Goal: Communication & Community: Participate in discussion

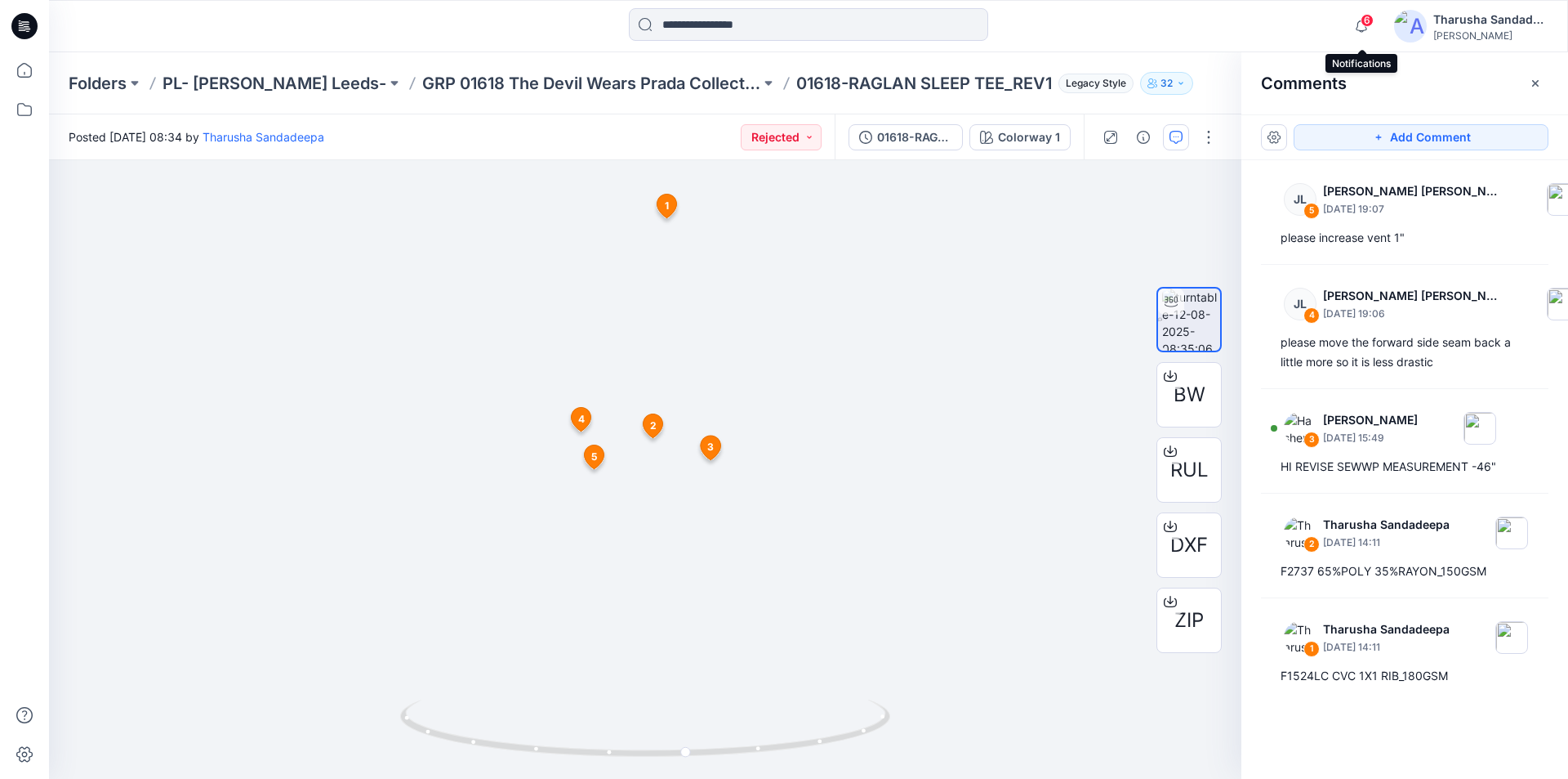
click at [1371, 18] on span "6" at bounding box center [1367, 21] width 13 height 13
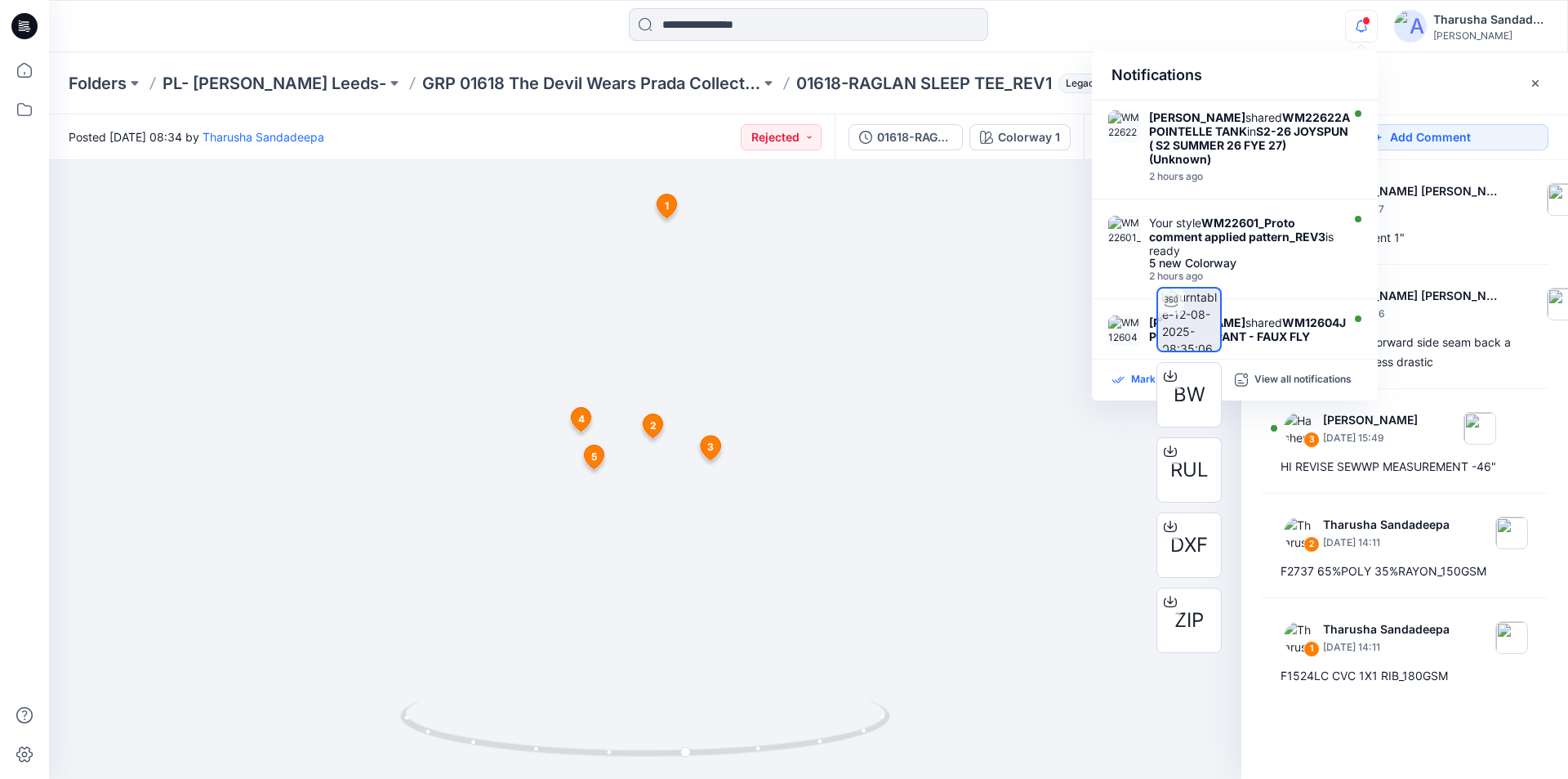
click at [1135, 386] on p "Mark all as read" at bounding box center [1169, 380] width 75 height 15
click at [565, 42] on div at bounding box center [809, 26] width 760 height 36
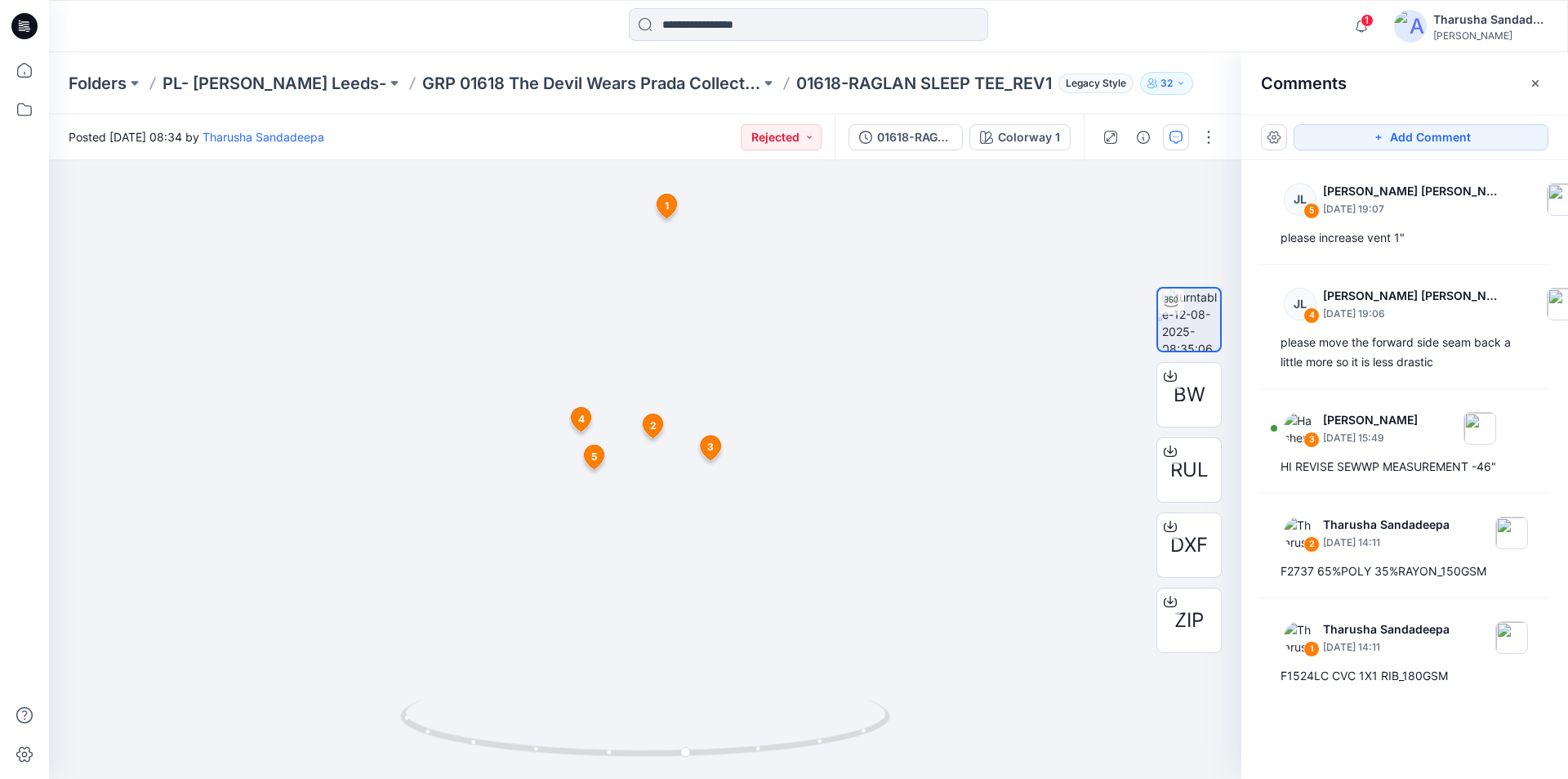
drag, startPoint x: 12, startPoint y: 9, endPoint x: 22, endPoint y: 16, distance: 12.2
click at [11, 9] on icon at bounding box center [24, 26] width 26 height 53
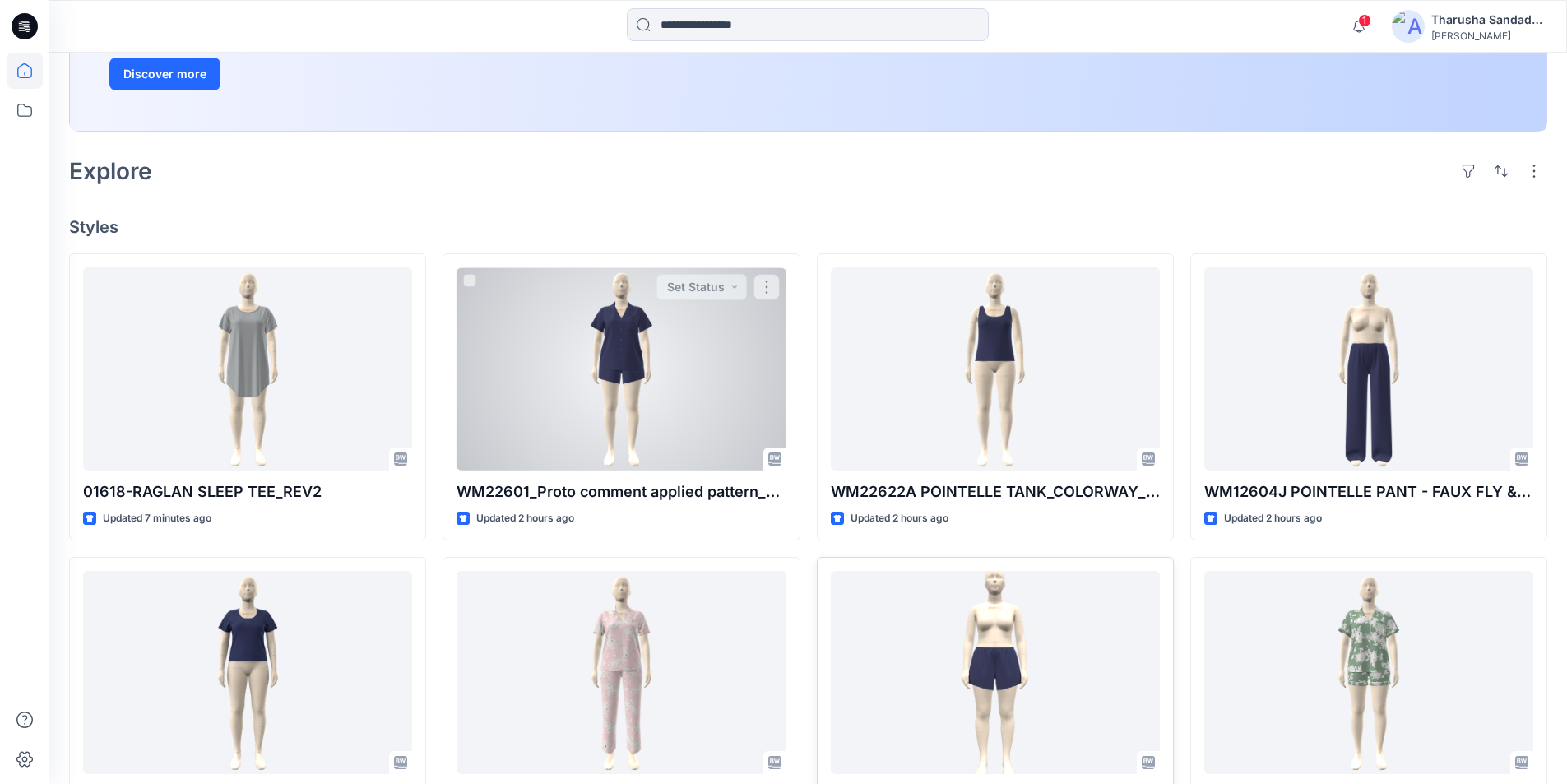
scroll to position [329, 0]
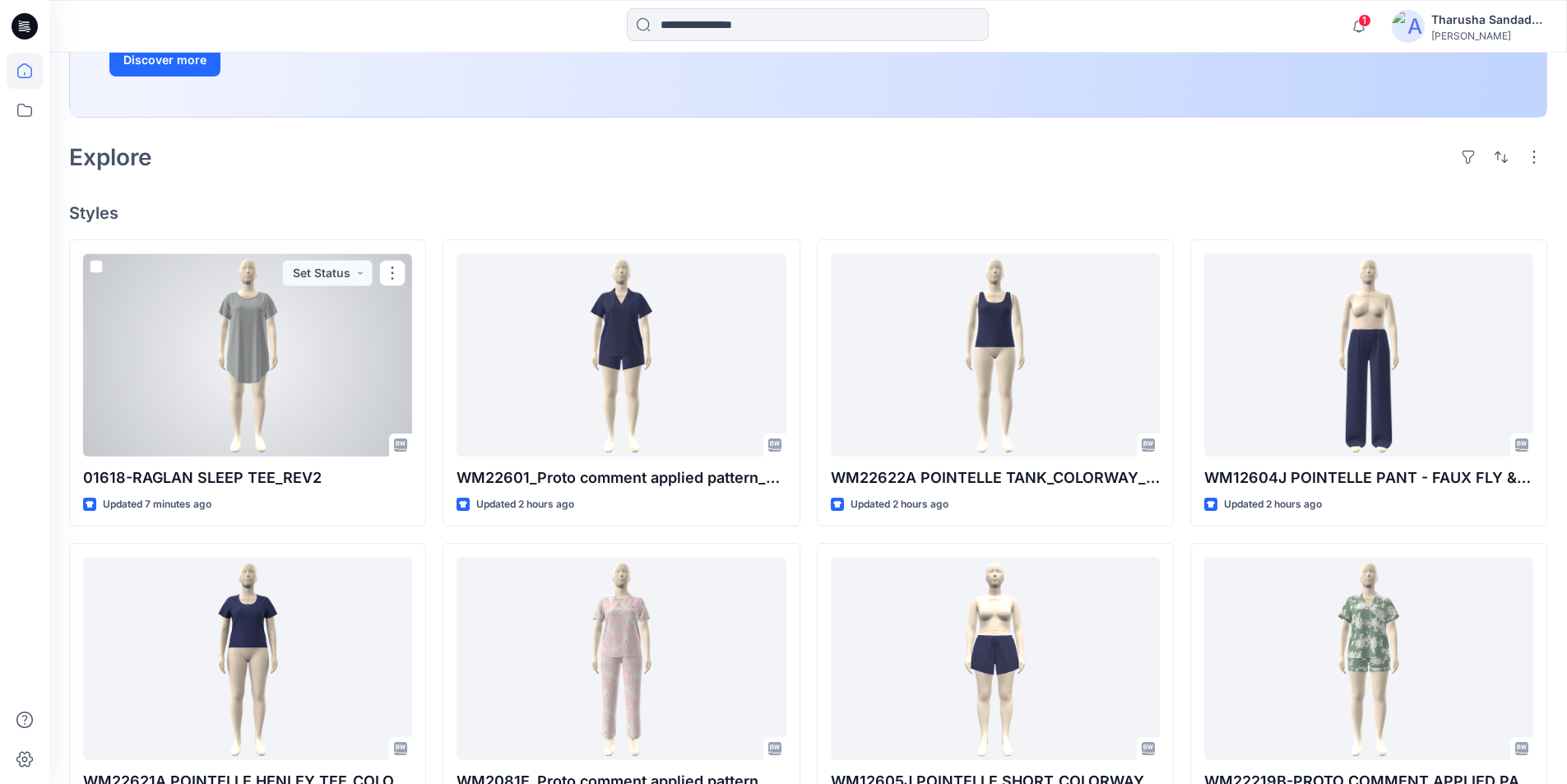
click at [261, 321] on div at bounding box center [248, 354] width 329 height 203
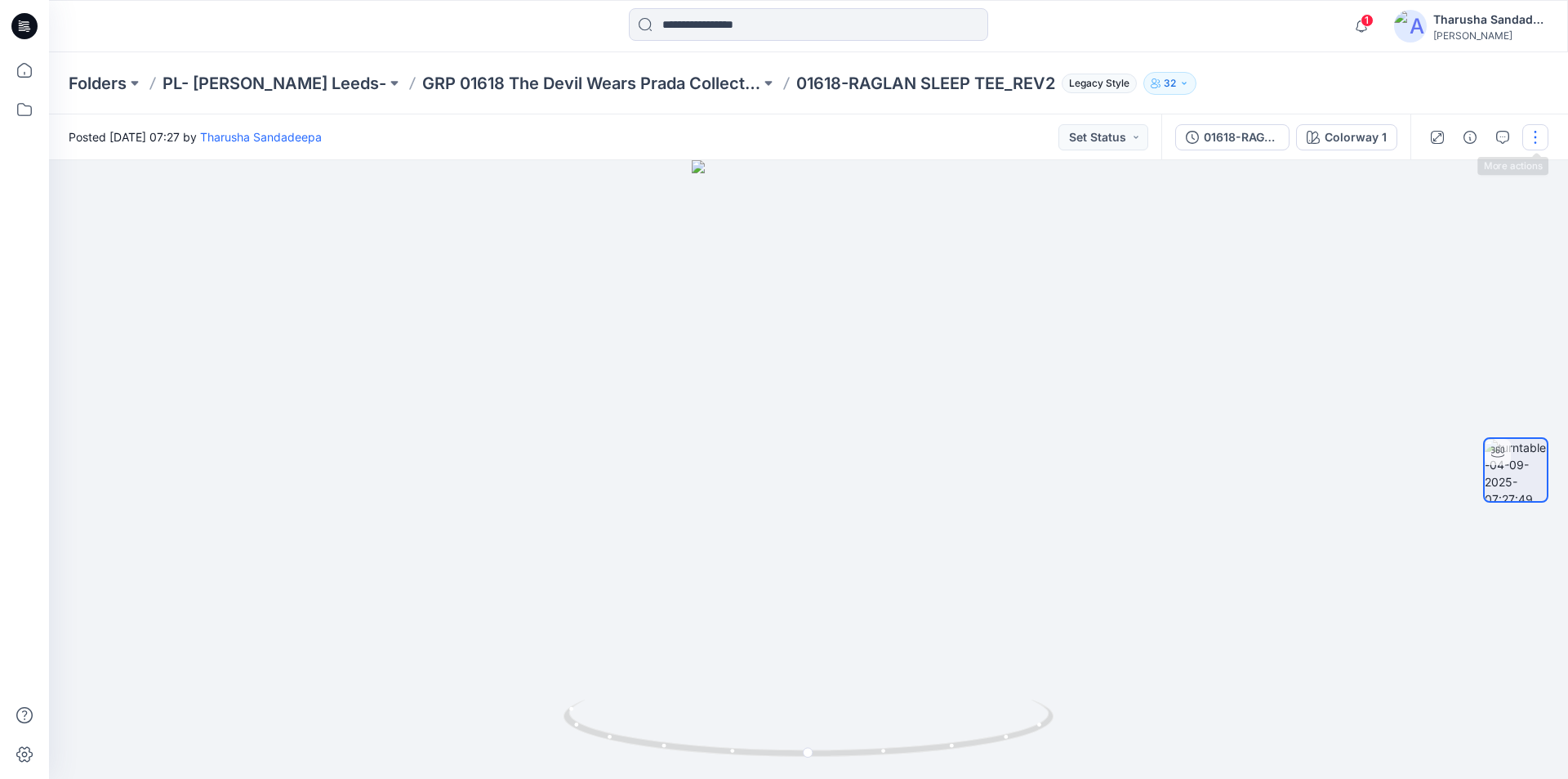
click at [1536, 136] on button "button" at bounding box center [1536, 137] width 26 height 26
click at [1452, 160] on button "Edit" at bounding box center [1467, 176] width 150 height 30
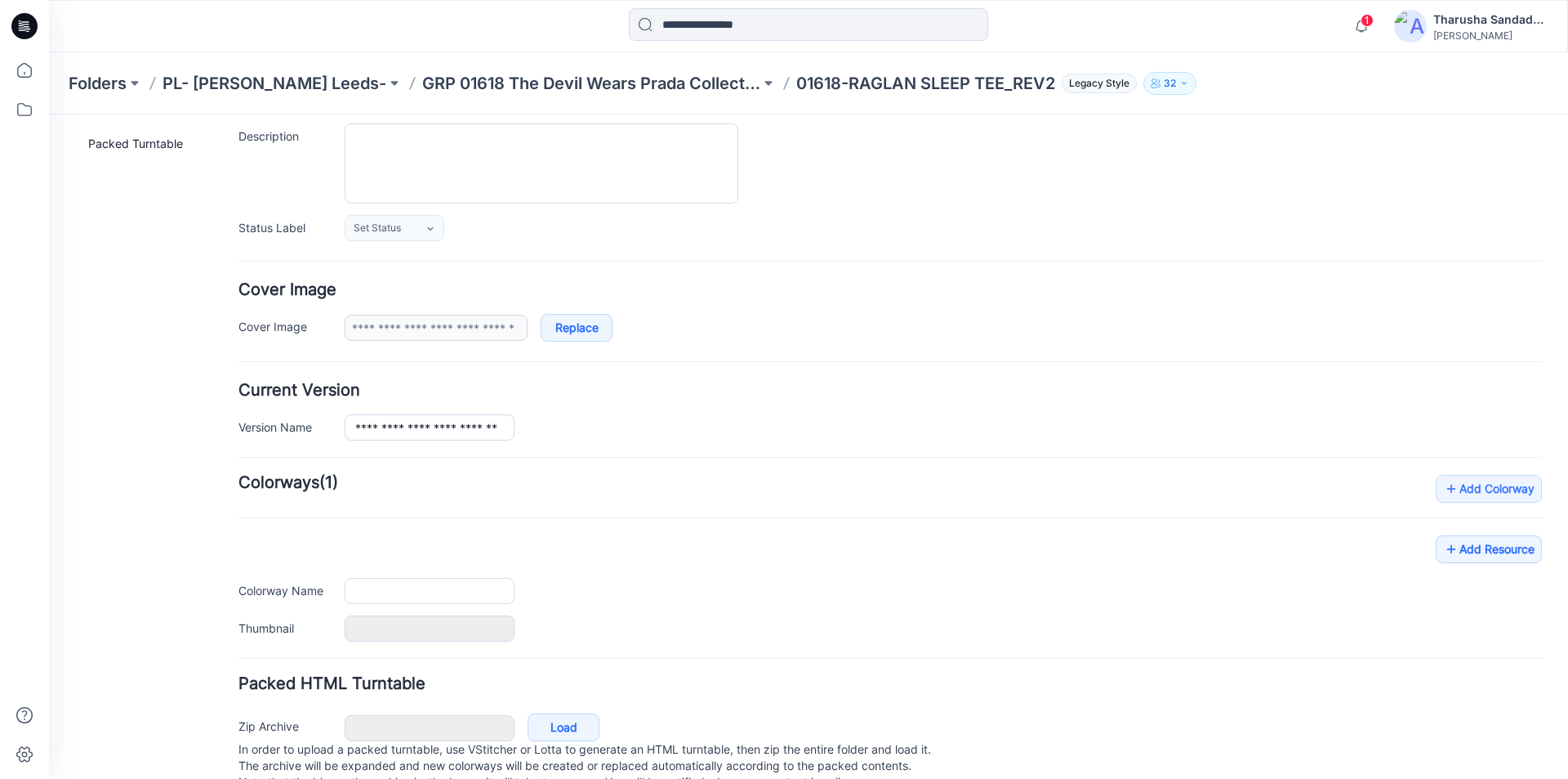
scroll to position [200, 0]
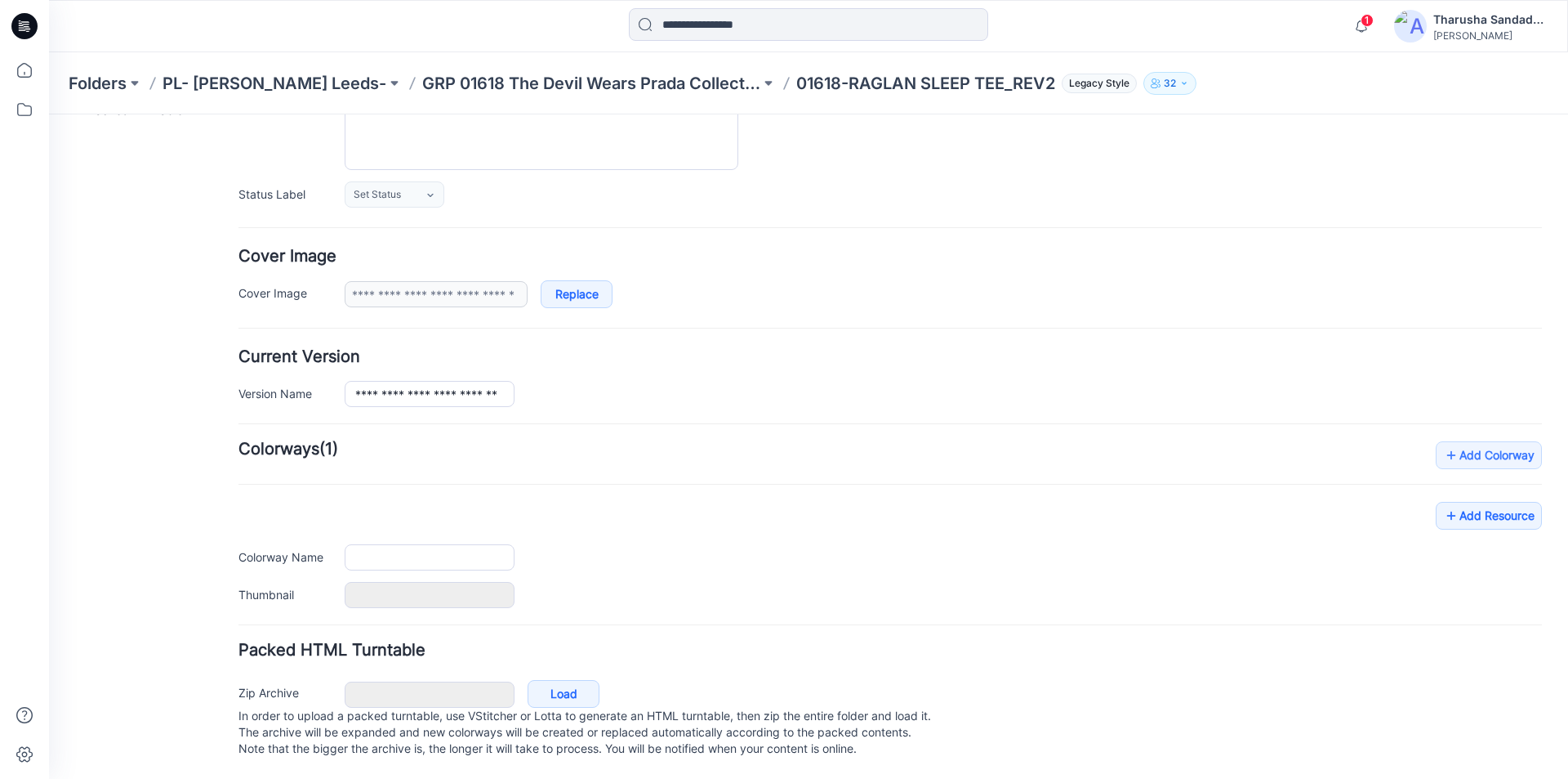
type input "**********"
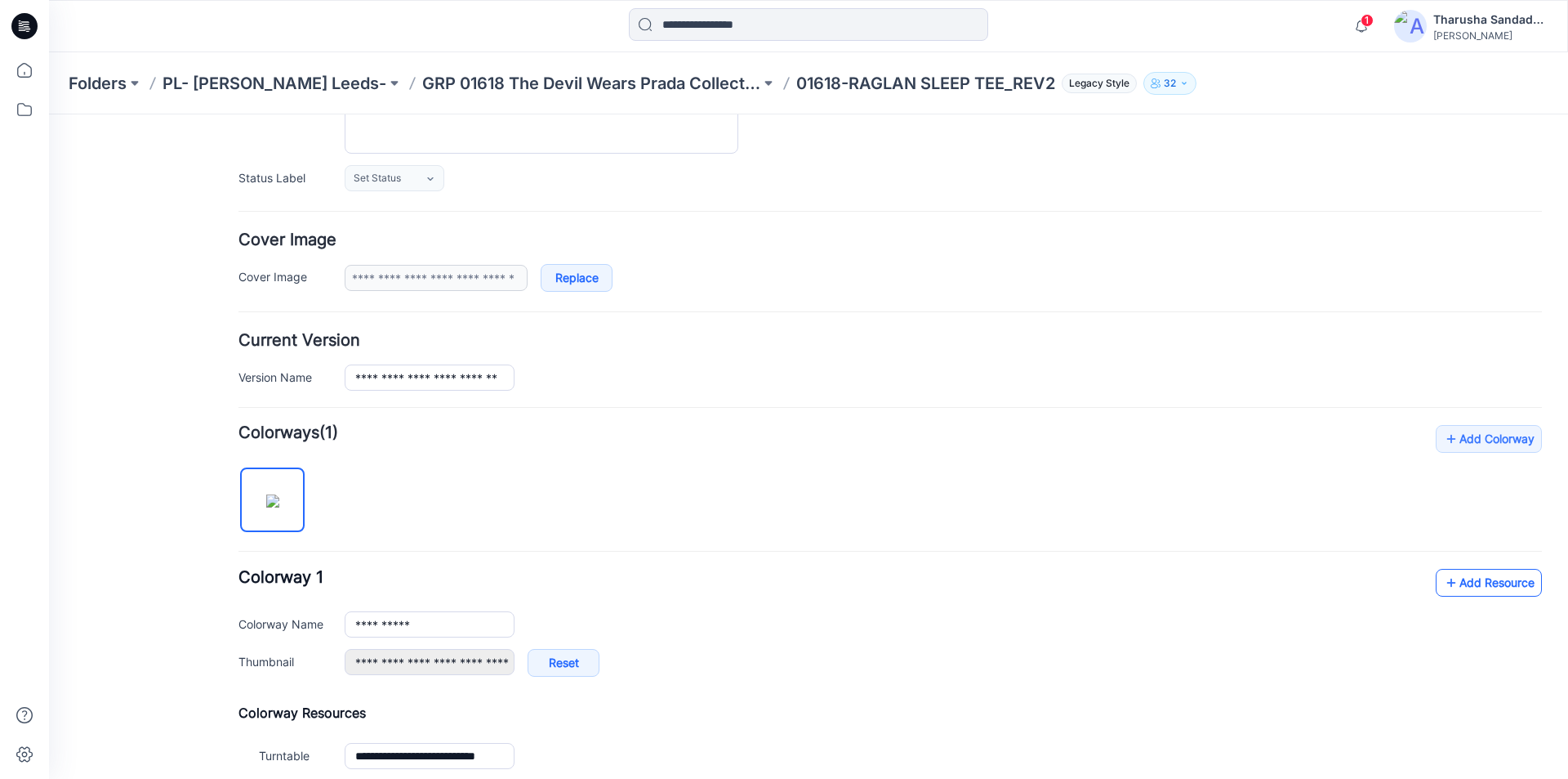
click at [1451, 590] on link "Add Resource" at bounding box center [1488, 583] width 106 height 28
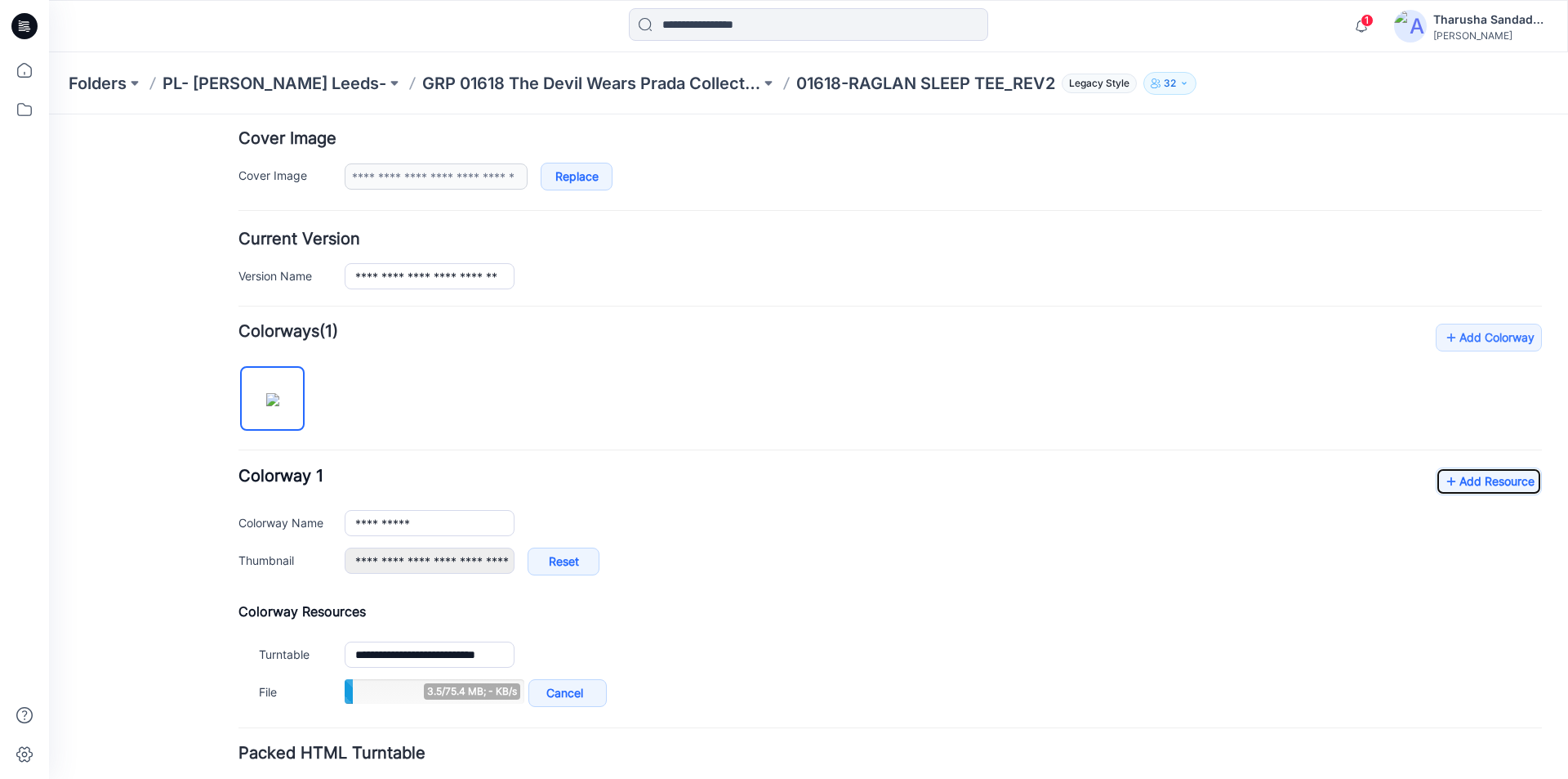
scroll to position [420, 0]
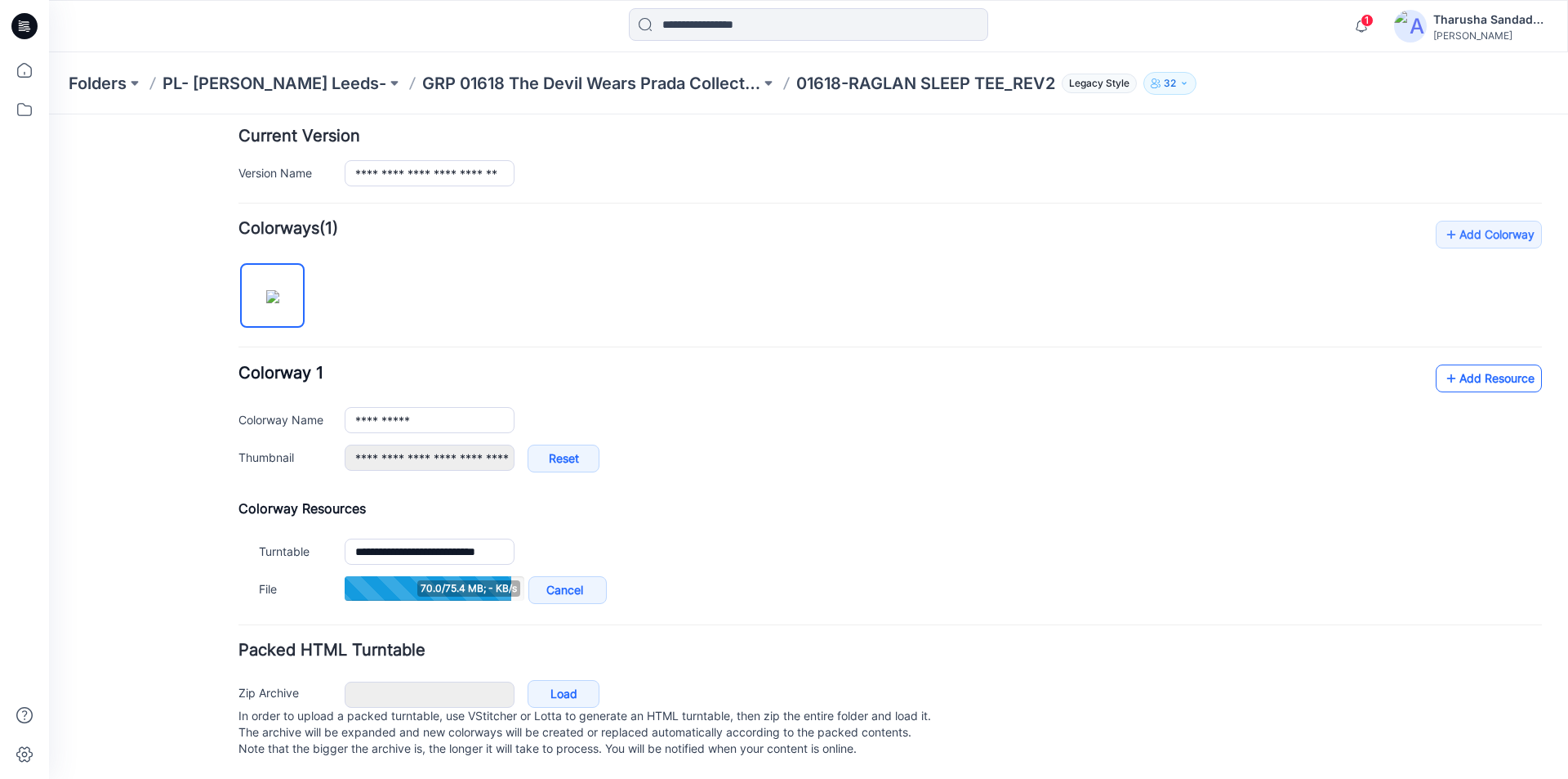
click at [1486, 364] on link "Add Resource" at bounding box center [1488, 378] width 106 height 28
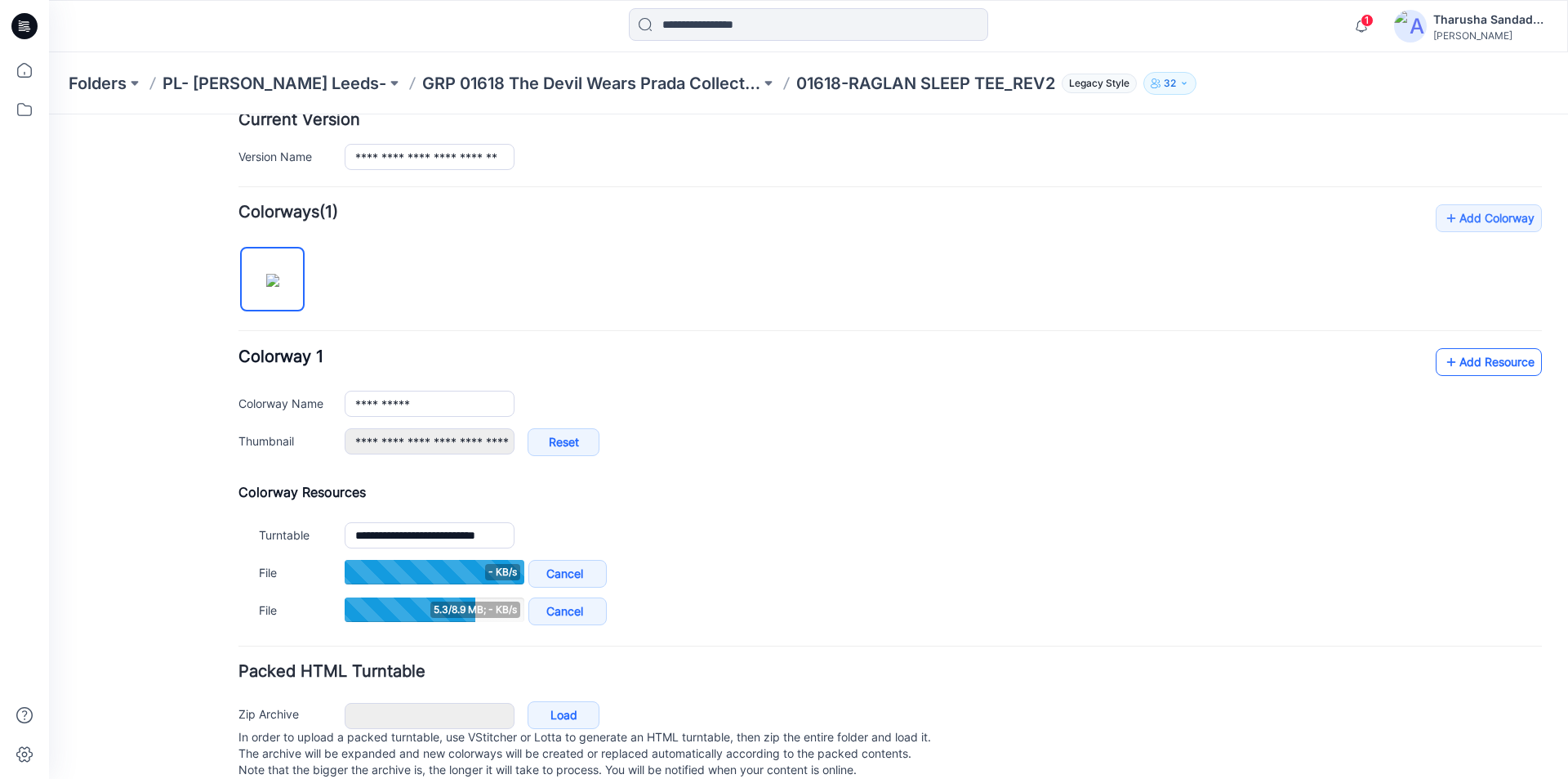
click at [1452, 356] on link "Add Resource" at bounding box center [1488, 362] width 106 height 28
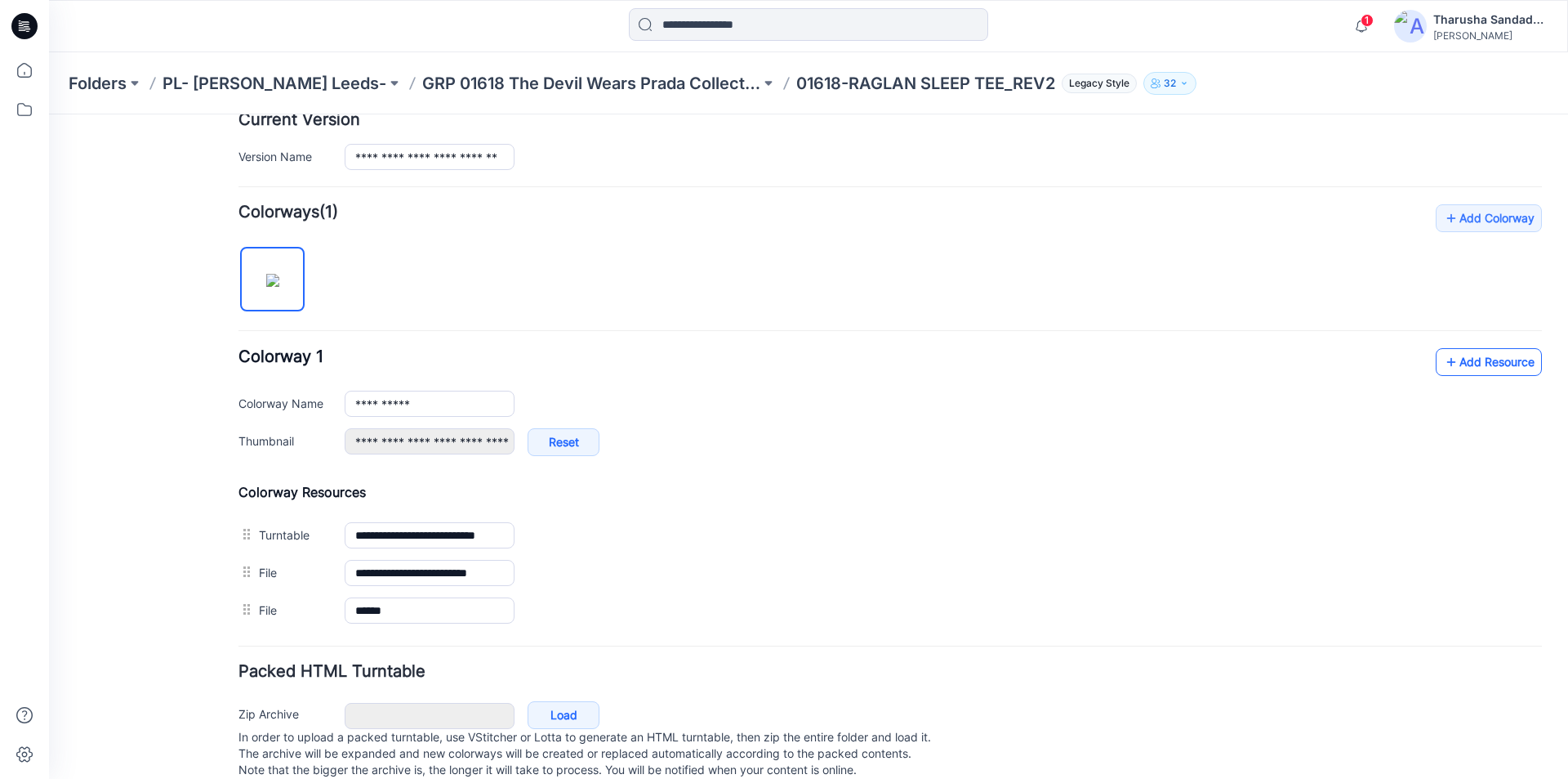
click at [1492, 366] on link "Add Resource" at bounding box center [1488, 362] width 106 height 28
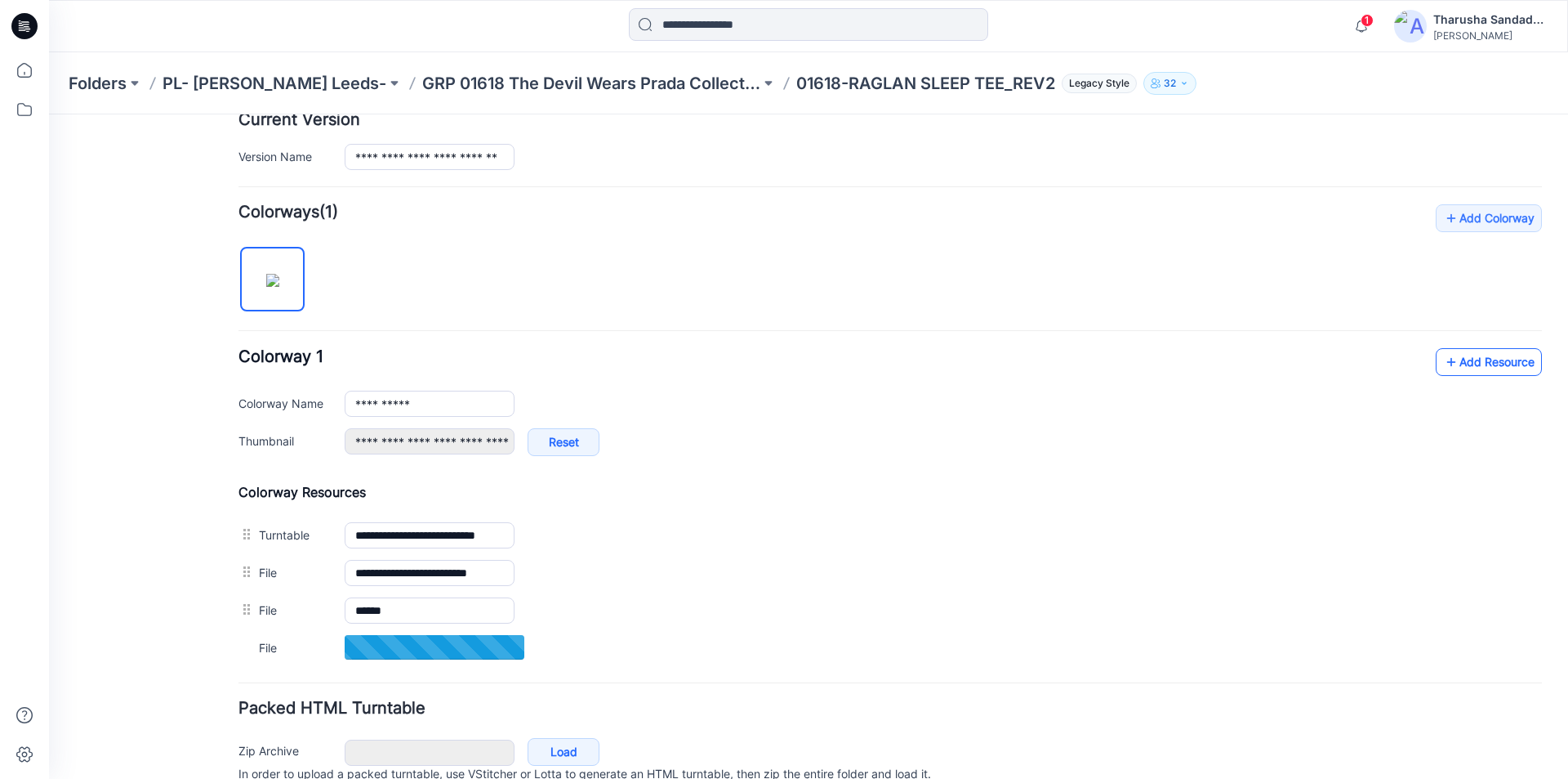
click at [1458, 364] on link "Add Resource" at bounding box center [1488, 362] width 106 height 28
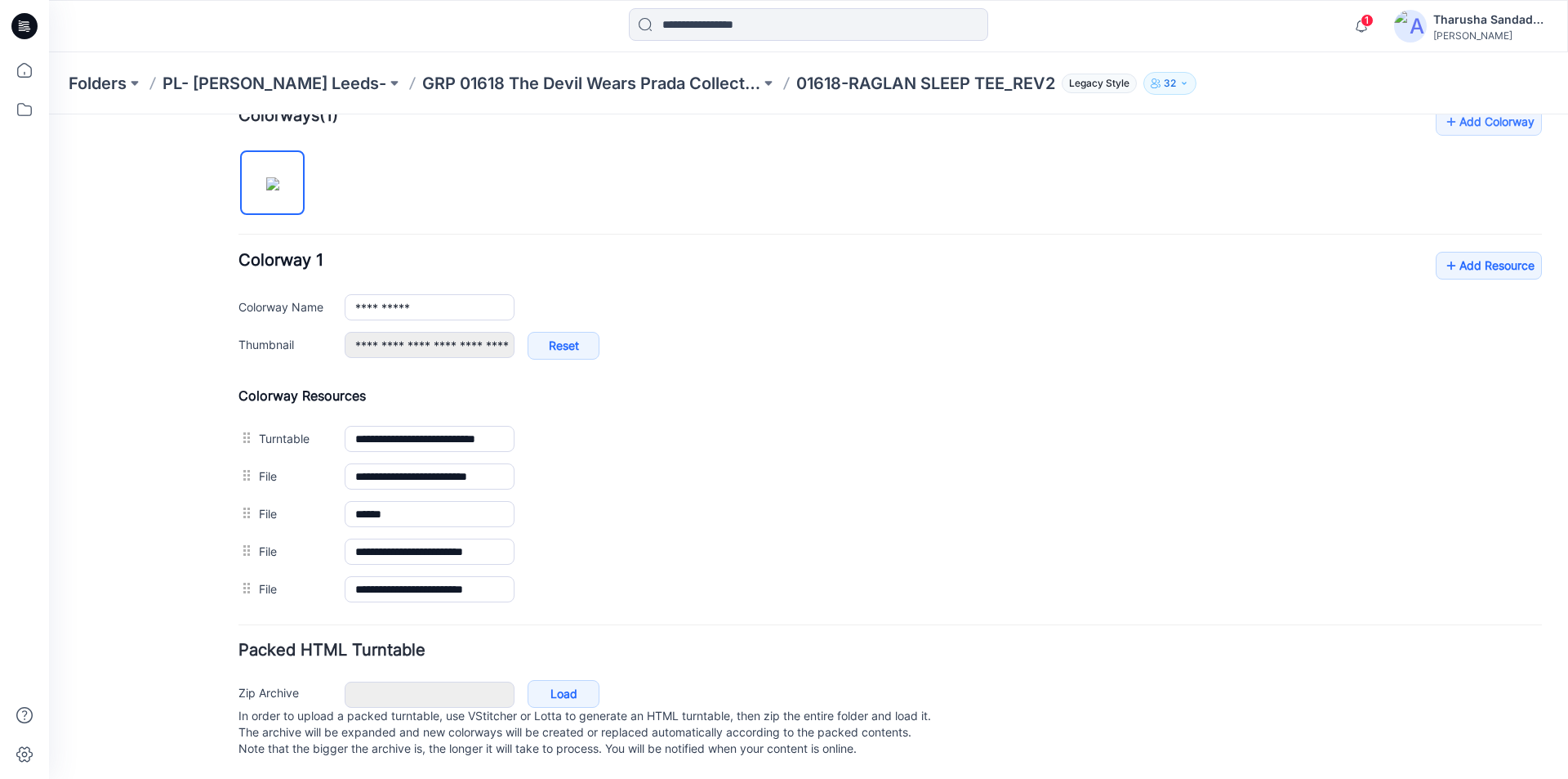
scroll to position [0, 0]
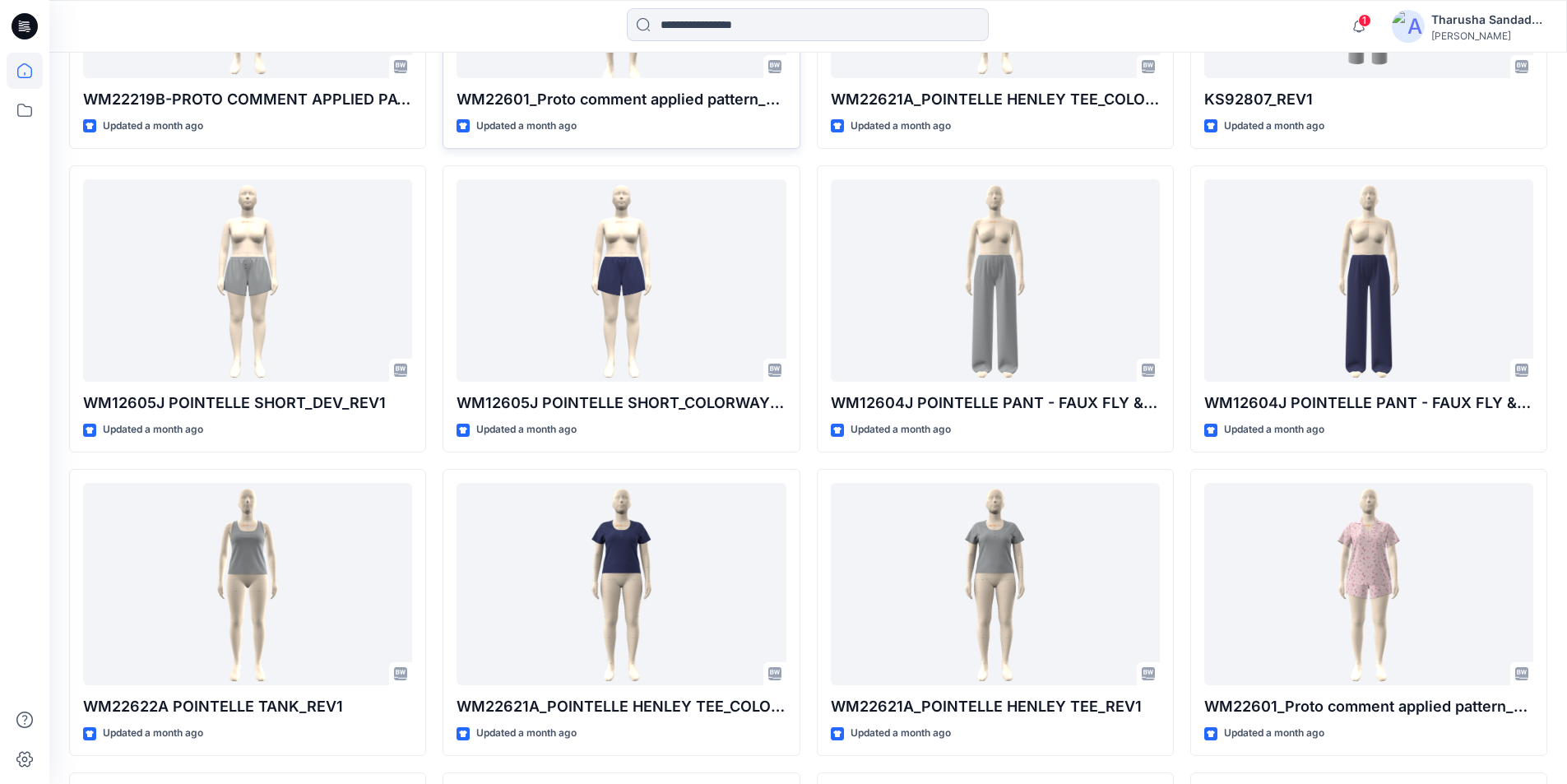
drag, startPoint x: 37, startPoint y: 24, endPoint x: 588, endPoint y: 145, distance: 564.1
click at [36, 24] on icon at bounding box center [25, 26] width 26 height 26
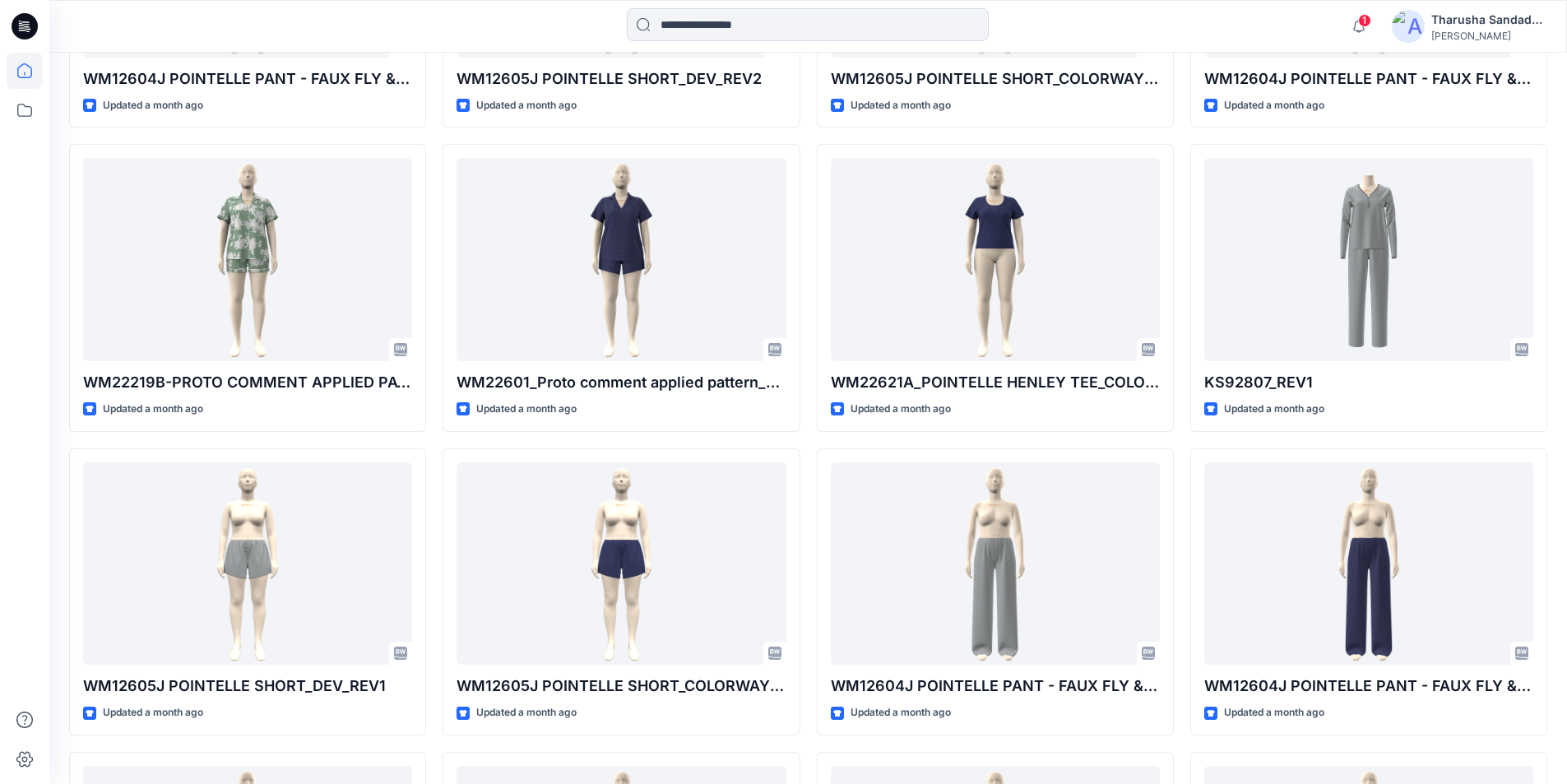
scroll to position [15171, 0]
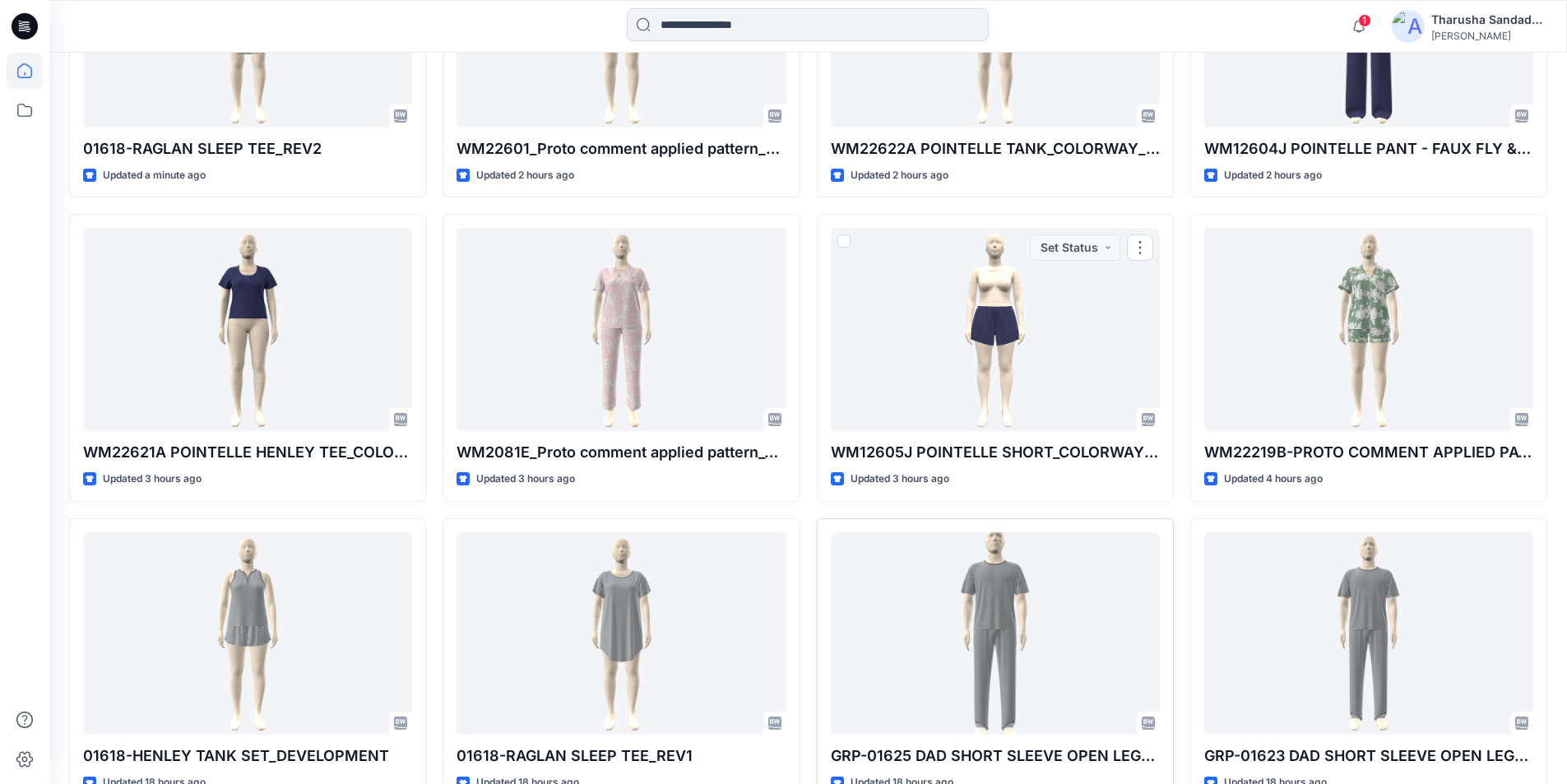
scroll to position [758, 0]
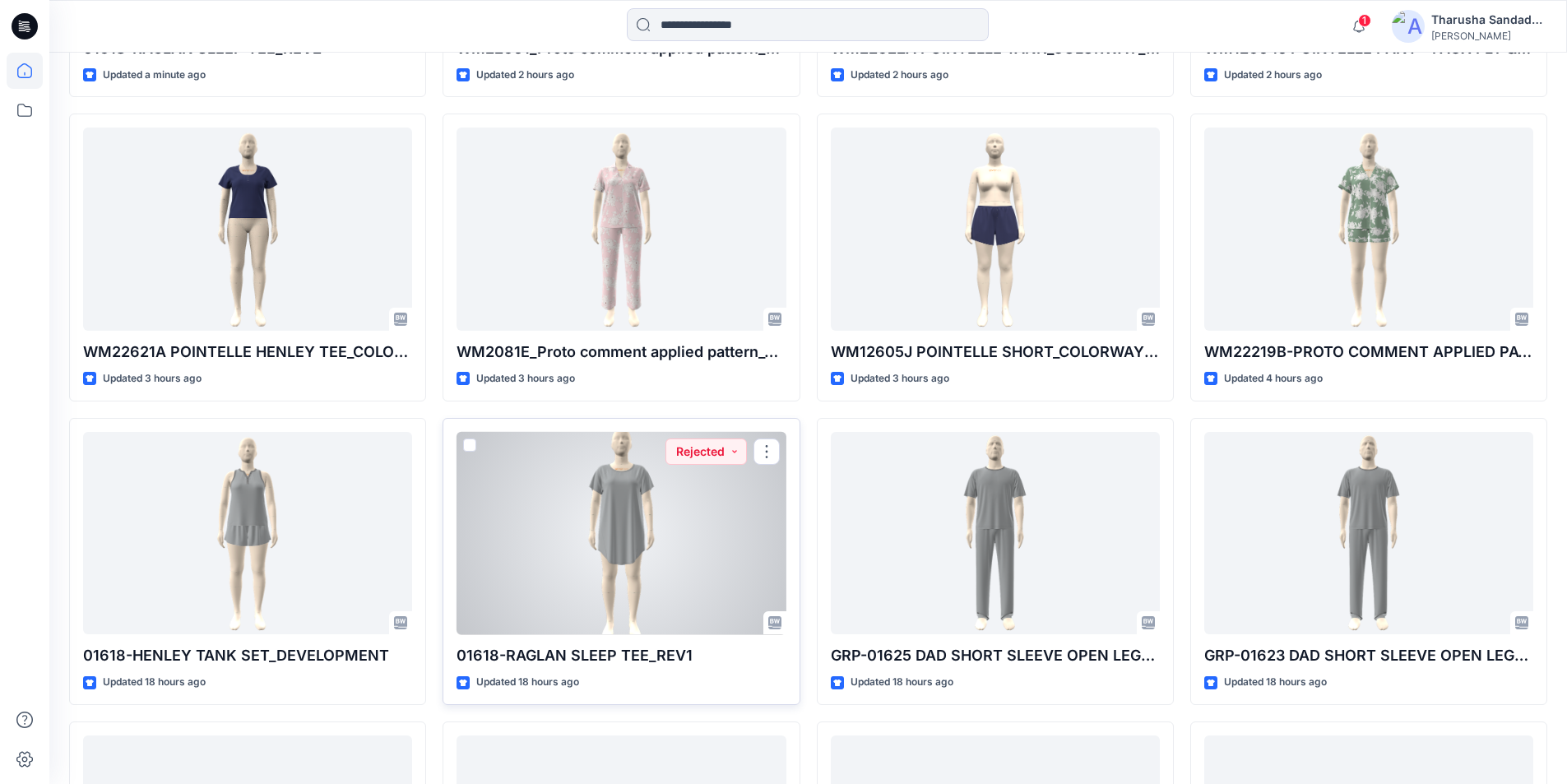
click at [632, 529] on div at bounding box center [621, 533] width 329 height 203
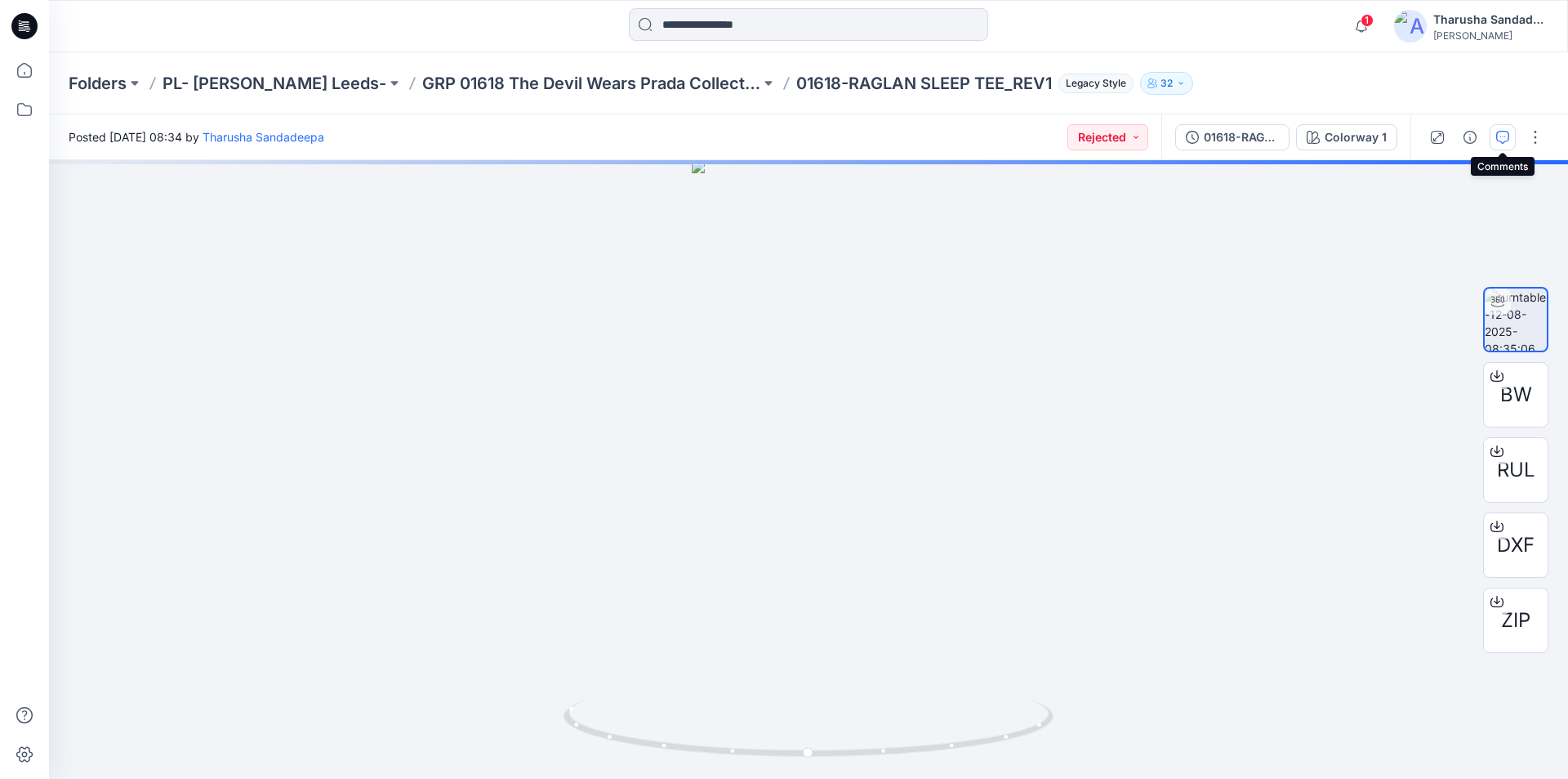
click at [1499, 135] on icon "button" at bounding box center [1503, 137] width 13 height 13
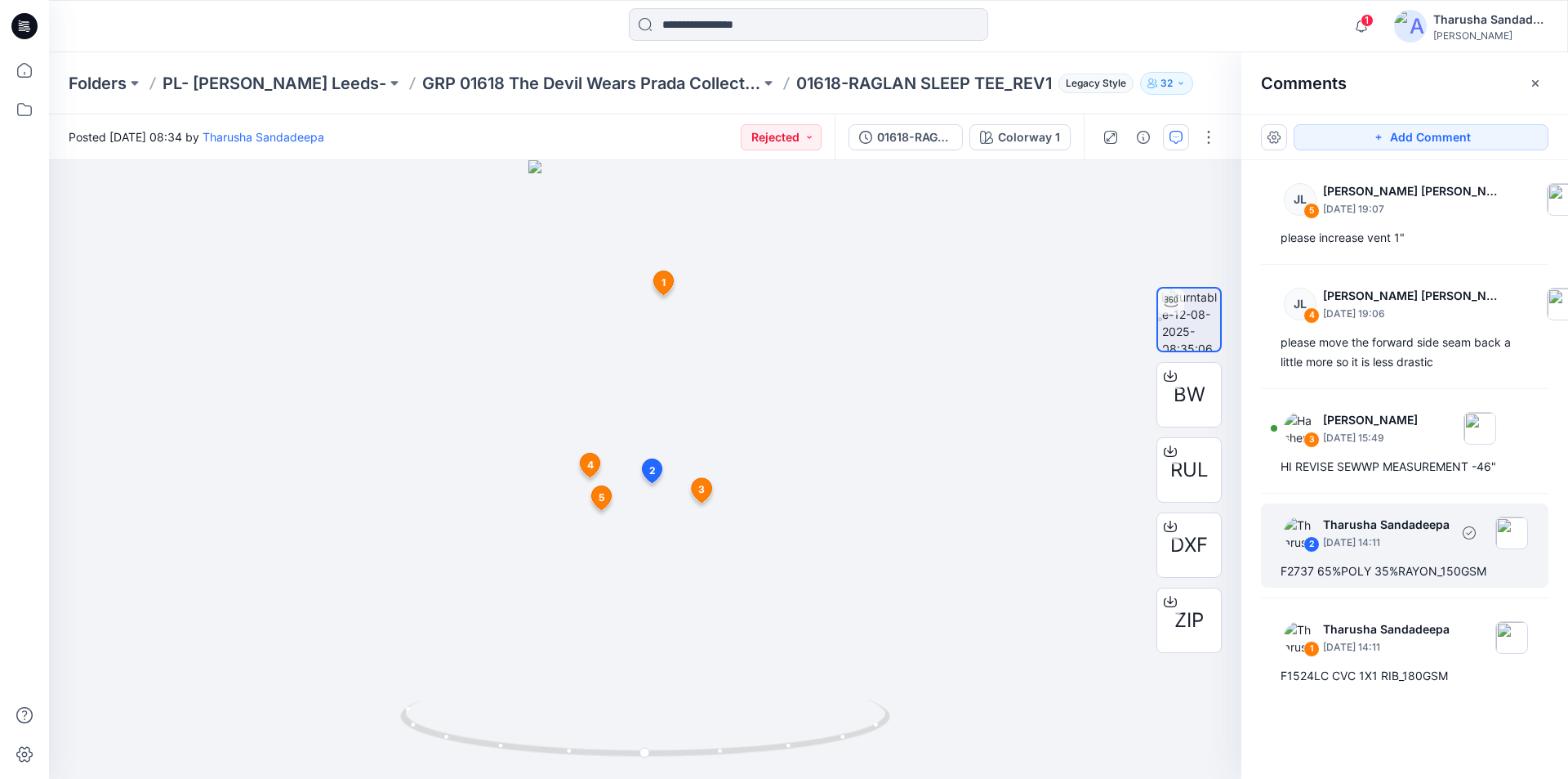
click at [1377, 576] on div "F2737 65%POLY 35%RAYON_150GSM" at bounding box center [1405, 571] width 249 height 20
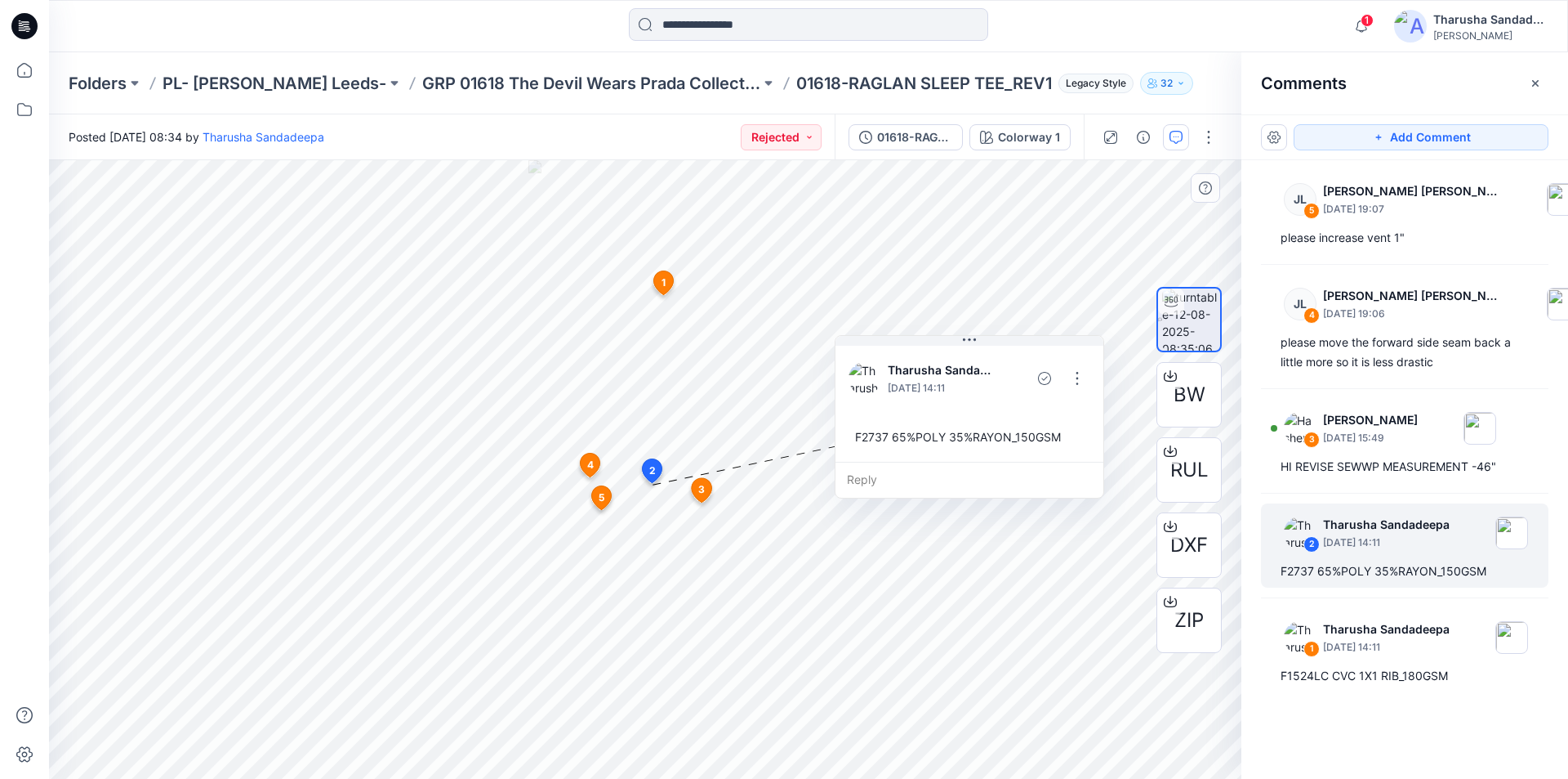
drag, startPoint x: 892, startPoint y: 503, endPoint x: 991, endPoint y: 358, distance: 175.6
click at [993, 357] on div "Tharusha Sandadeepa August 12, 2025 14:11" at bounding box center [952, 378] width 209 height 45
drag, startPoint x: 853, startPoint y: 437, endPoint x: 845, endPoint y: 429, distance: 11.3
click at [845, 429] on div "F2737 65%POLY 35%RAYON_150GSM" at bounding box center [962, 428] width 242 height 30
copy div "F2737 65%POLY 35%RAYON_150GSM Reply 3 Hashen Malinda August 13, 2025 15:49 HI R…"
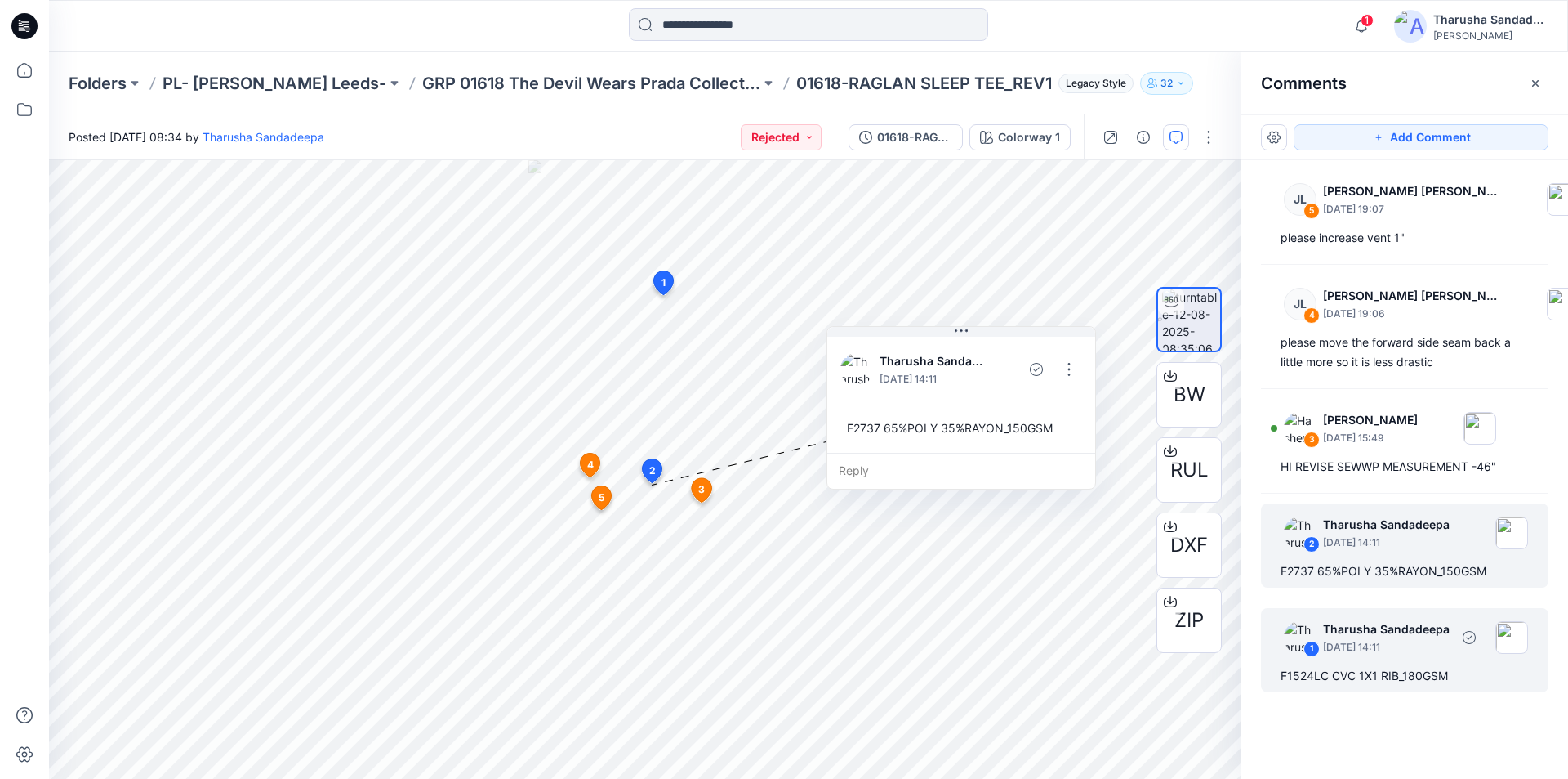
click at [1360, 678] on div "F1524LC CVC 1X1 RIB_180GSM" at bounding box center [1405, 675] width 249 height 20
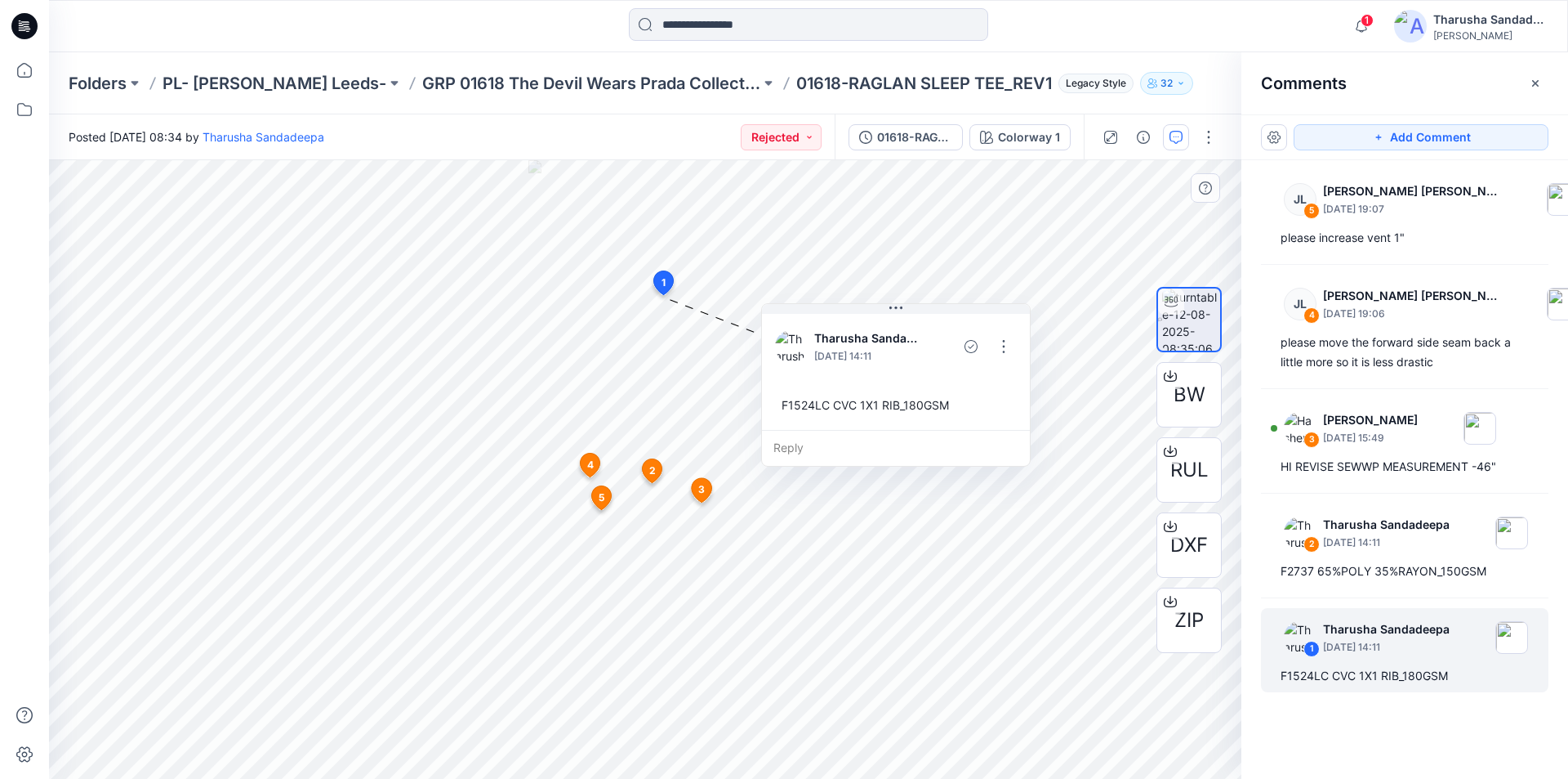
drag, startPoint x: 658, startPoint y: 407, endPoint x: 781, endPoint y: 407, distance: 123.0
click at [781, 407] on div "F1524LC CVC 1X1 RIB_180GSM" at bounding box center [896, 405] width 242 height 30
drag, startPoint x: 947, startPoint y: 407, endPoint x: 877, endPoint y: 406, distance: 70.0
click at [877, 406] on div "F1524LC CVC 1X1 RIB_180GSM" at bounding box center [827, 404] width 242 height 30
click at [936, 345] on button "button" at bounding box center [935, 344] width 26 height 26
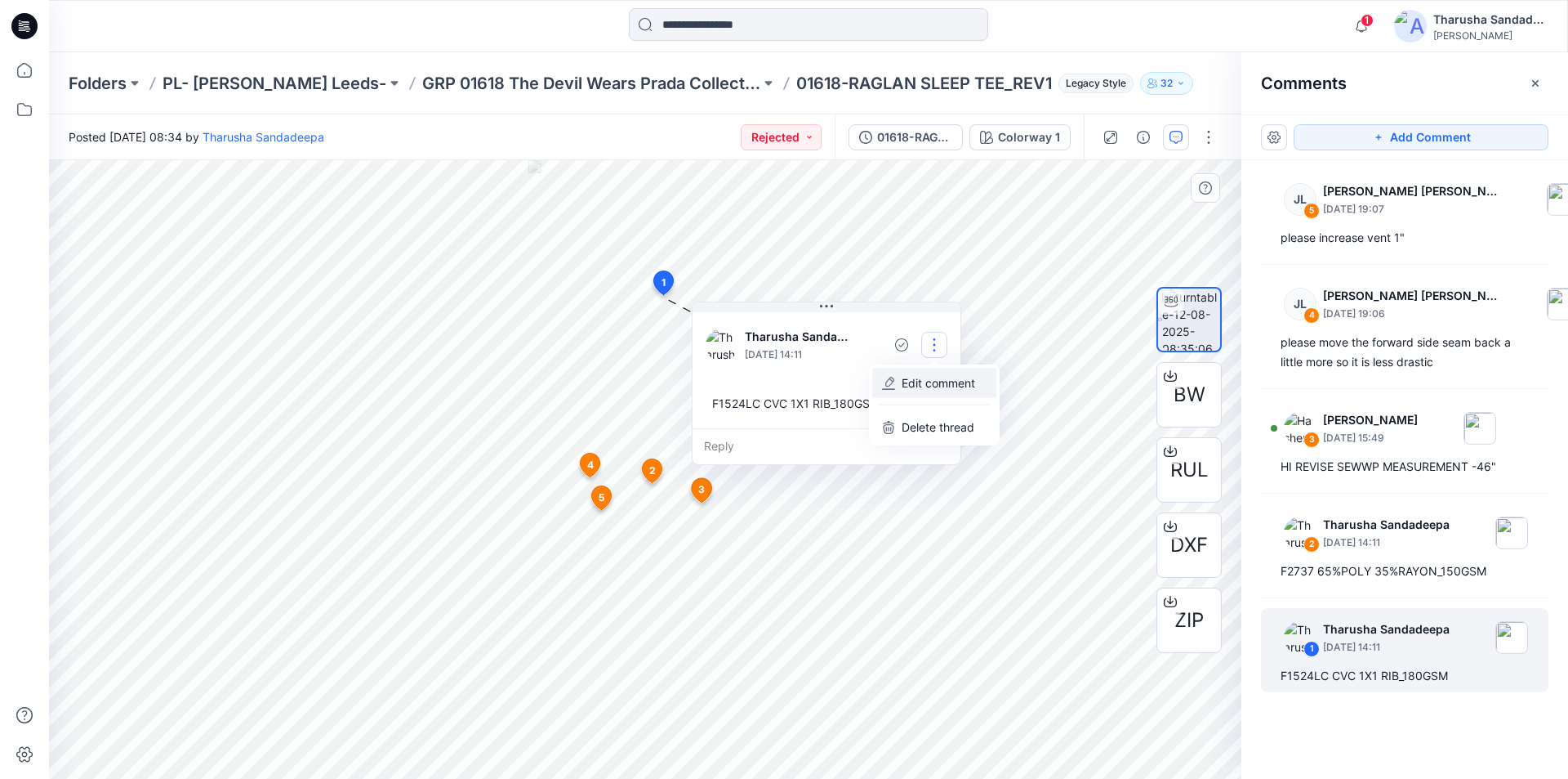
click at [934, 388] on p "Edit comment" at bounding box center [938, 383] width 73 height 17
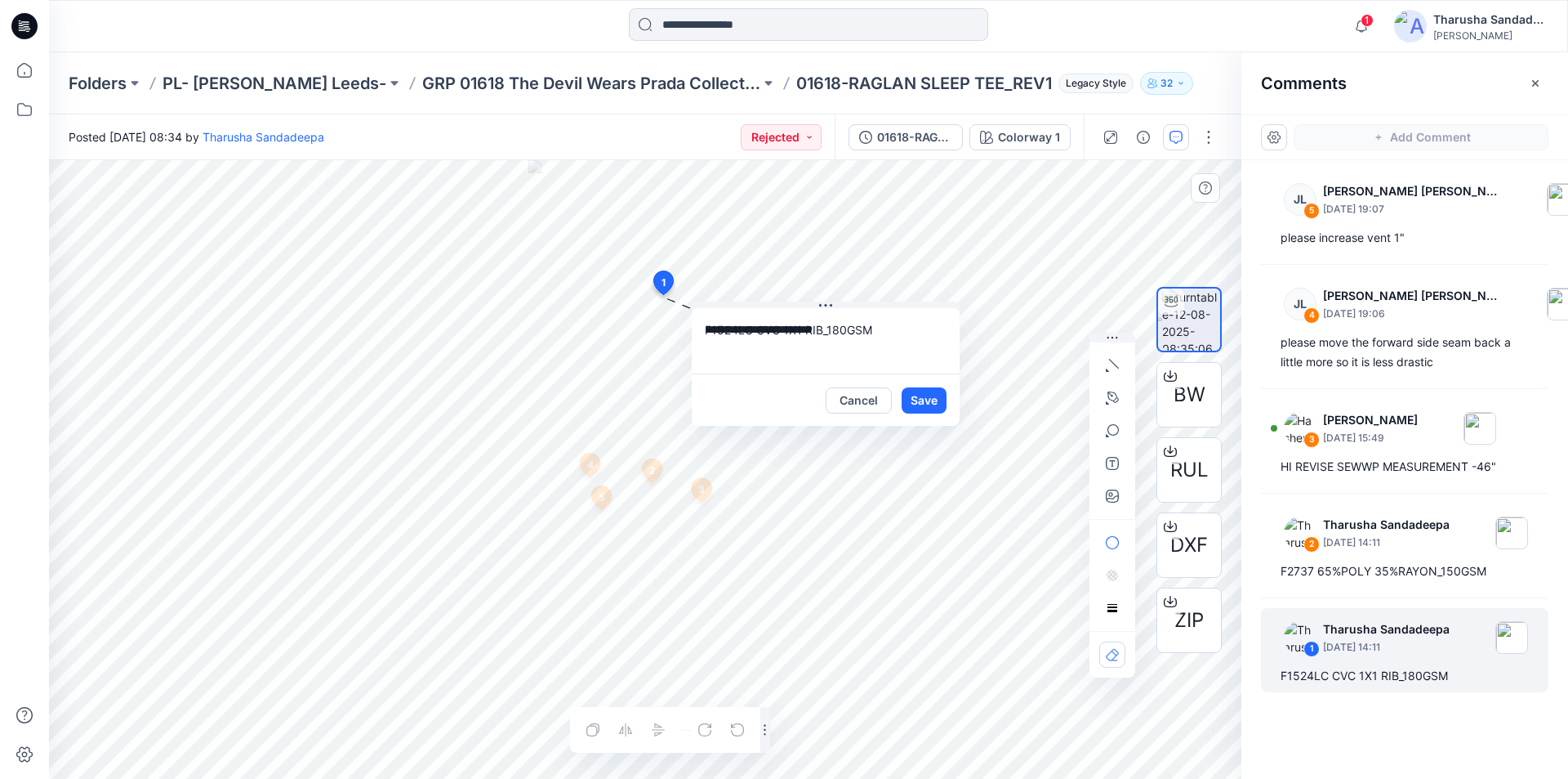
drag, startPoint x: 704, startPoint y: 334, endPoint x: 927, endPoint y: 330, distance: 223.0
click at [926, 329] on textarea "**********" at bounding box center [826, 341] width 268 height 66
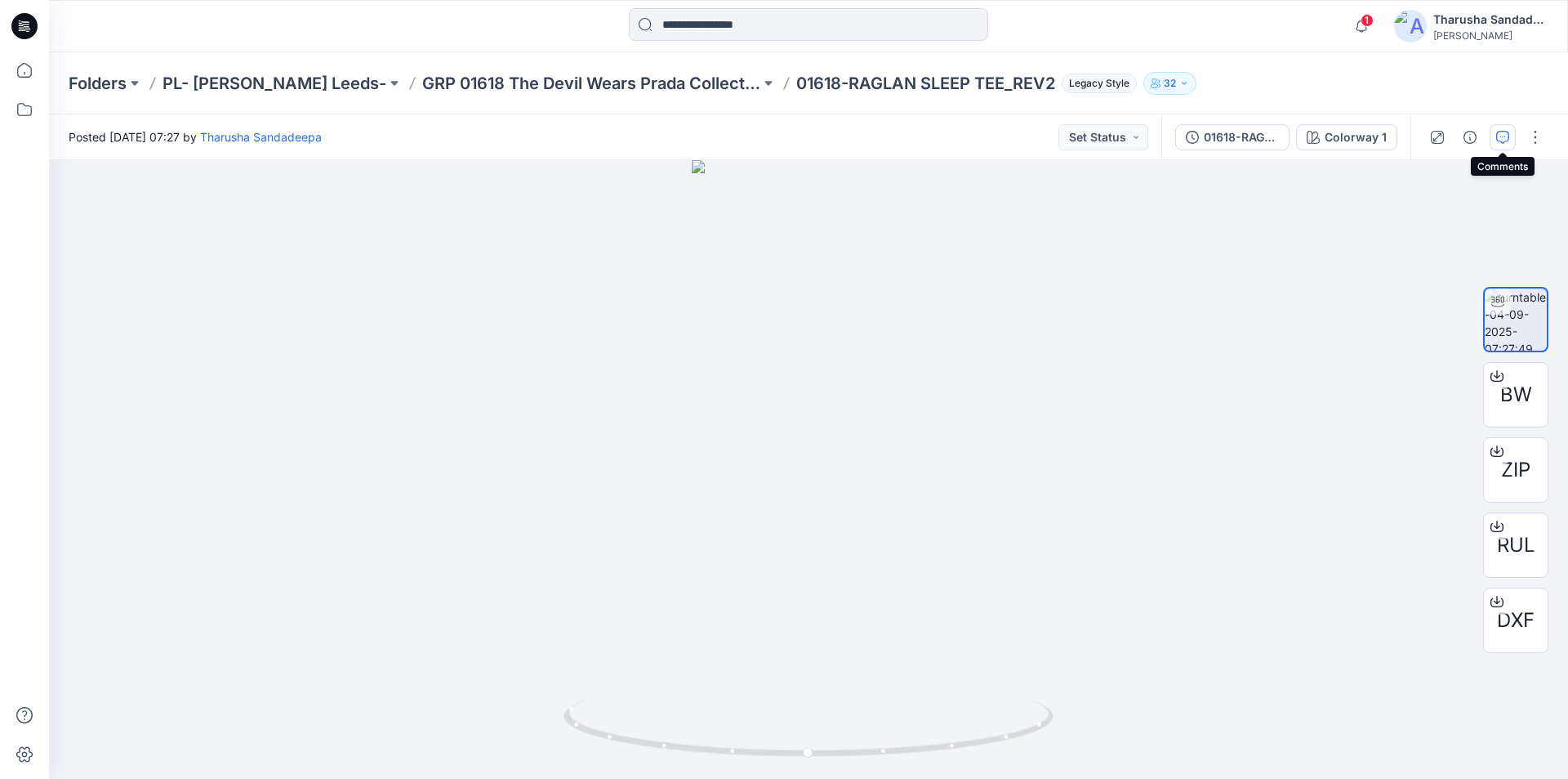
click at [1499, 136] on icon "button" at bounding box center [1503, 137] width 13 height 13
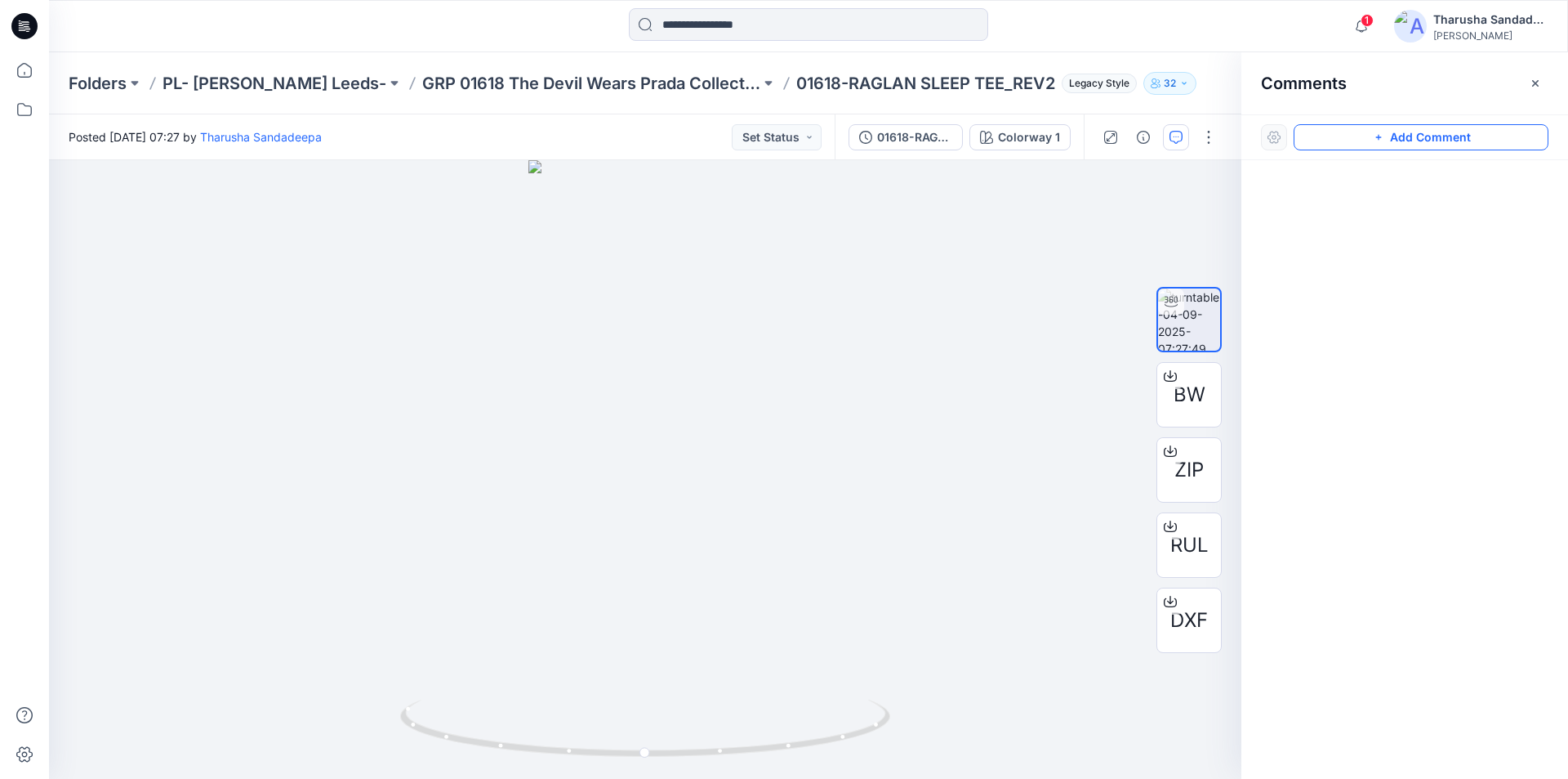
click at [1487, 143] on button "Add Comment" at bounding box center [1422, 137] width 255 height 26
click at [650, 496] on div "1" at bounding box center [645, 469] width 1193 height 619
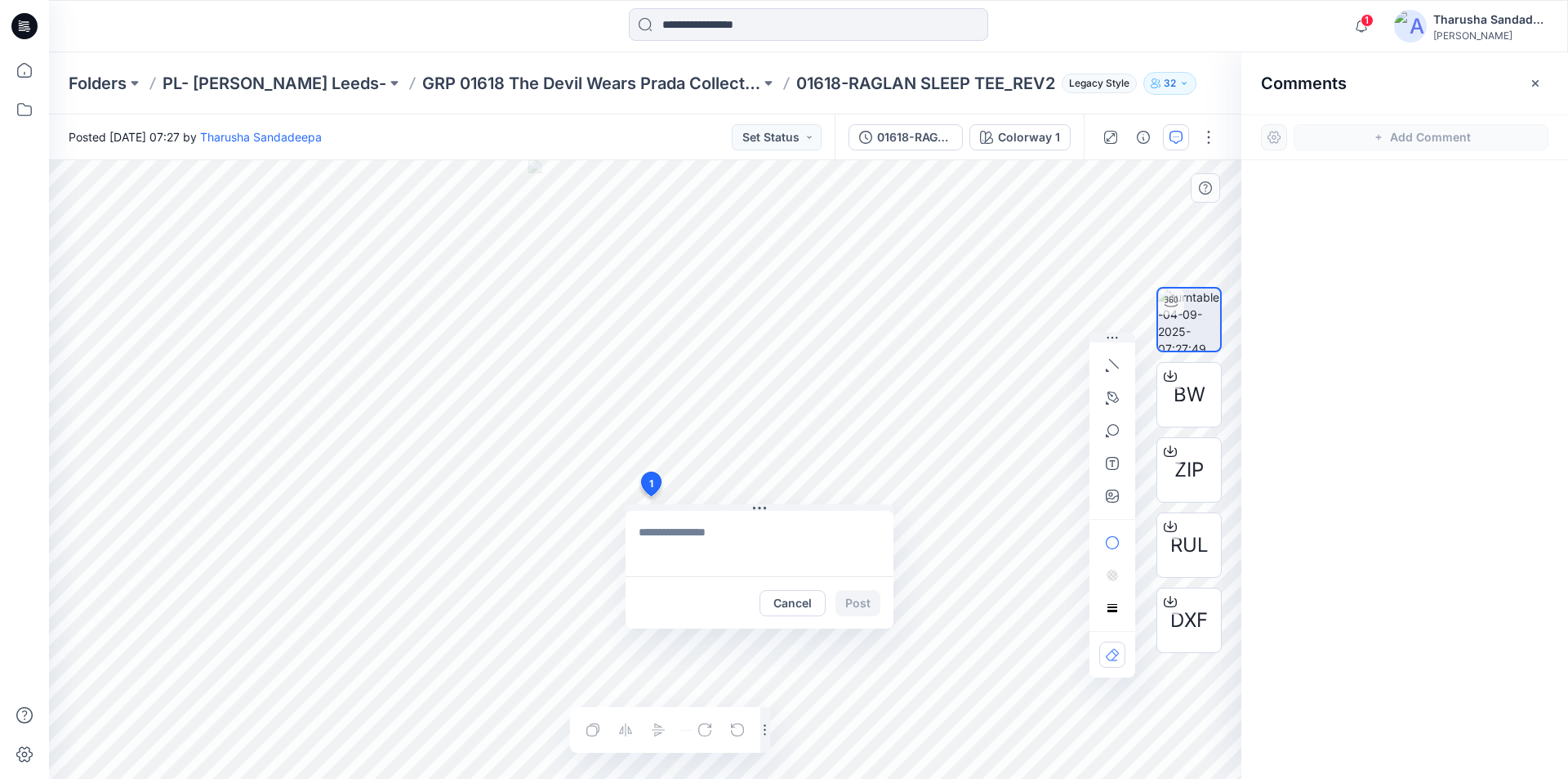
type textarea "**********"
click at [854, 602] on button "Post" at bounding box center [859, 603] width 45 height 26
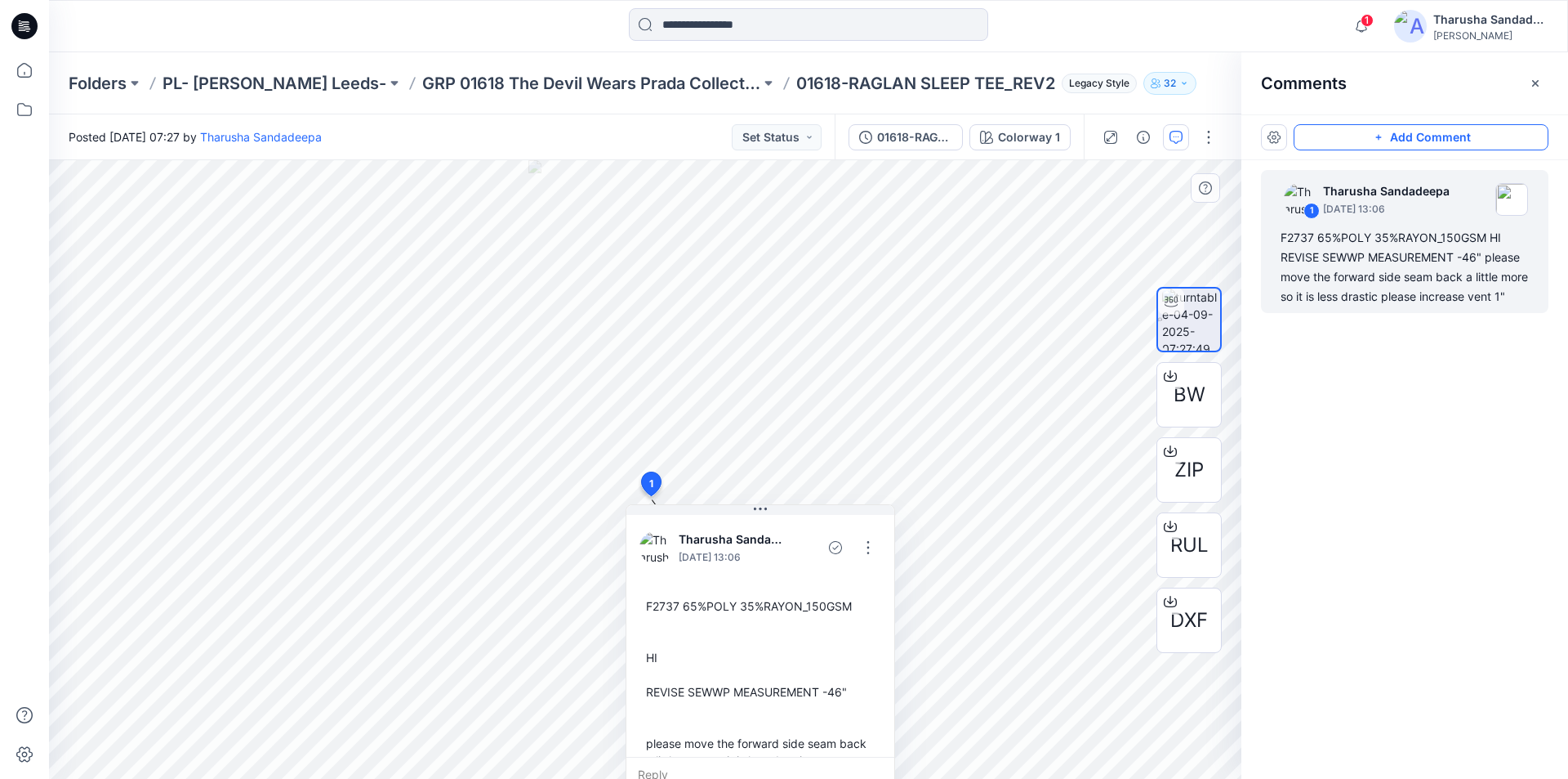
click at [1436, 143] on button "Add Comment" at bounding box center [1422, 137] width 255 height 26
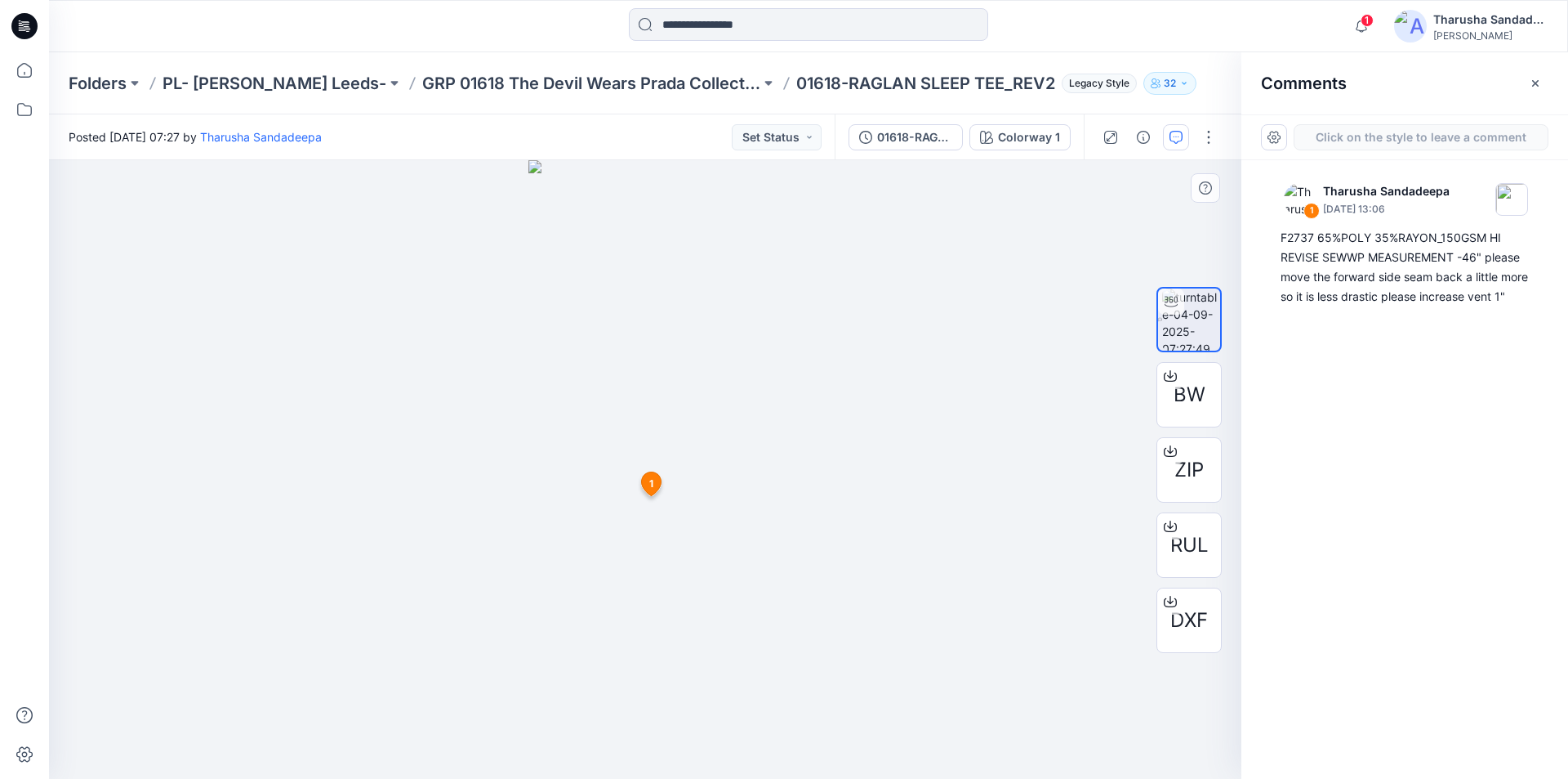
click at [663, 298] on div "2 1 Tharusha Sandadeepa September 04, 2025 13:06 F2737 65%POLY 35%RAYON_150GSM …" at bounding box center [645, 469] width 1193 height 619
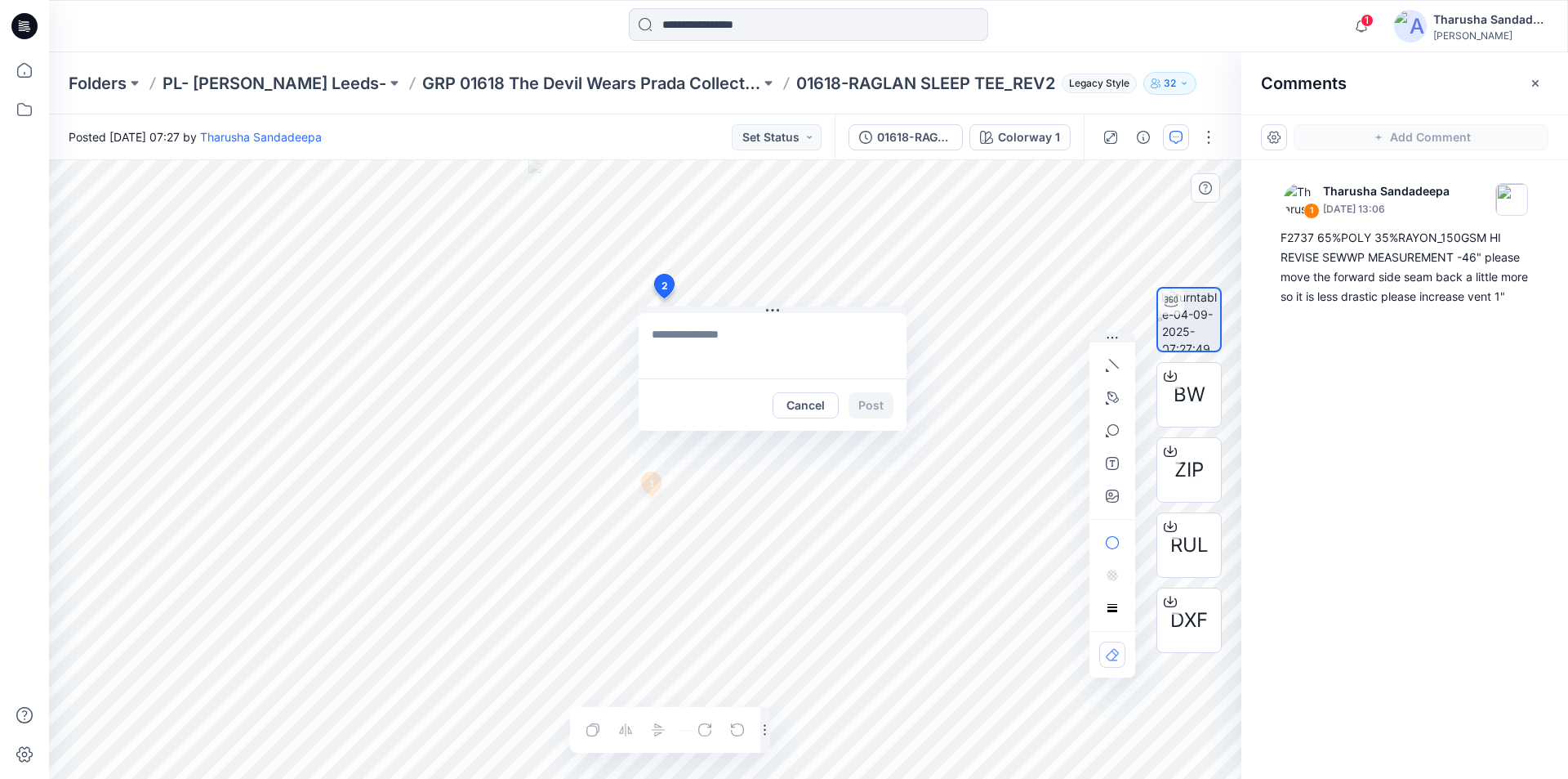
type textarea "**********"
click at [878, 405] on button "Post" at bounding box center [871, 405] width 45 height 26
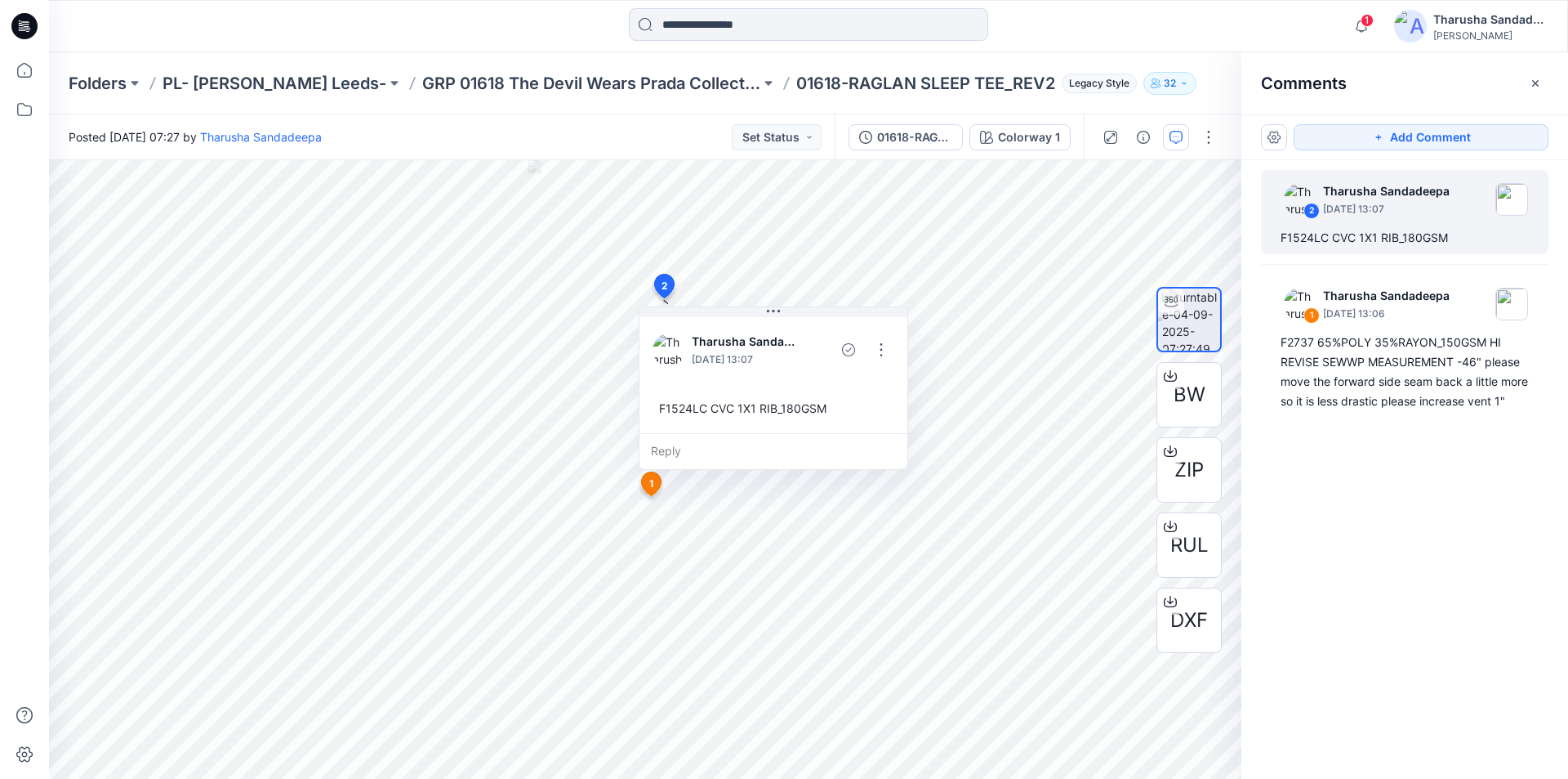
click at [26, 20] on icon at bounding box center [24, 26] width 26 height 26
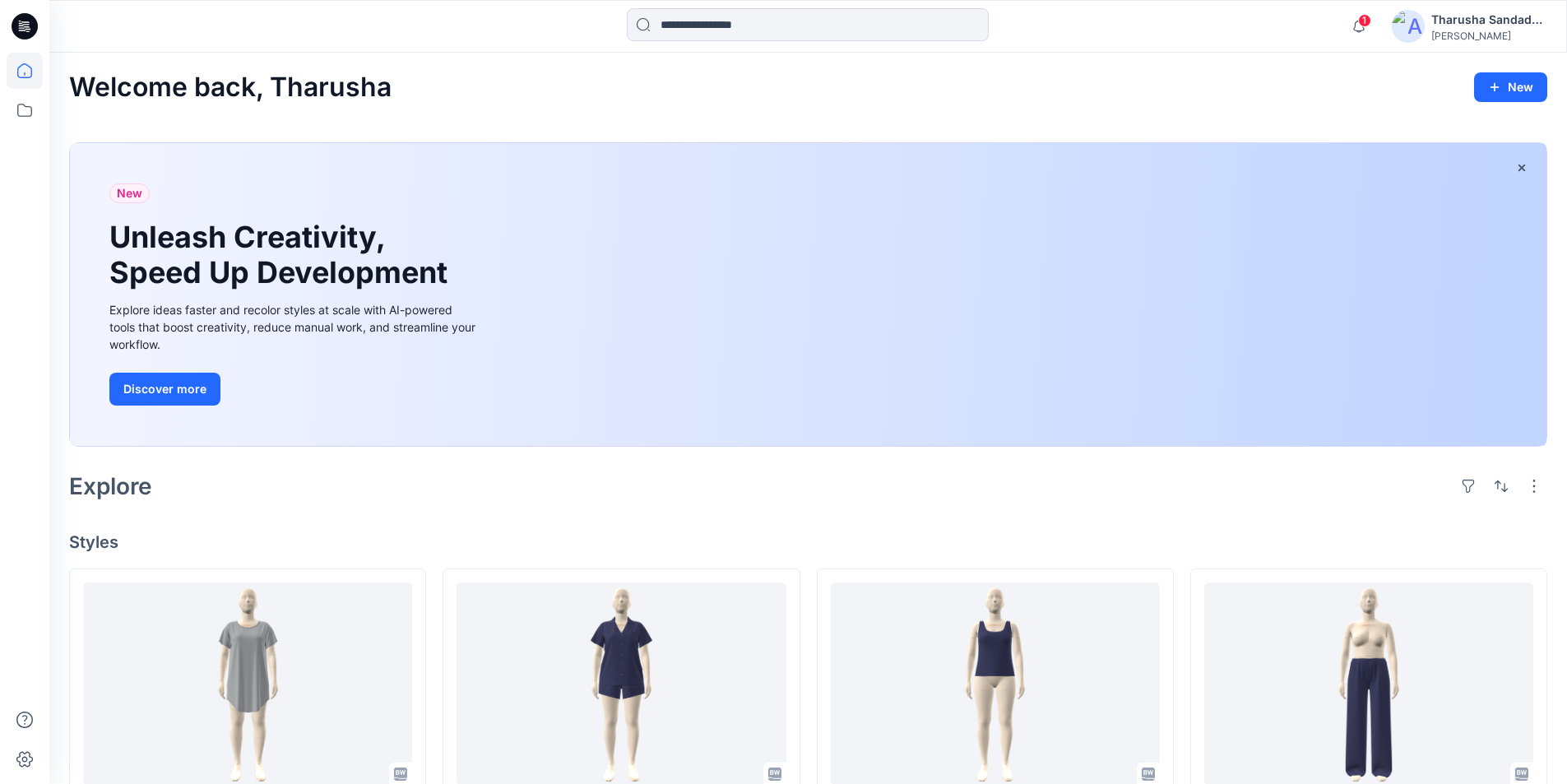
click at [1214, 526] on div "Welcome back, Tharusha New New Unleash Creativity, Speed Up Development Explore…" at bounding box center [808, 797] width 1518 height 1490
drag, startPoint x: 809, startPoint y: 118, endPoint x: 1095, endPoint y: 9, distance: 306.1
click at [809, 118] on div "Welcome back, Tharusha New New Unleash Creativity, Speed Up Development Explore…" at bounding box center [808, 797] width 1518 height 1490
click at [1355, 14] on icon "button" at bounding box center [1359, 26] width 31 height 33
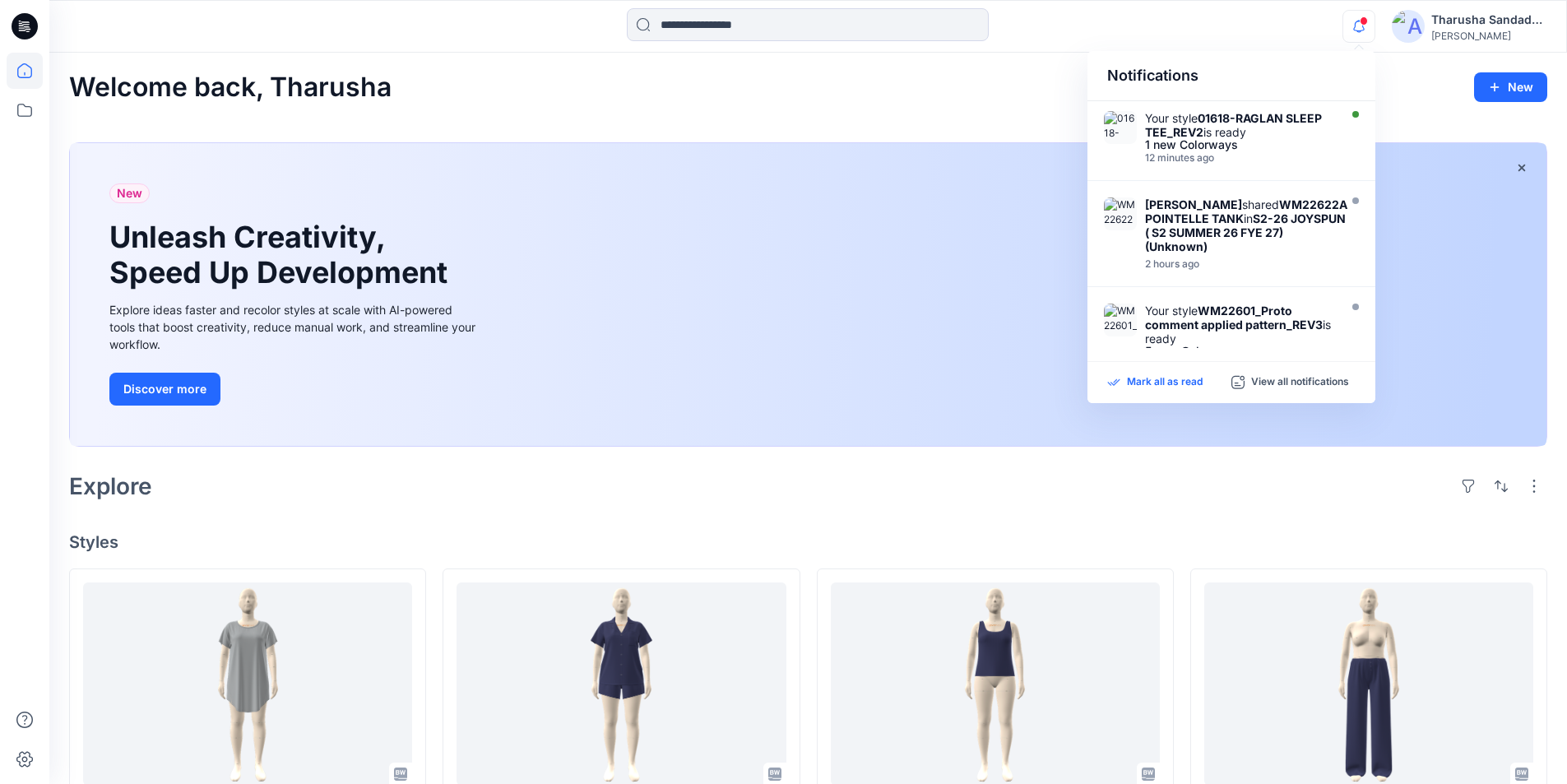
click at [1165, 385] on p "Mark all as read" at bounding box center [1165, 383] width 76 height 15
click at [696, 115] on div "Welcome back, Tharusha New New Unleash Creativity, Speed Up Development Explore…" at bounding box center [808, 797] width 1518 height 1490
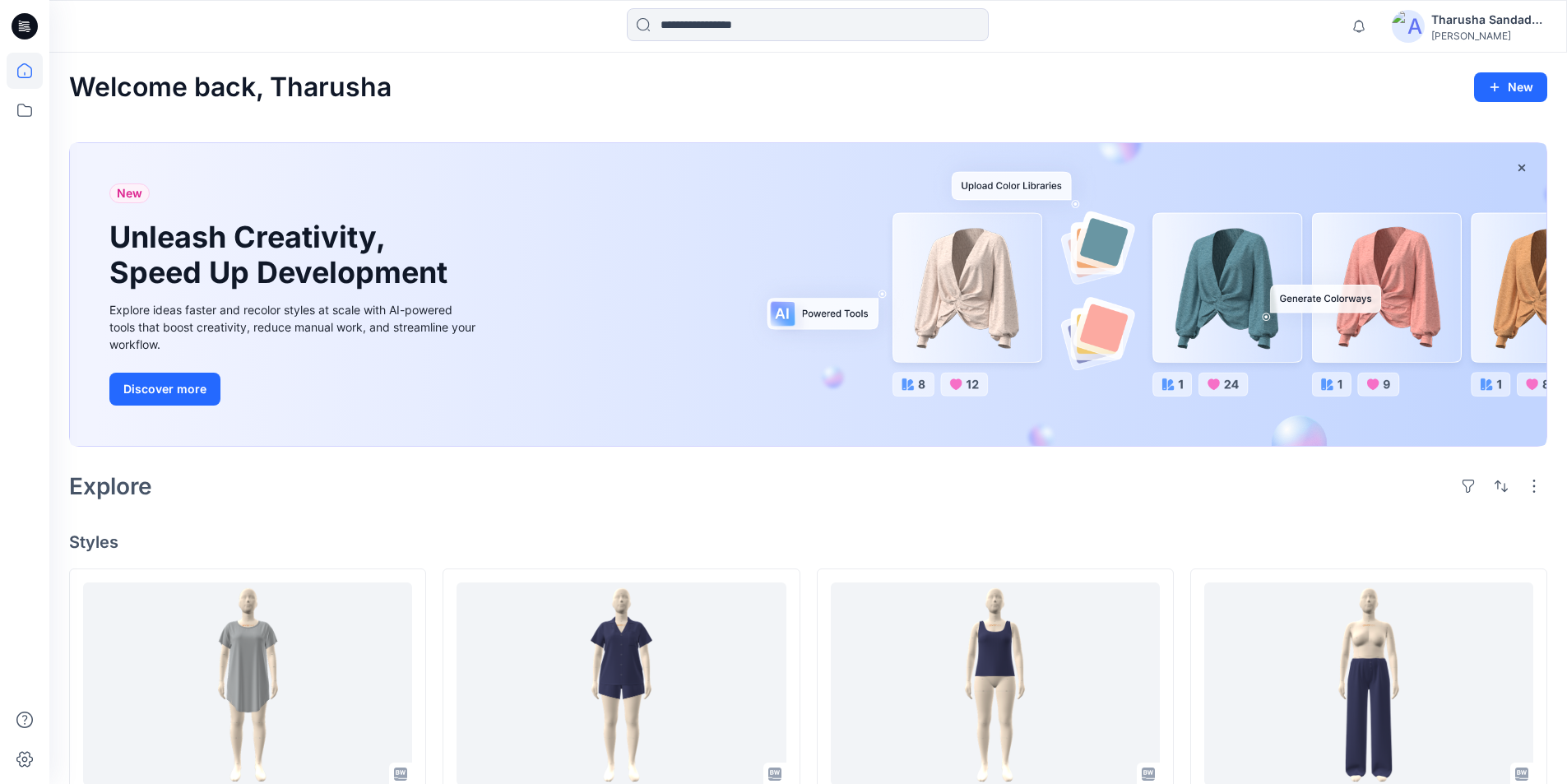
click at [825, 83] on div "Welcome back, Tharusha New" at bounding box center [808, 88] width 1478 height 30
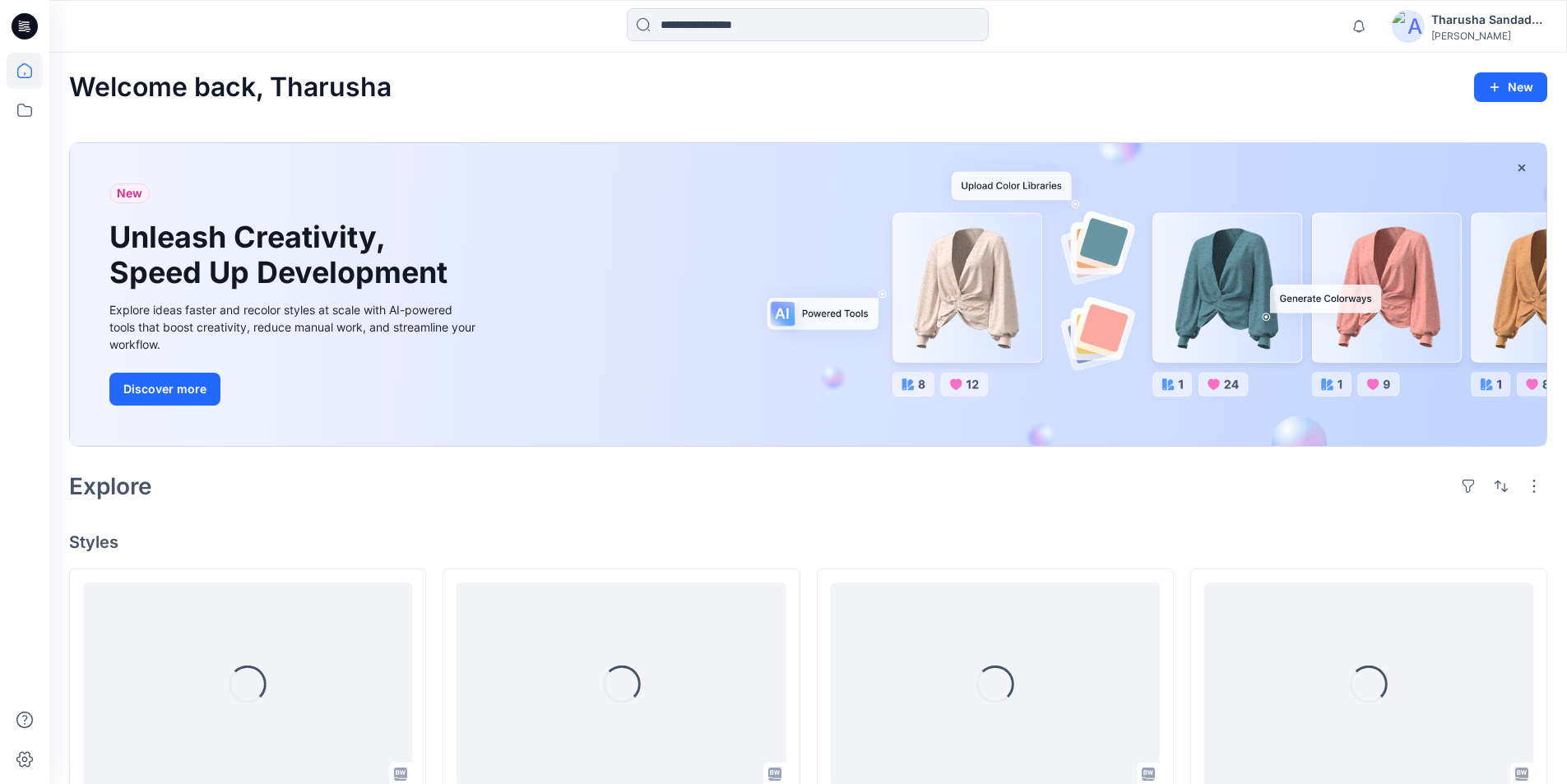
click at [1115, 80] on div "Welcome back, Tharusha New" at bounding box center [808, 88] width 1478 height 30
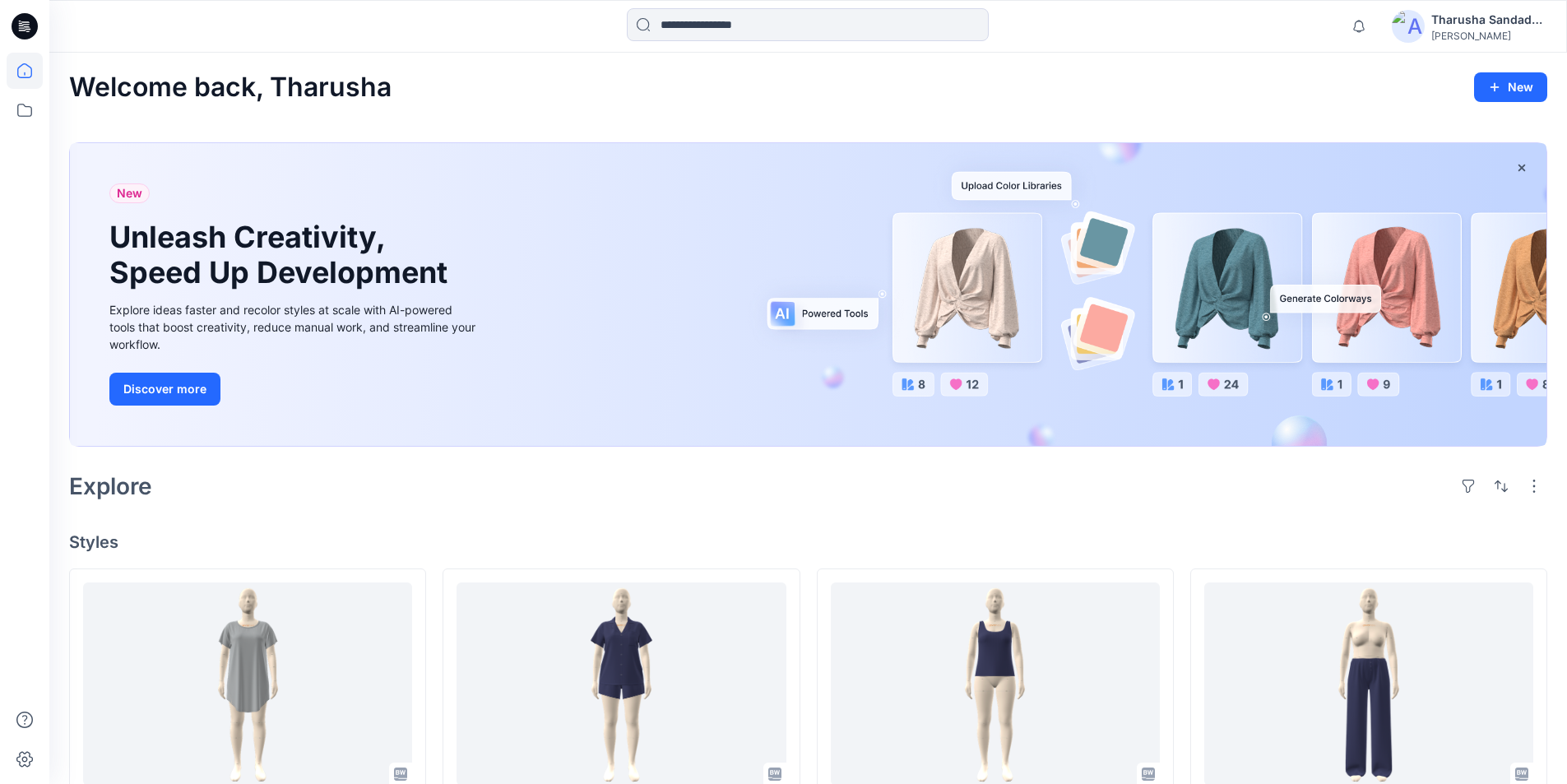
click at [1386, 74] on div "Welcome back, Tharusha New" at bounding box center [808, 88] width 1478 height 30
click at [1245, 117] on div "Welcome back, Tharusha New New Unleash Creativity, Speed Up Development Explore…" at bounding box center [808, 797] width 1518 height 1490
click at [1249, 102] on div "Welcome back, Tharusha New New Unleash Creativity, Speed Up Development Explore…" at bounding box center [808, 797] width 1518 height 1490
click at [611, 543] on h4 "Styles" at bounding box center [808, 541] width 1478 height 20
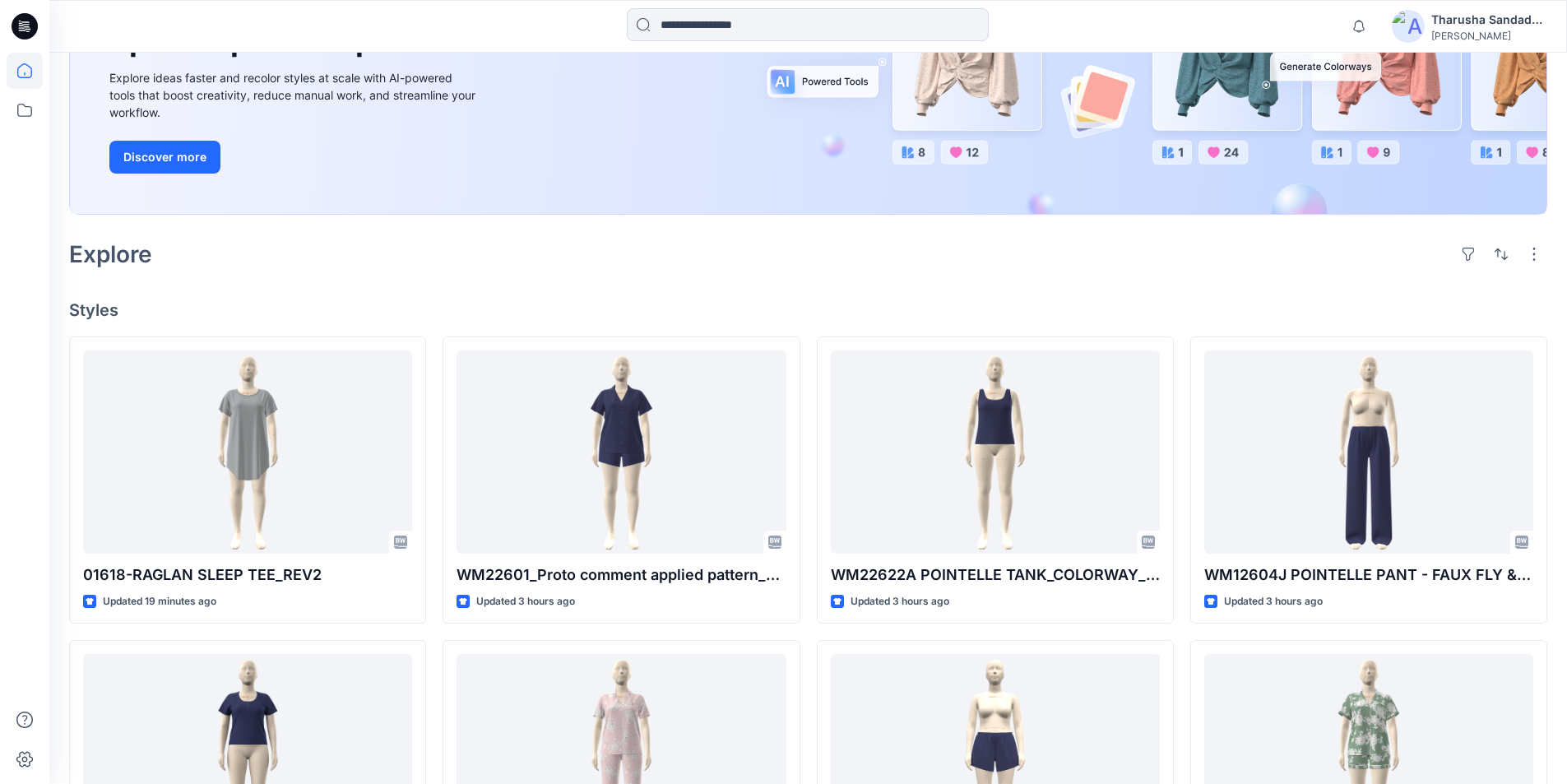
scroll to position [247, 0]
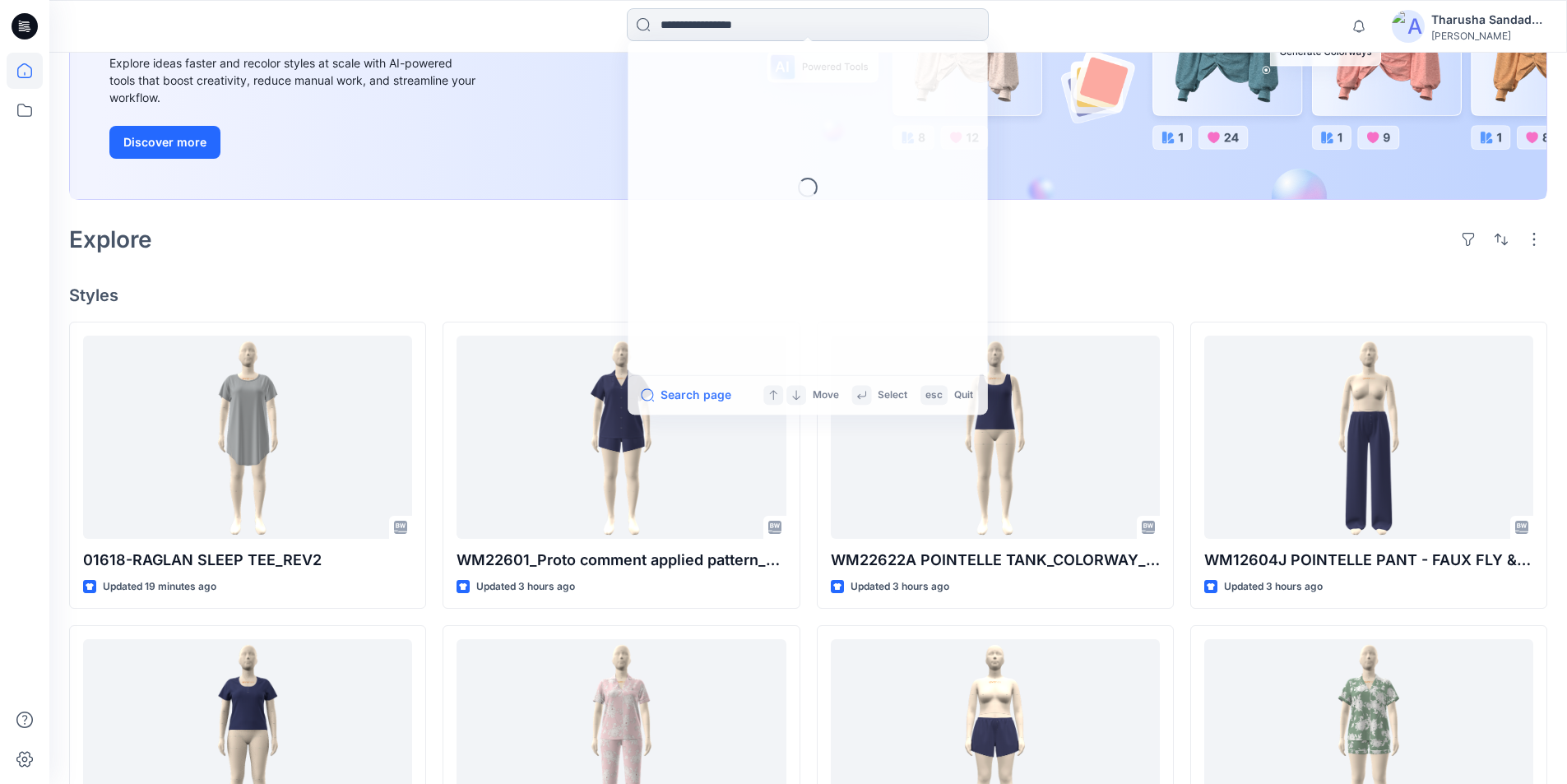
click at [784, 20] on input at bounding box center [807, 25] width 362 height 33
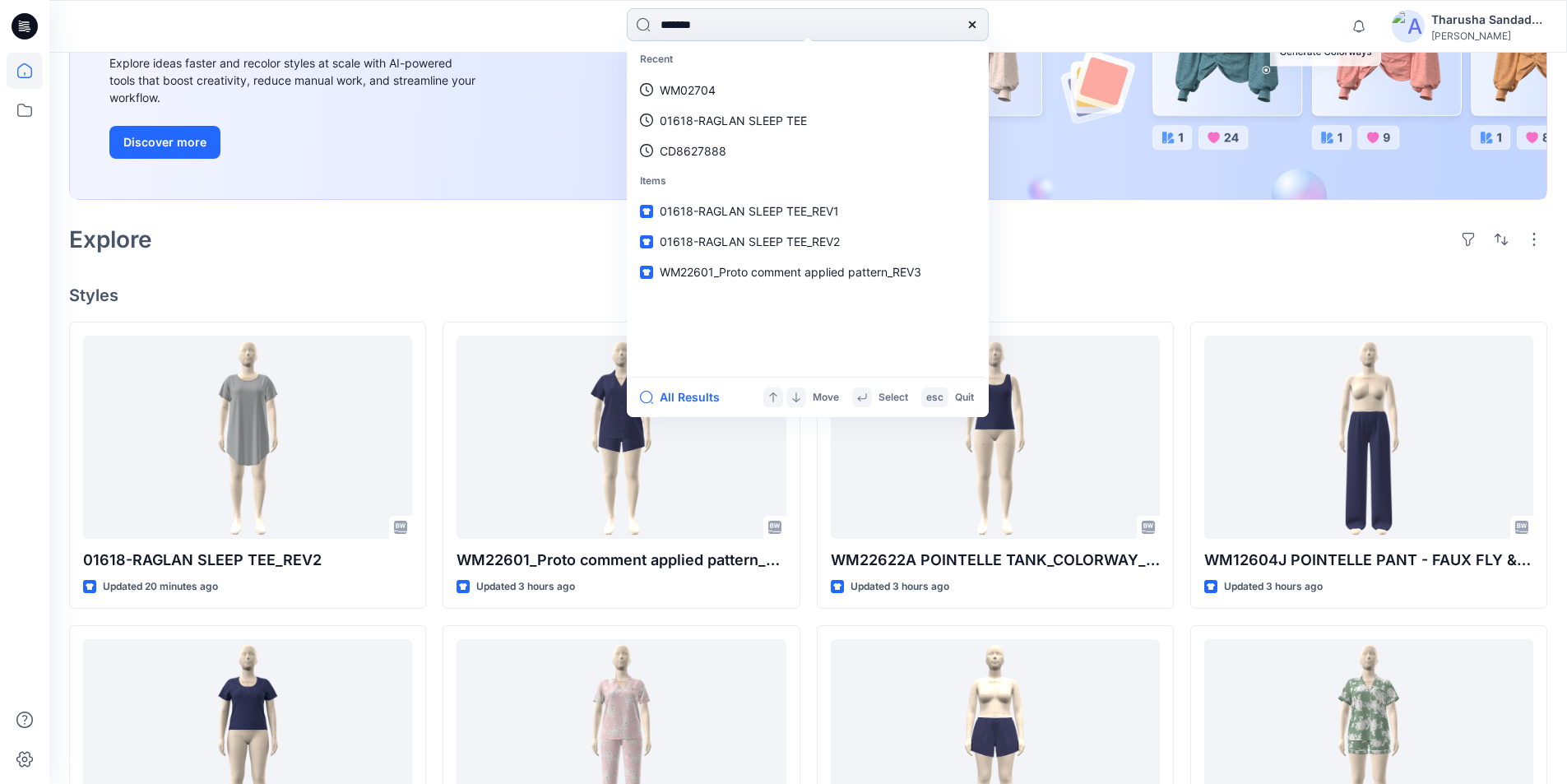
type input "*******"
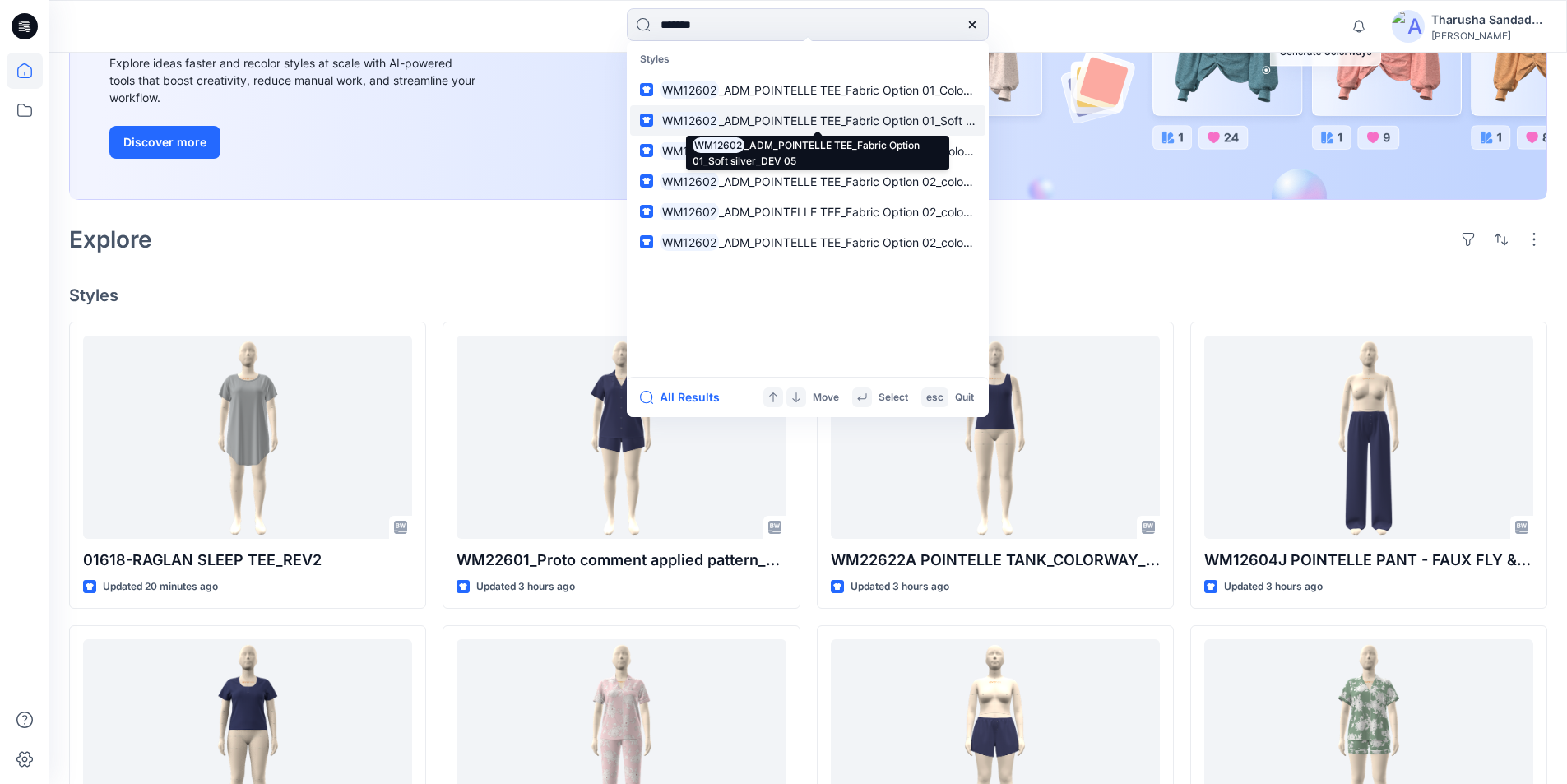
click at [788, 128] on p "WM12602 _ADM_POINTELLE TEE_Fabric Option 01_Soft silver_DEV 05" at bounding box center [818, 120] width 316 height 17
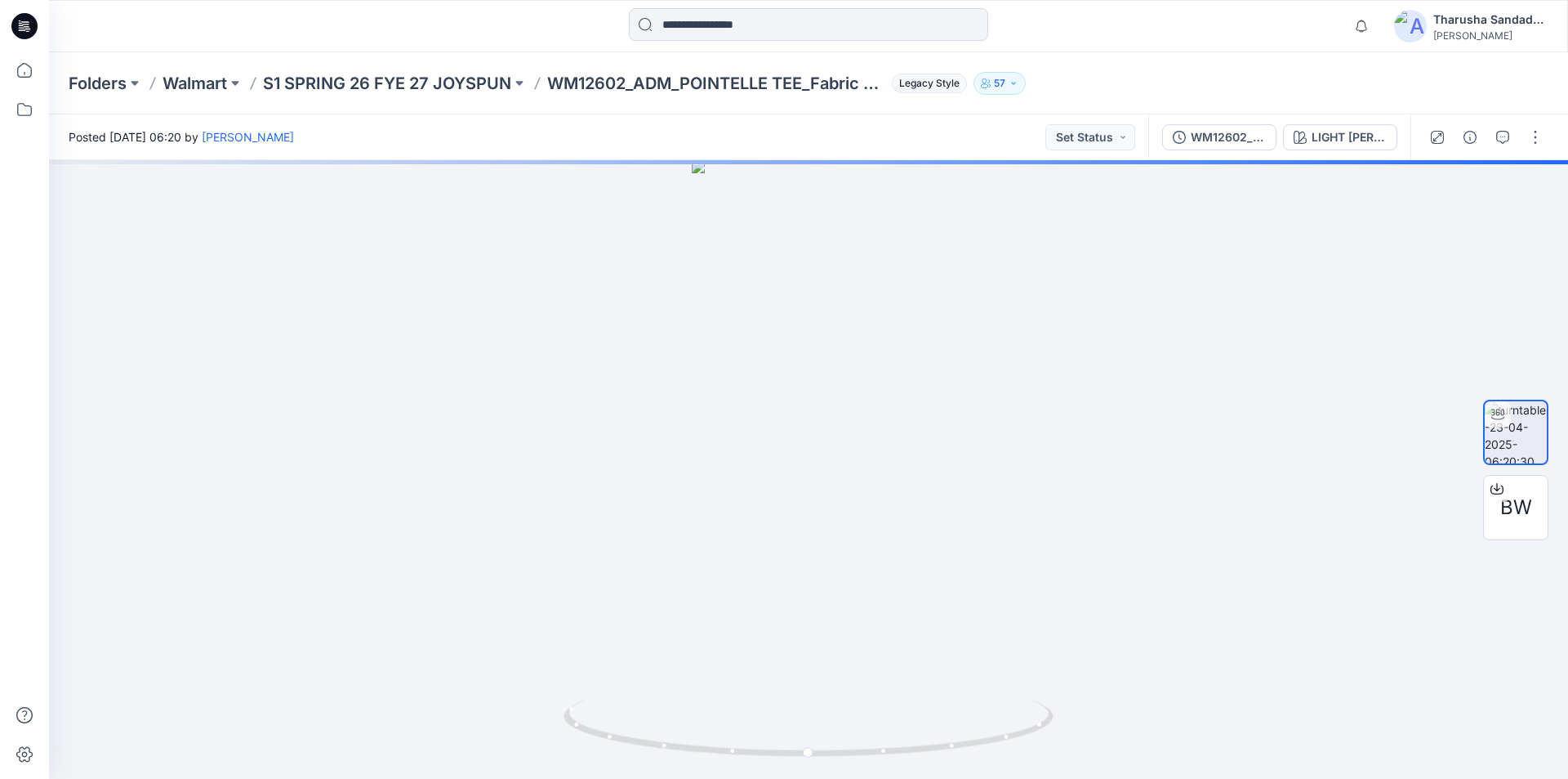
drag, startPoint x: 16, startPoint y: 26, endPoint x: 24, endPoint y: 23, distance: 8.5
click at [19, 26] on icon at bounding box center [24, 26] width 26 height 26
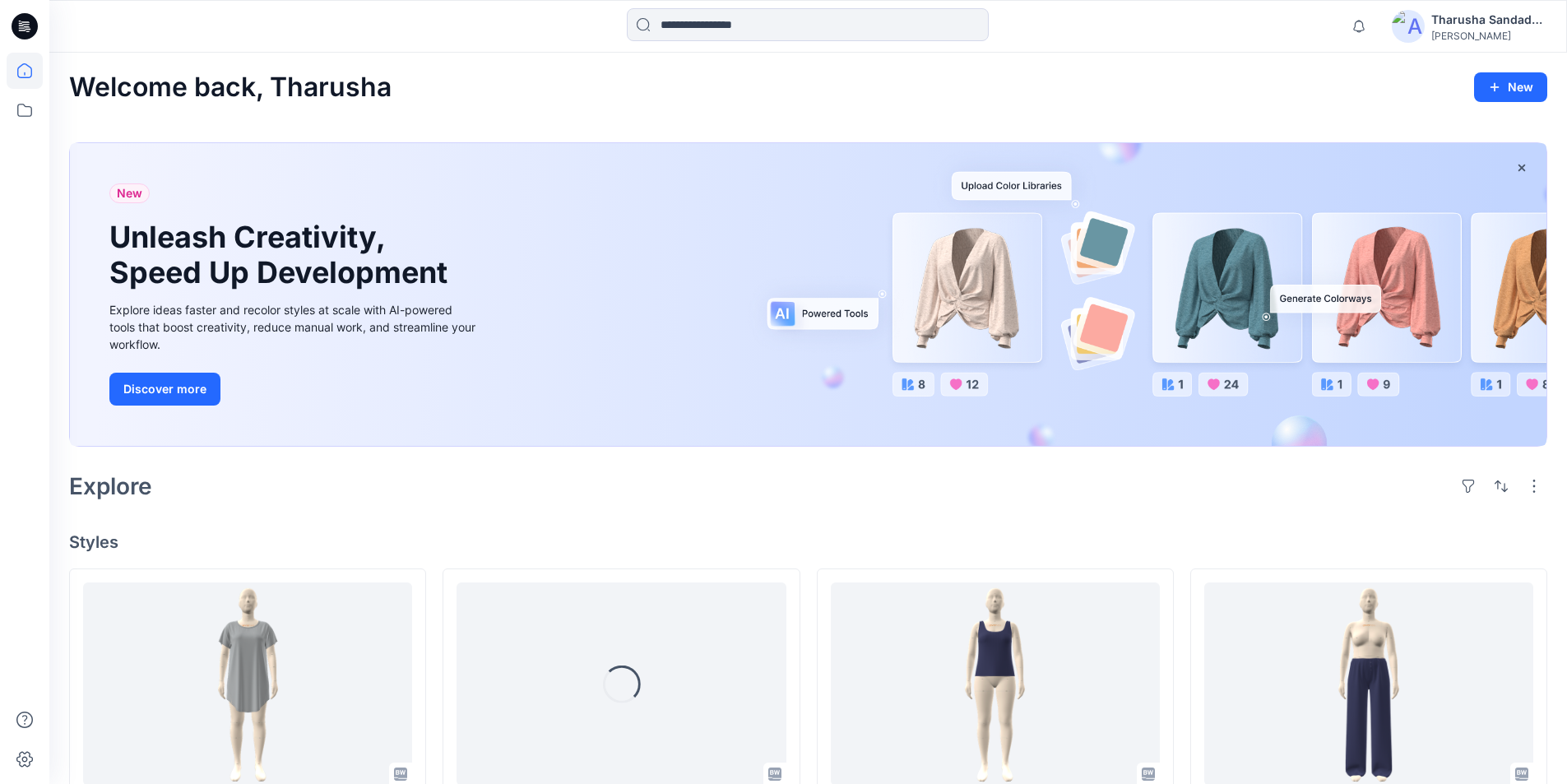
click at [398, 27] on div at bounding box center [238, 26] width 379 height 36
click at [1092, 128] on div "Welcome back, Tharusha New New Unleash Creativity, Speed Up Development Explore…" at bounding box center [808, 797] width 1518 height 1490
click at [948, 26] on input at bounding box center [807, 25] width 362 height 33
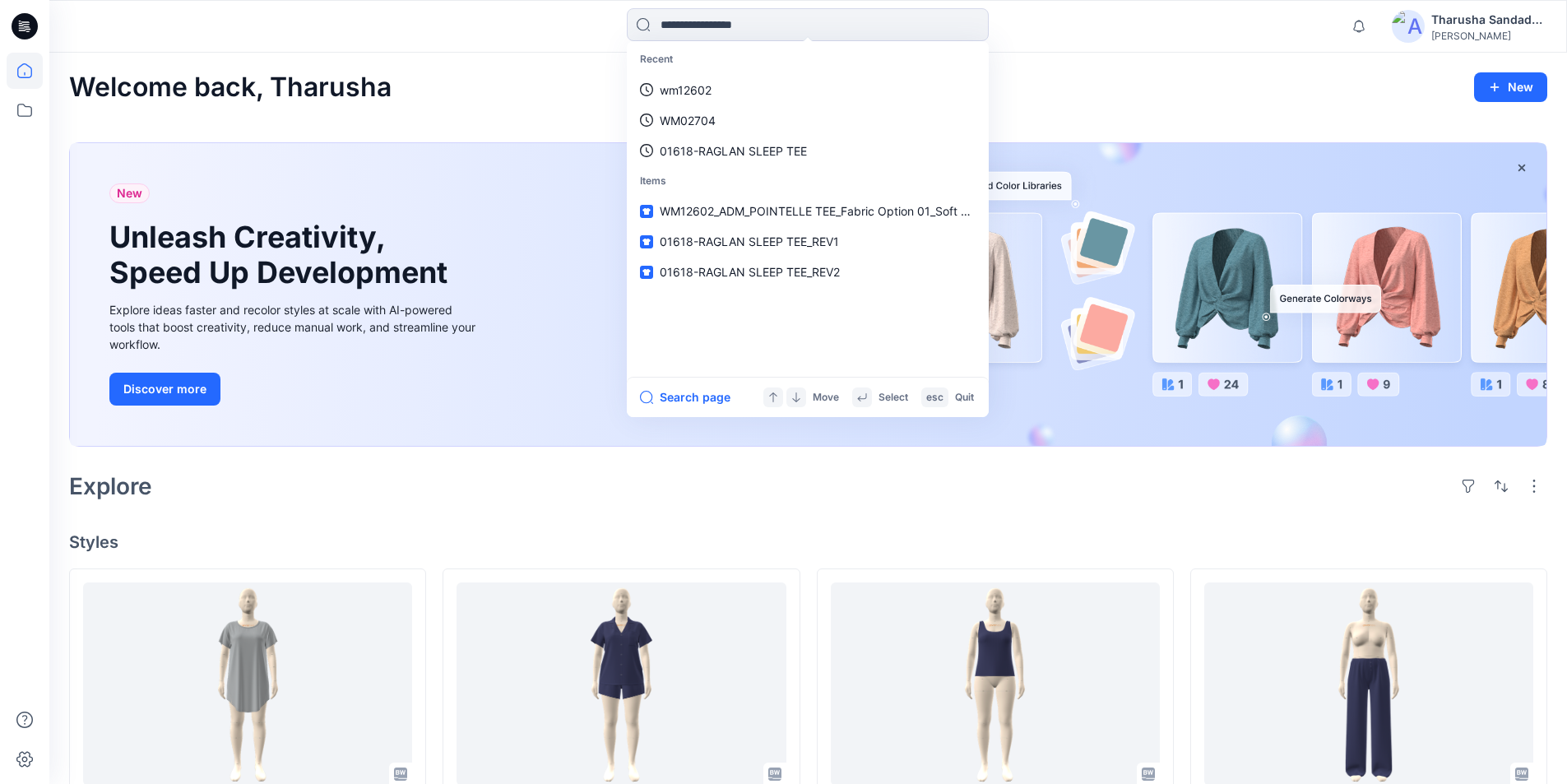
click at [497, 107] on div "Welcome back, Tharusha New New Unleash Creativity, Speed Up Development Explore…" at bounding box center [808, 797] width 1518 height 1490
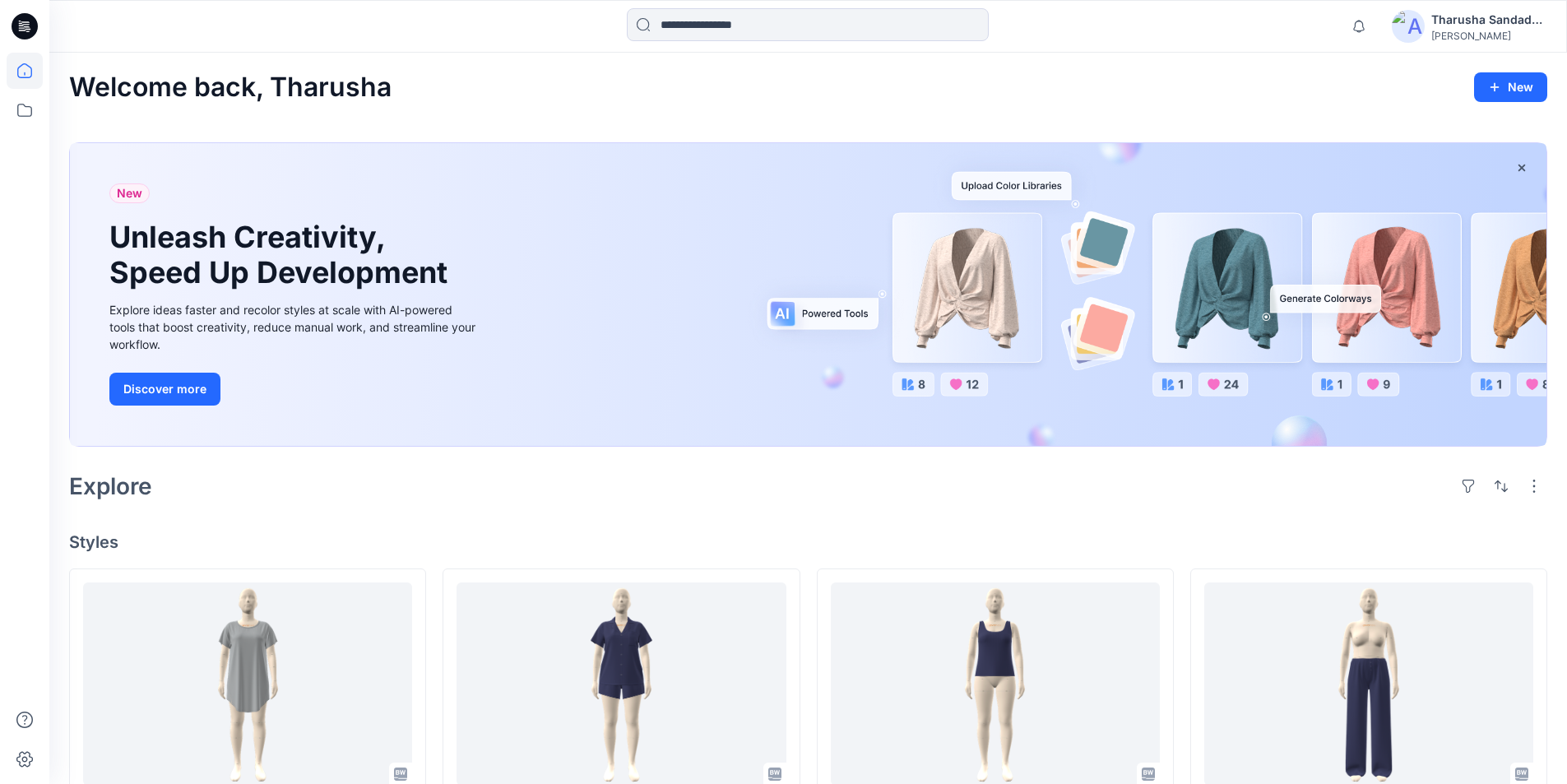
click at [1372, 66] on div "Welcome back, Tharusha New New Unleash Creativity, Speed Up Development Explore…" at bounding box center [808, 797] width 1518 height 1490
click at [810, 26] on input at bounding box center [807, 25] width 362 height 33
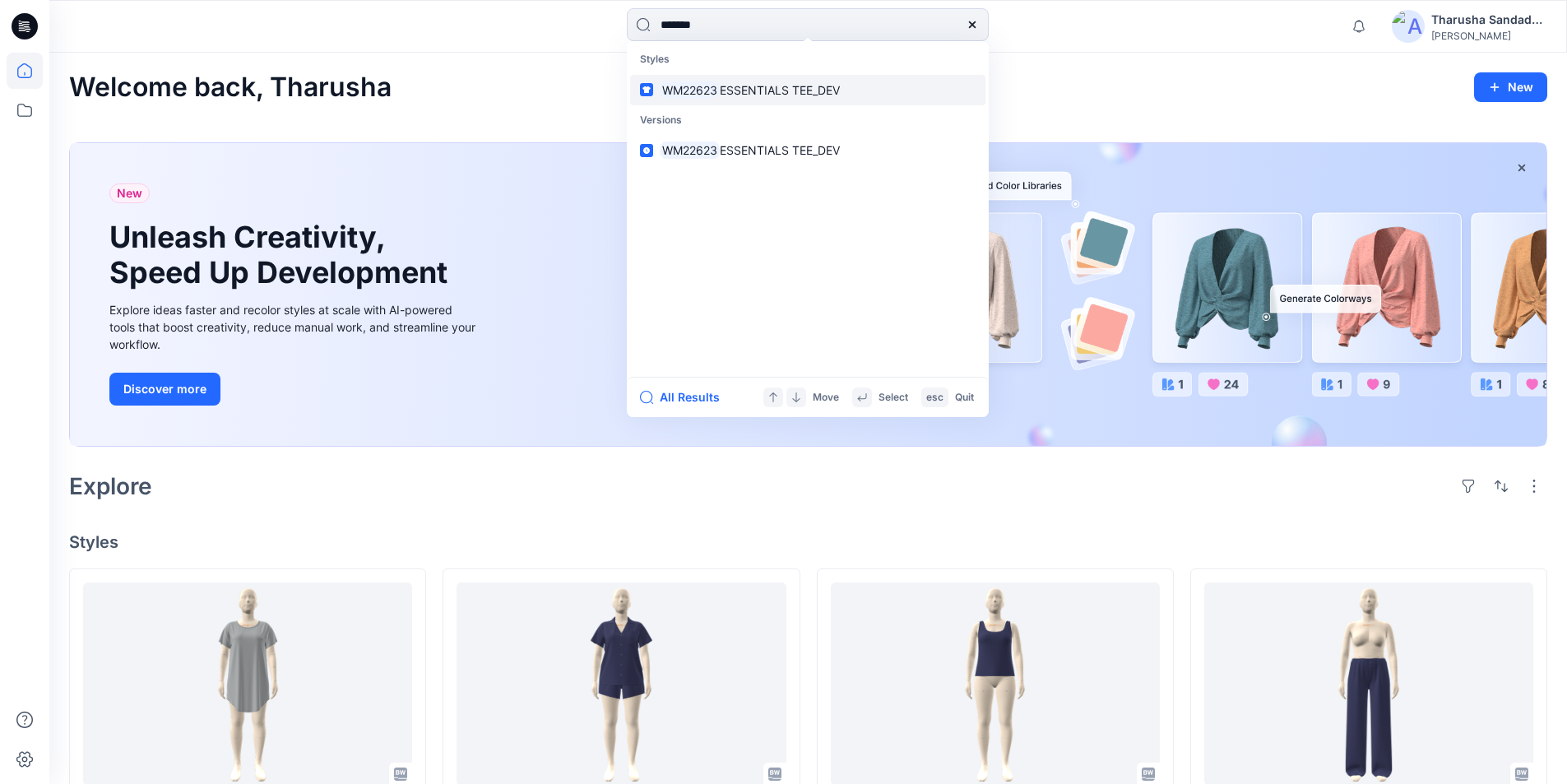
type input "*******"
click at [822, 97] on p "WM22623 ESSENTIALS TEE_DEV" at bounding box center [749, 90] width 181 height 17
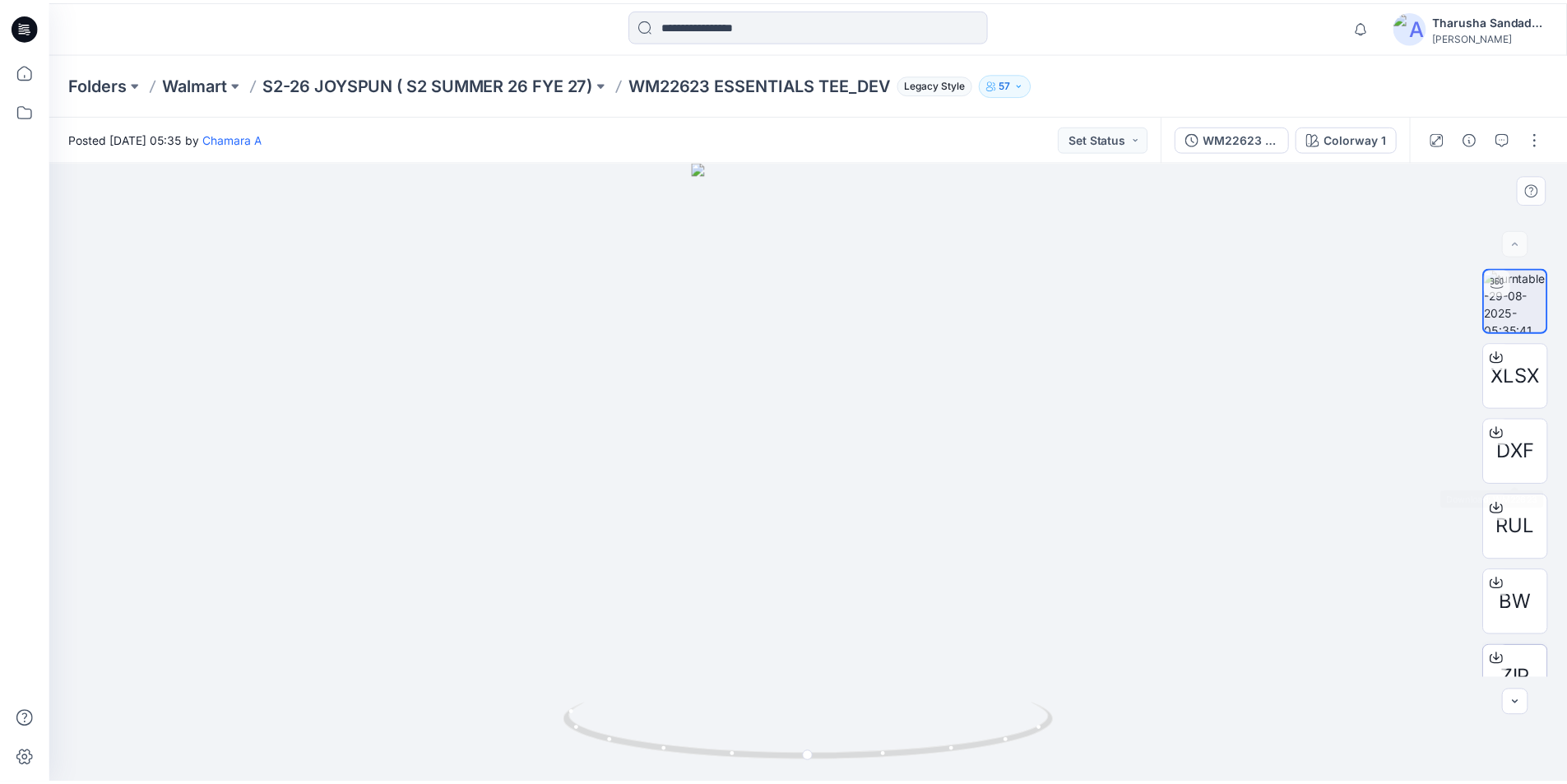
scroll to position [33, 0]
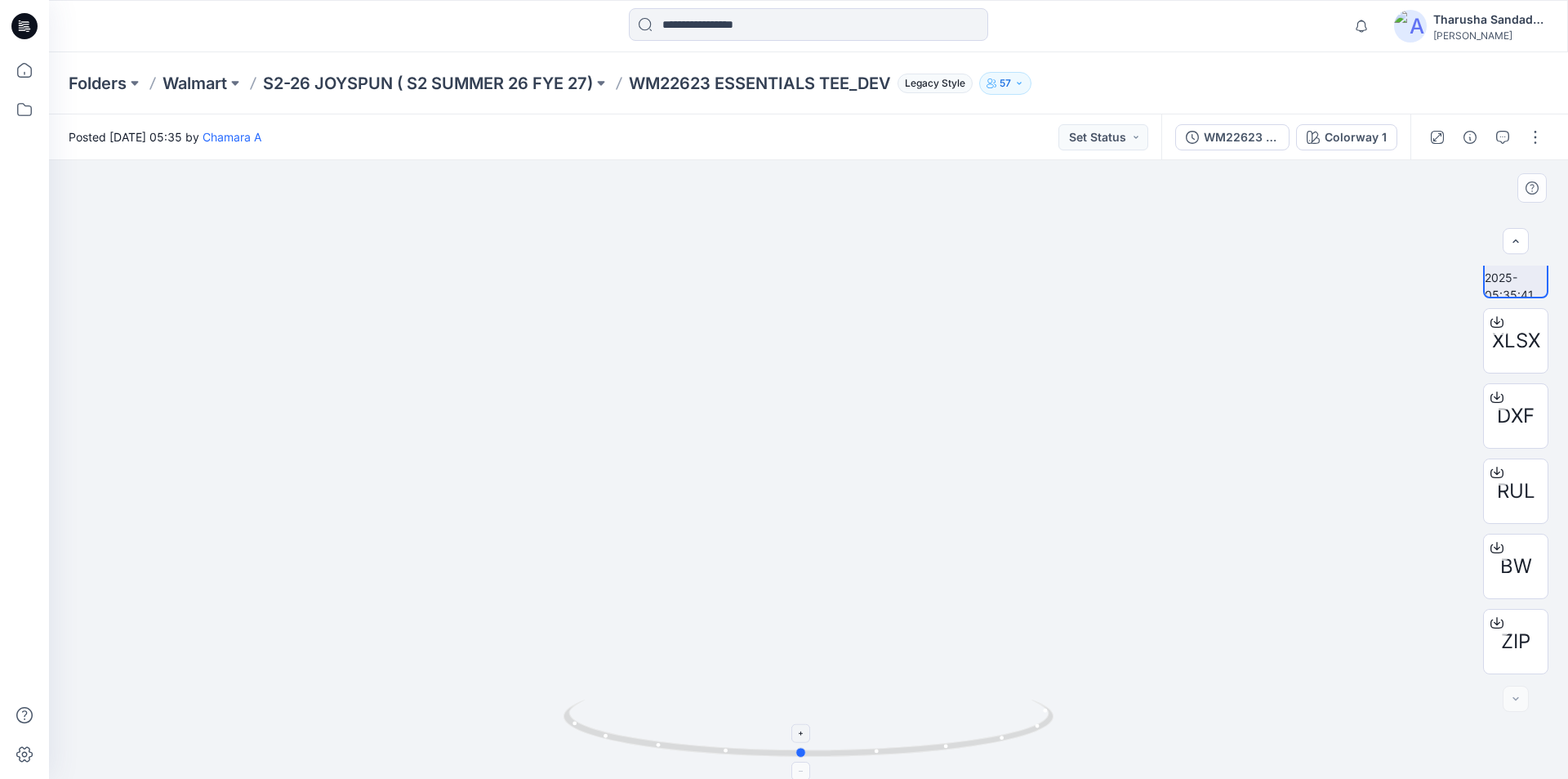
drag, startPoint x: 994, startPoint y: 748, endPoint x: 986, endPoint y: 723, distance: 26.2
click at [986, 723] on icon at bounding box center [811, 729] width 495 height 61
click at [515, 54] on div "Folders Walmart S2-26 JOYSPUN ( S2 SUMMER 26 FYE 27) WM22623 ESSENTIALS TEE_DEV…" at bounding box center [808, 84] width 1519 height 62
drag, startPoint x: 35, startPoint y: 19, endPoint x: 102, endPoint y: 5, distance: 68.4
click at [35, 19] on icon at bounding box center [24, 26] width 26 height 26
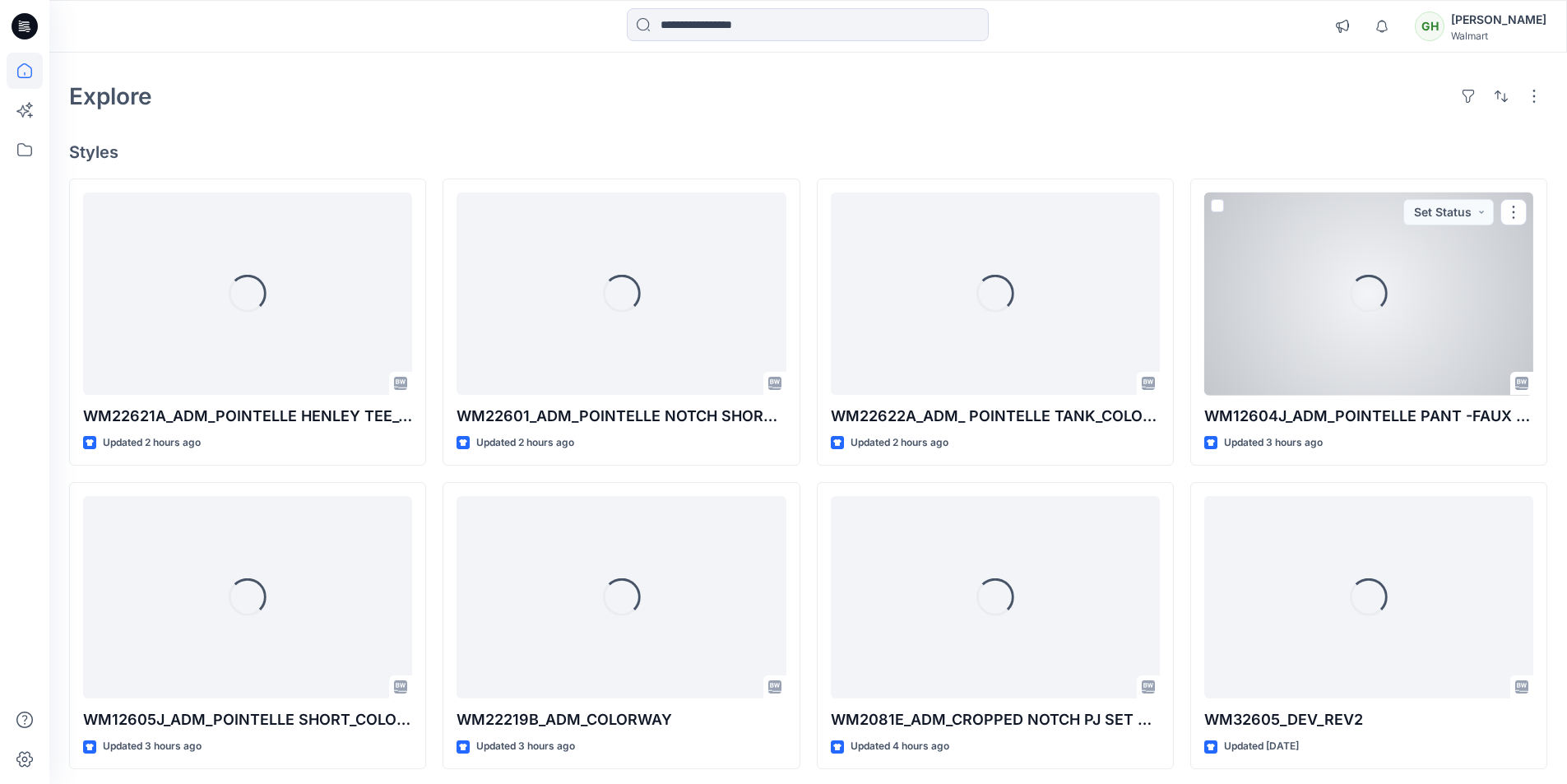
scroll to position [82, 0]
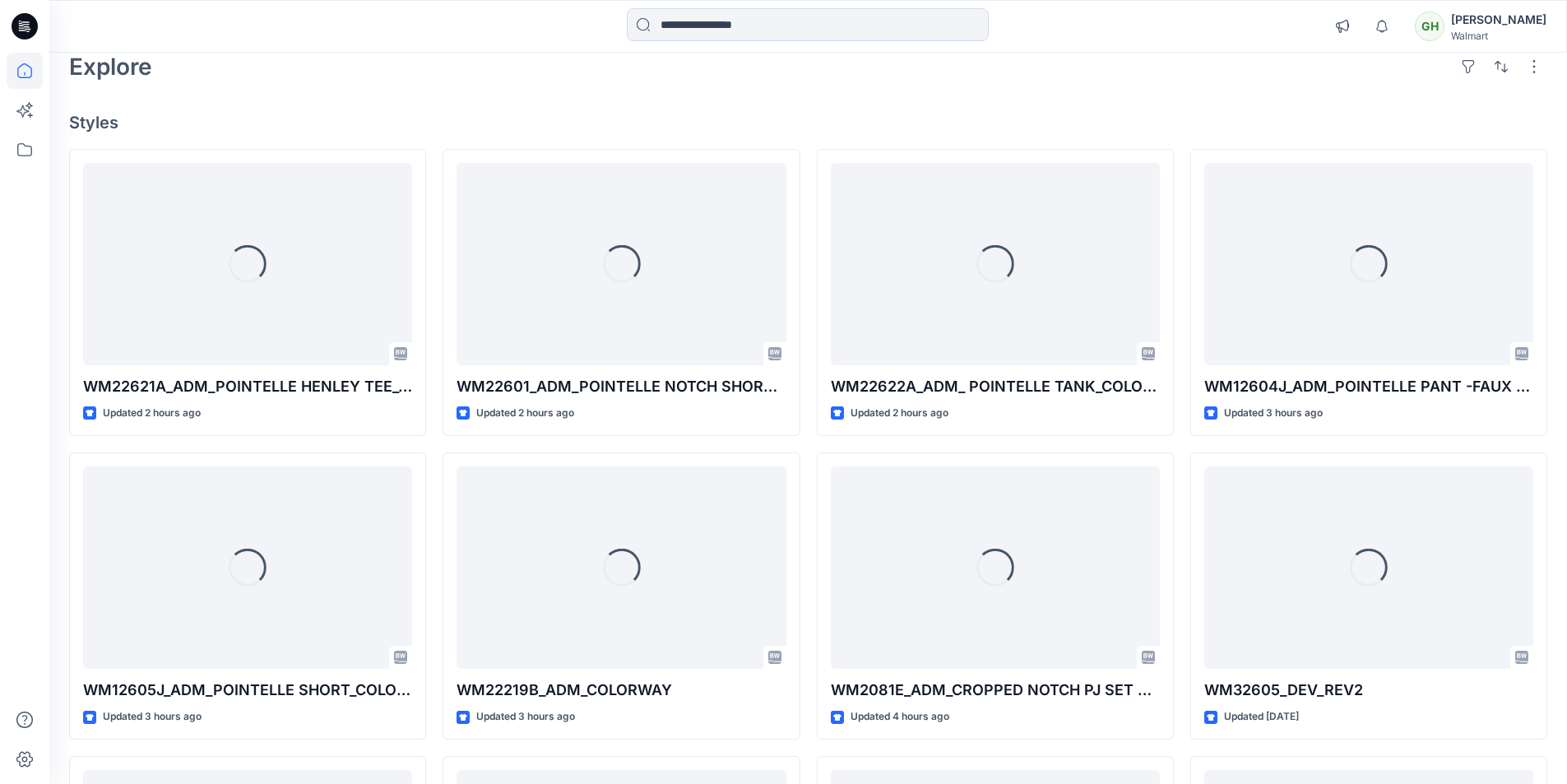
click at [526, 111] on div "Welcome back, [PERSON_NAME] New Explore Styles Loading... WM22621A_ADM_POINTELL…" at bounding box center [808, 546] width 1518 height 1151
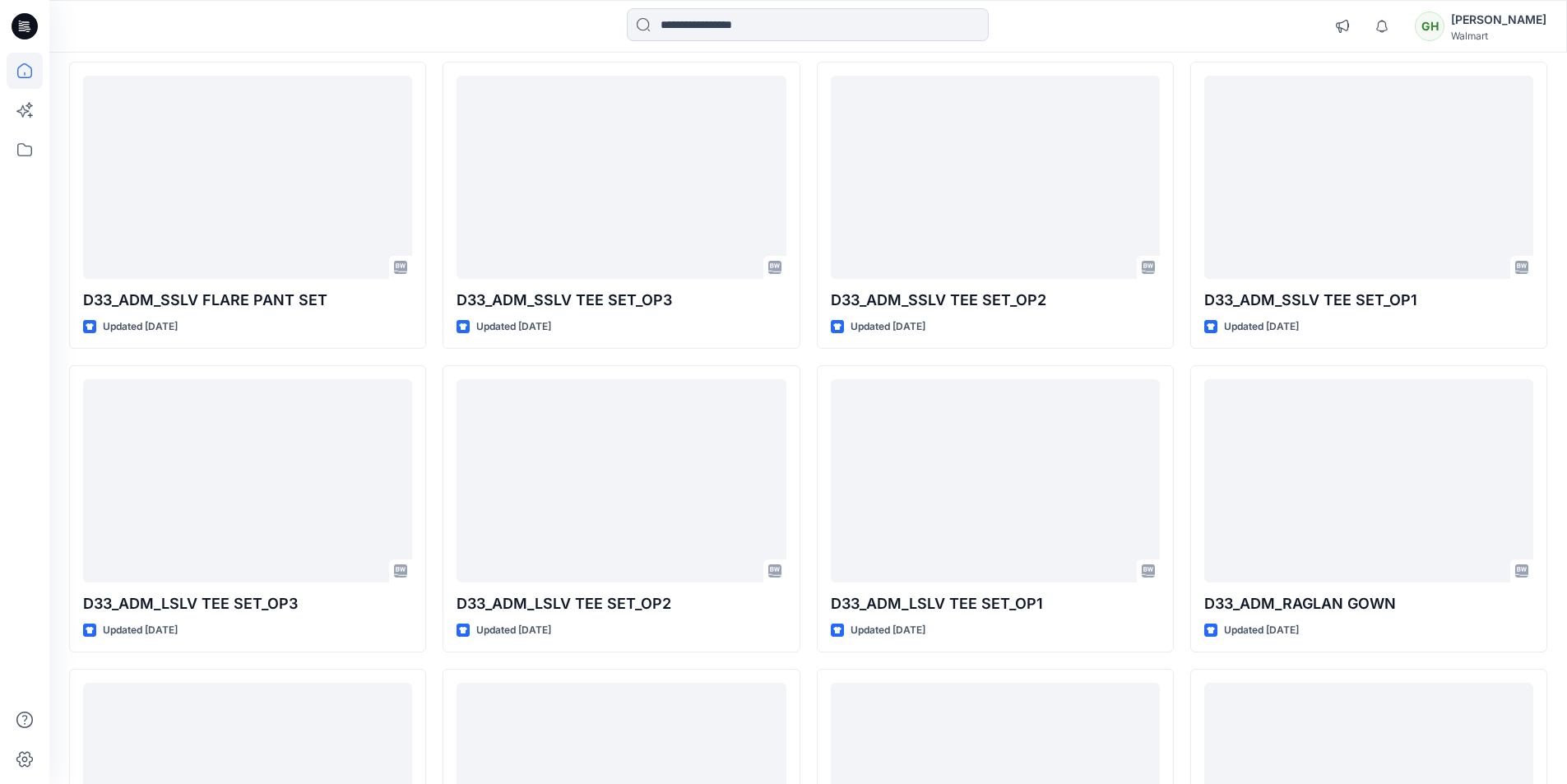
scroll to position [0, 0]
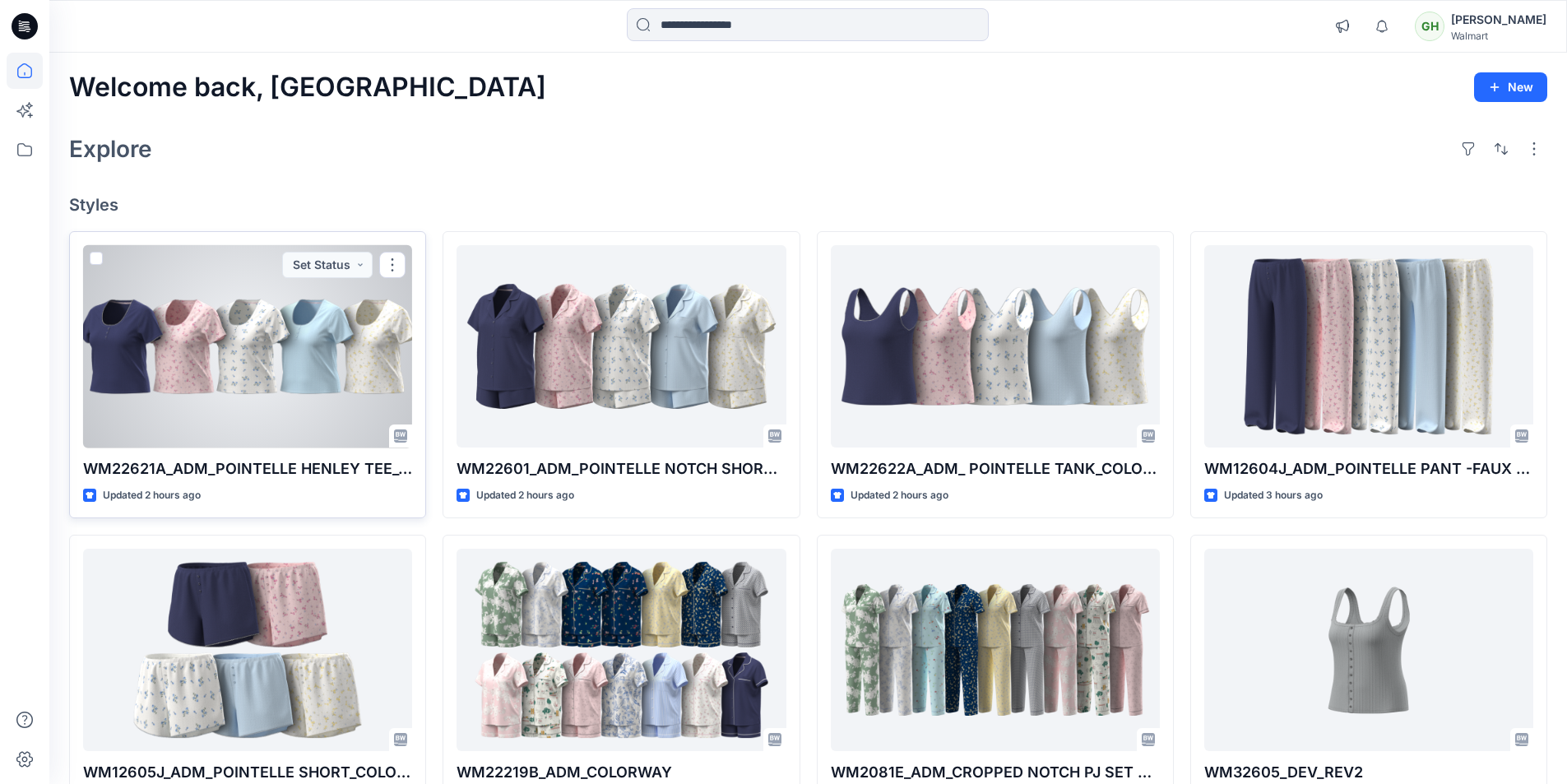
click at [212, 386] on div at bounding box center [248, 346] width 329 height 203
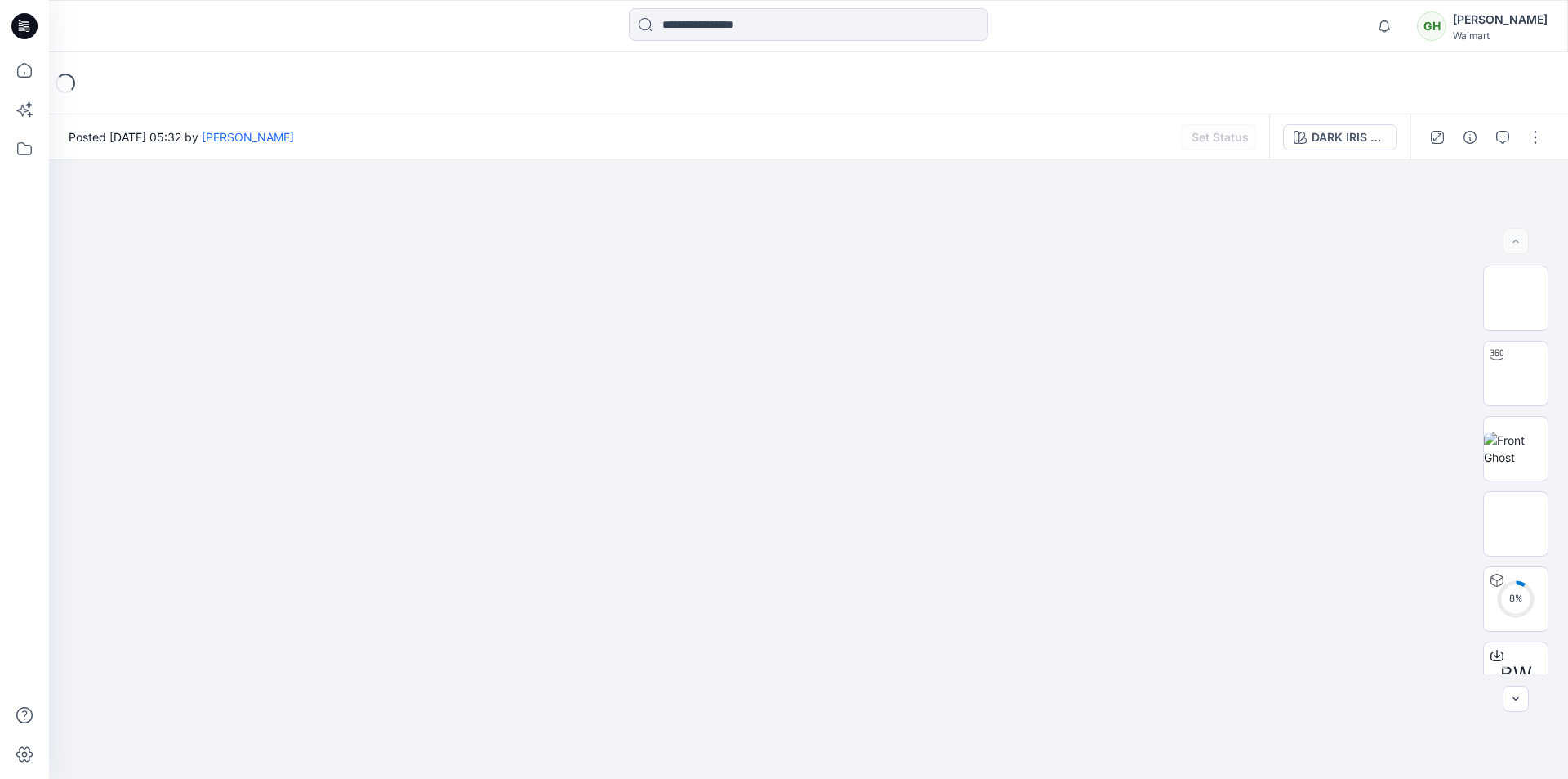
click at [28, 31] on icon at bounding box center [28, 31] width 4 height 1
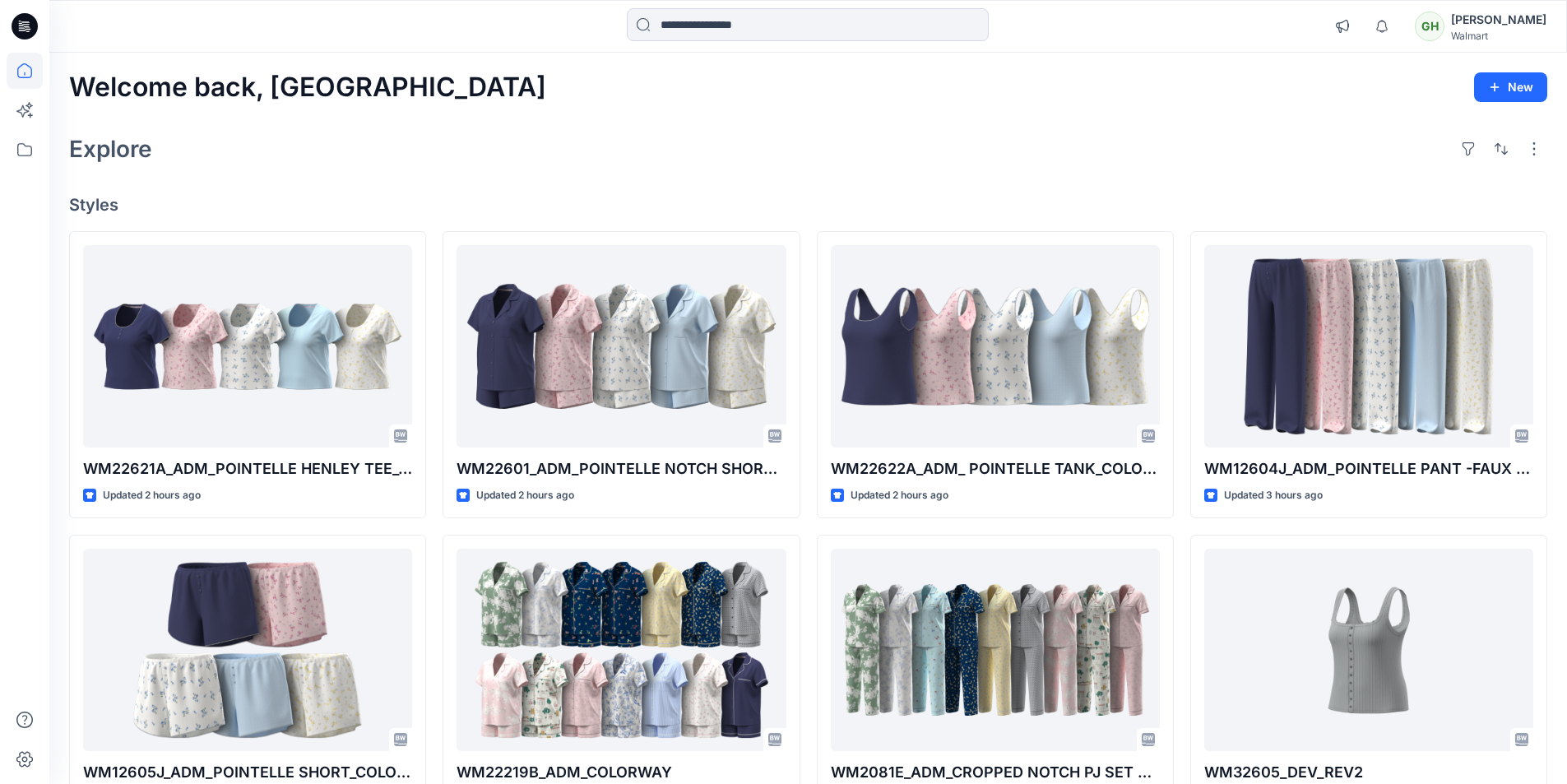
click at [1396, 195] on h4 "Styles" at bounding box center [808, 204] width 1478 height 20
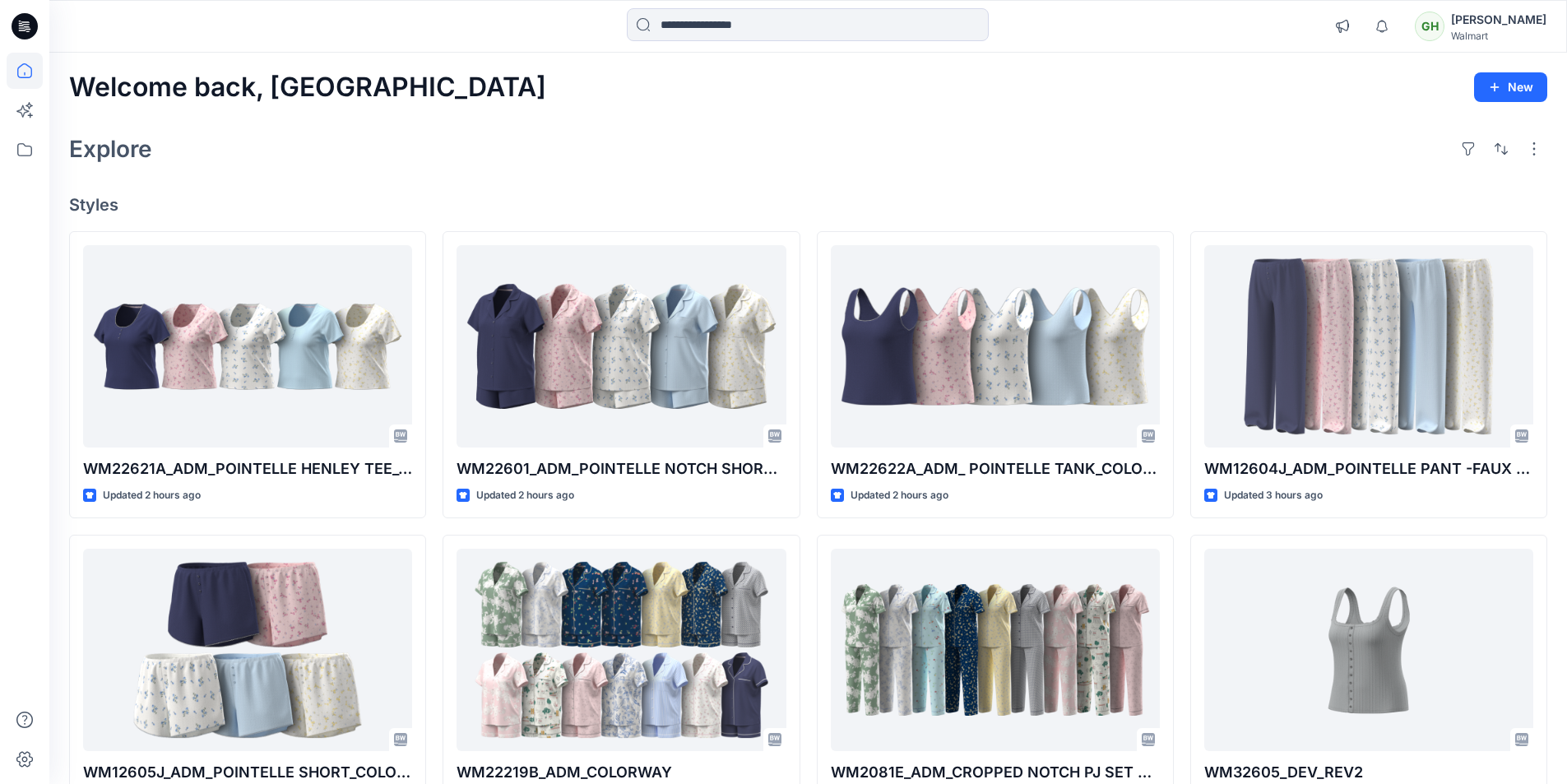
click at [1204, 194] on div "Welcome back, Gayan New Explore Styles WM22621A_ADM_POINTELLE HENLEY TEE_COLORW…" at bounding box center [808, 628] width 1518 height 1151
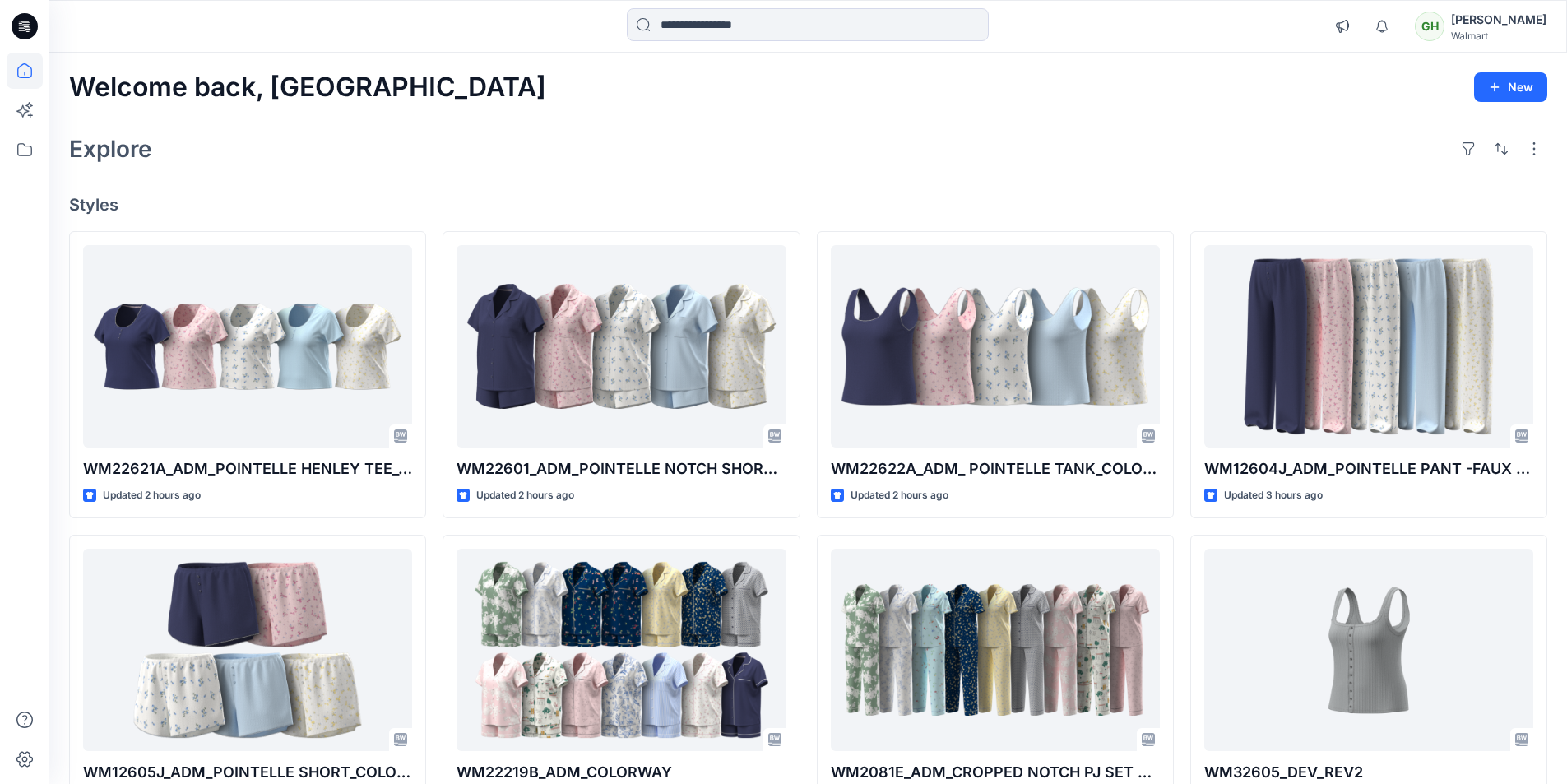
click at [1239, 160] on div "Explore" at bounding box center [808, 149] width 1478 height 40
click at [1256, 148] on div "Explore" at bounding box center [808, 149] width 1478 height 40
click at [714, 28] on input at bounding box center [807, 25] width 362 height 33
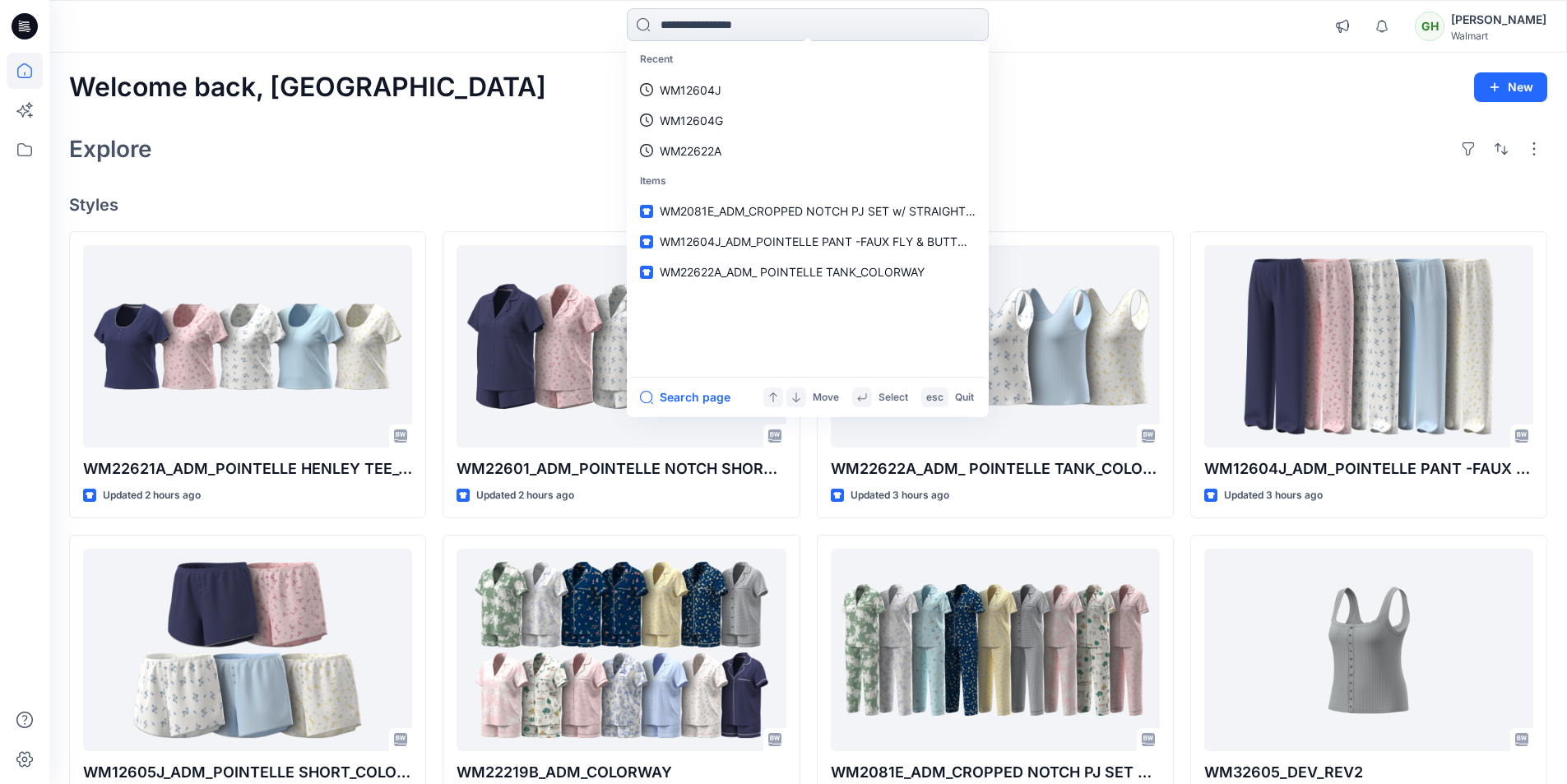
click at [734, 34] on input at bounding box center [807, 25] width 362 height 33
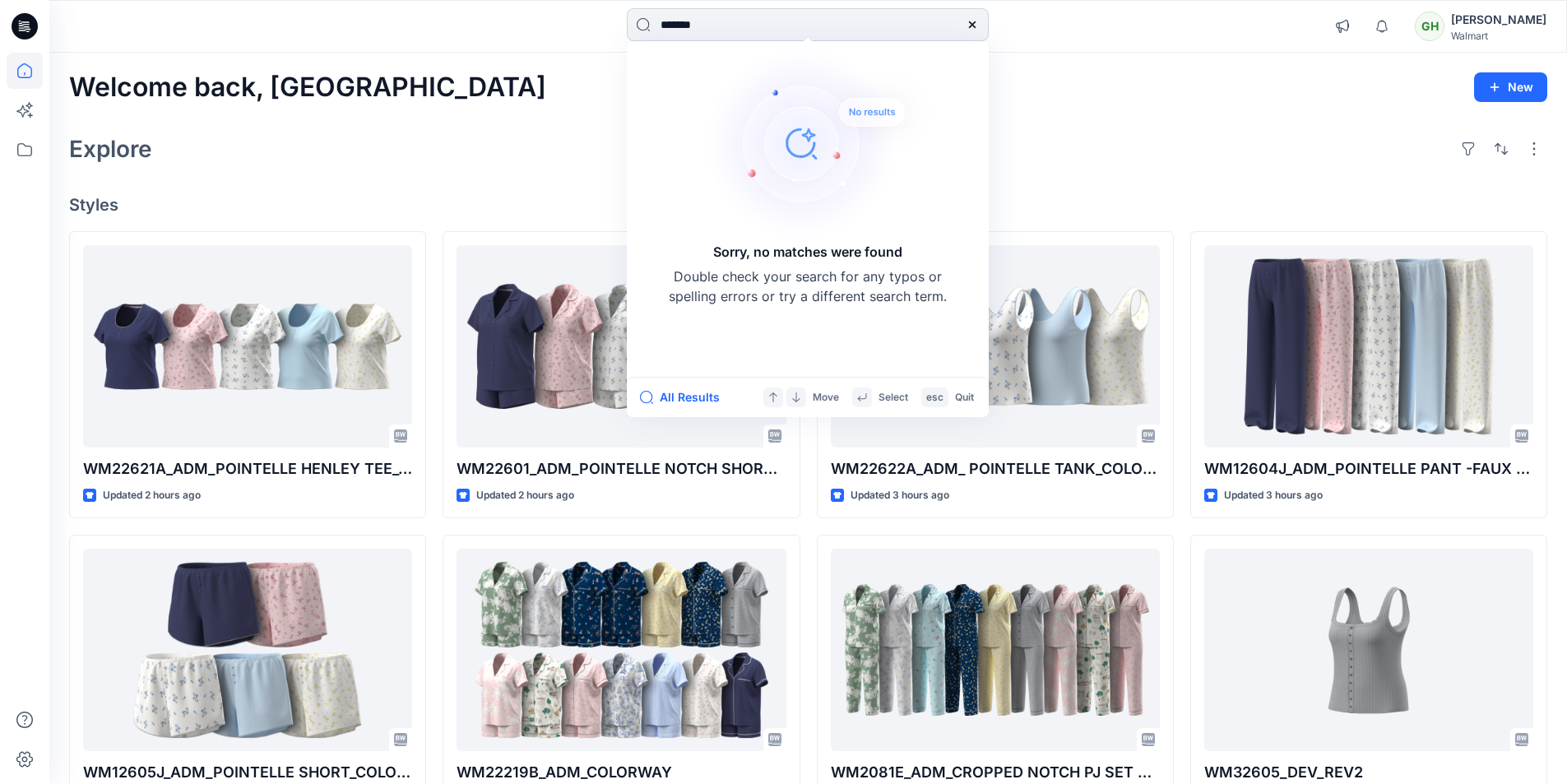
click at [821, 33] on input "*******" at bounding box center [807, 25] width 362 height 33
type input "*******"
click at [1184, 156] on div "Explore" at bounding box center [808, 149] width 1478 height 40
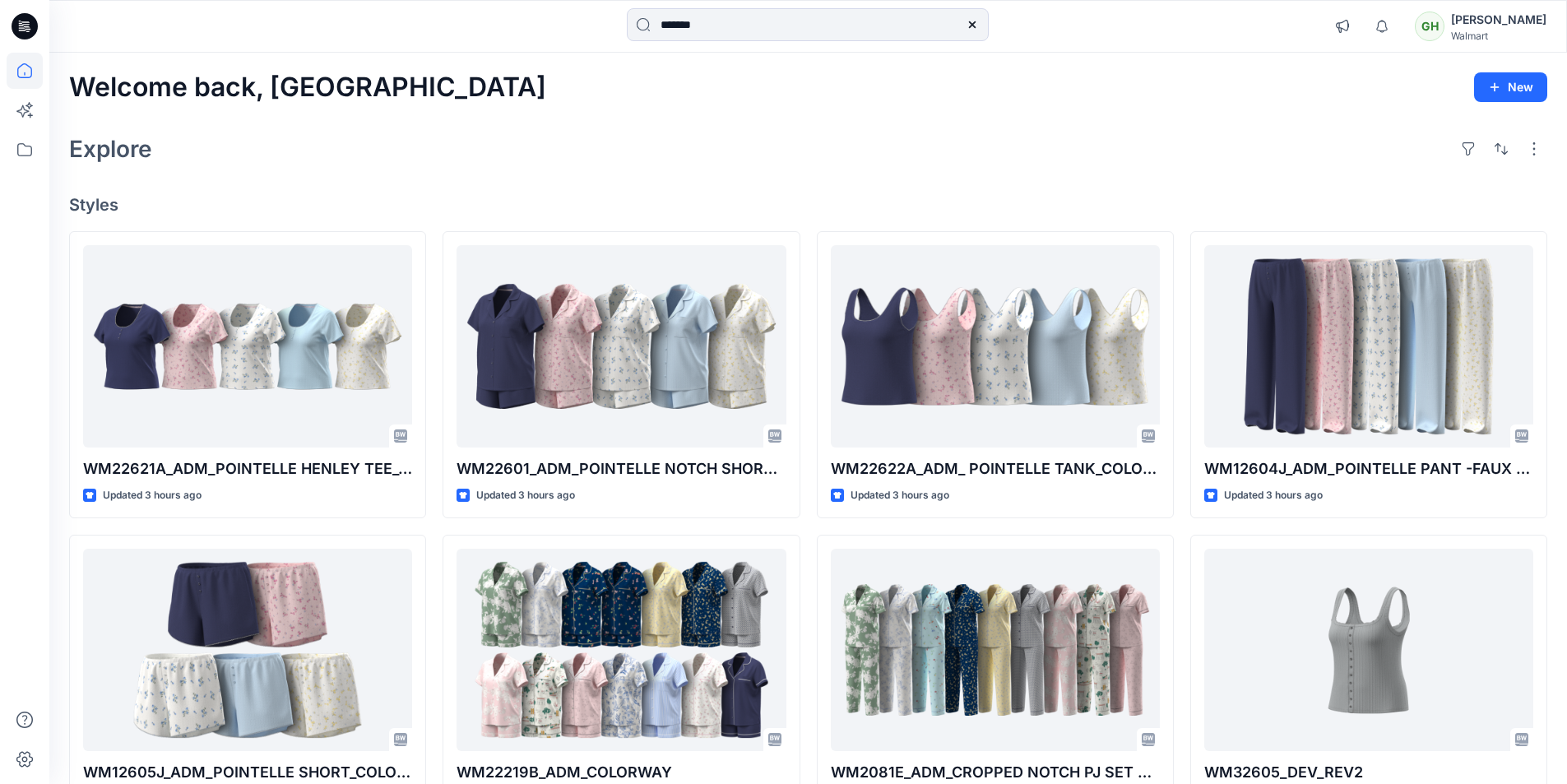
click at [28, 18] on icon at bounding box center [25, 26] width 26 height 26
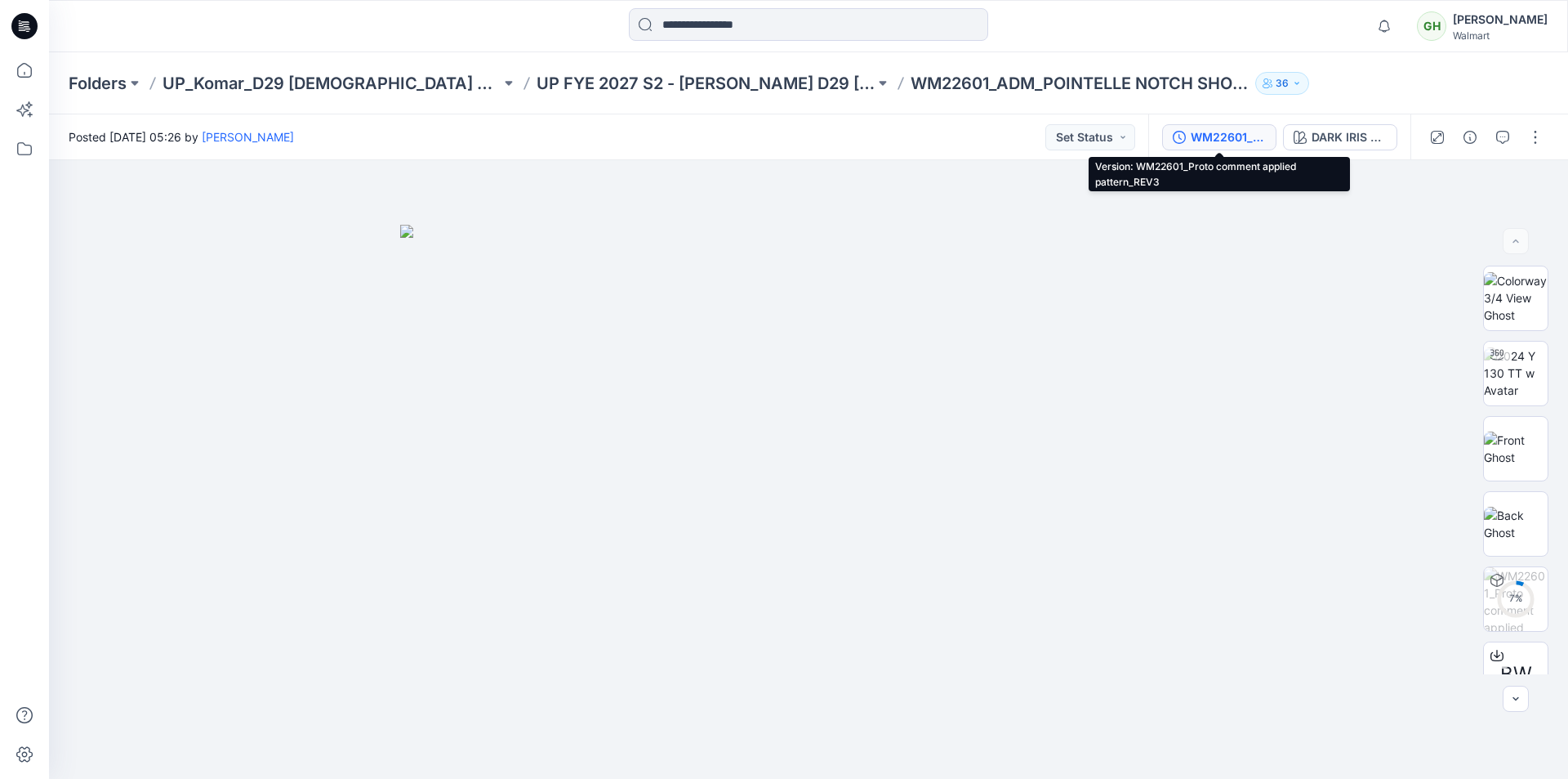
click at [1227, 130] on div "WM22601_Proto comment applied pattern_REV3" at bounding box center [1228, 137] width 75 height 18
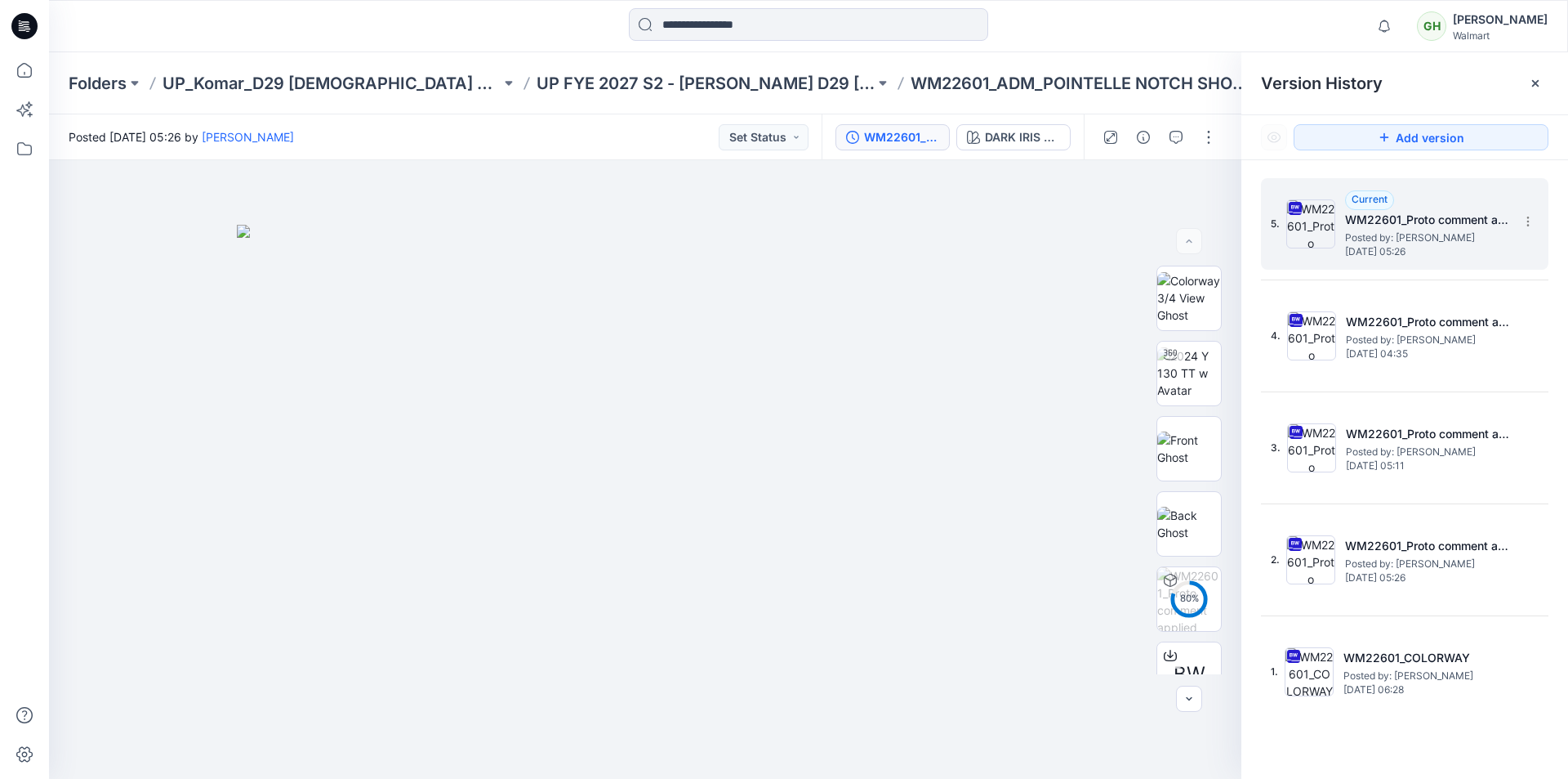
click at [1433, 246] on span "[DATE] 05:26" at bounding box center [1427, 252] width 163 height 11
click at [1412, 246] on span "[DATE] 05:26" at bounding box center [1427, 252] width 163 height 11
click at [35, 21] on icon at bounding box center [24, 26] width 26 height 26
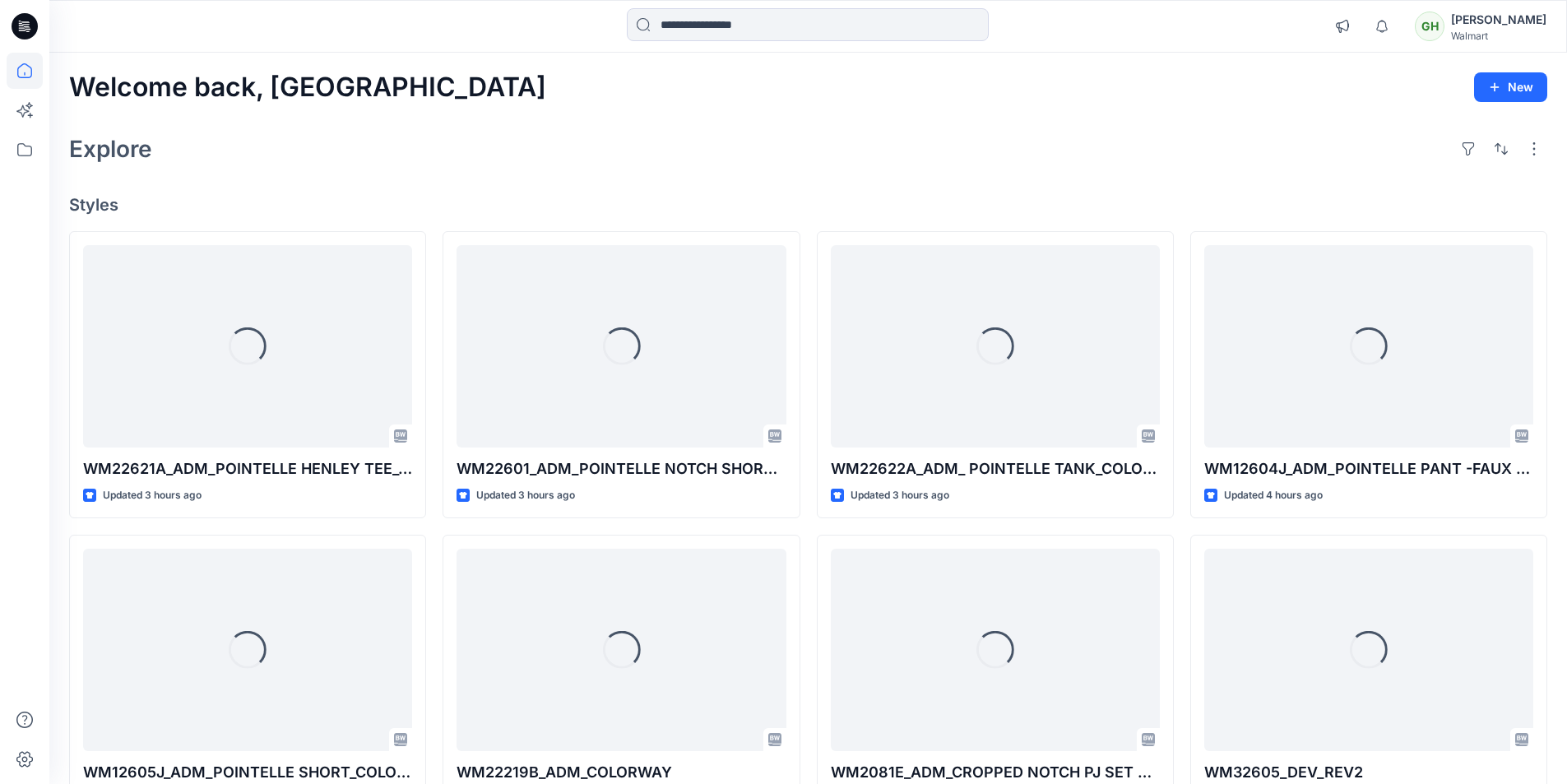
click at [594, 57] on div "Welcome back, [PERSON_NAME] New Explore Styles Loading... WM22621A_ADM_POINTELL…" at bounding box center [808, 628] width 1518 height 1151
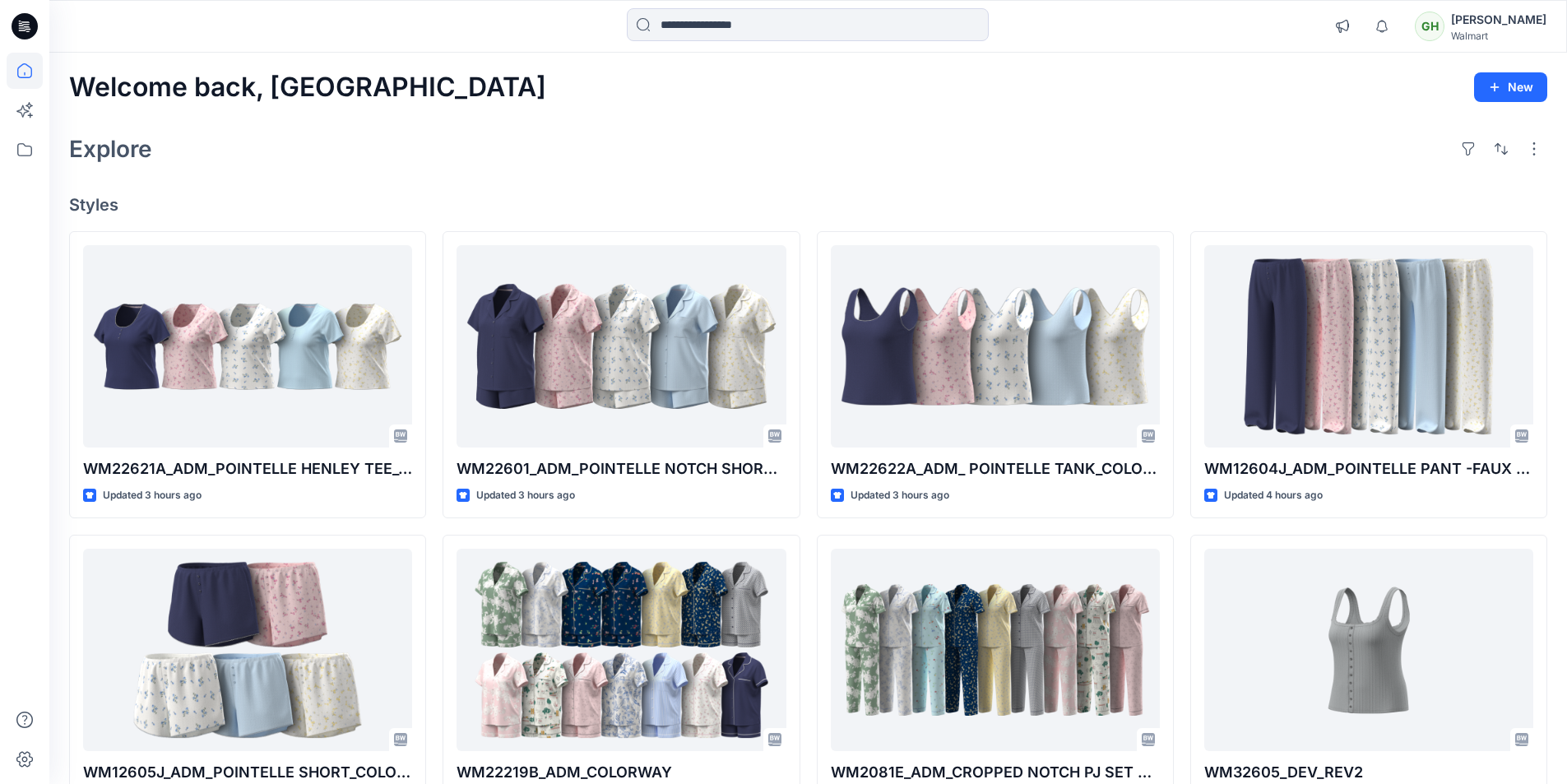
click at [1160, 108] on div "Welcome back, Gayan New Explore Styles WM22621A_ADM_POINTELLE HENLEY TEE_COLORW…" at bounding box center [808, 628] width 1518 height 1151
click at [79, 43] on div at bounding box center [238, 26] width 379 height 36
click at [35, 28] on icon at bounding box center [25, 26] width 26 height 26
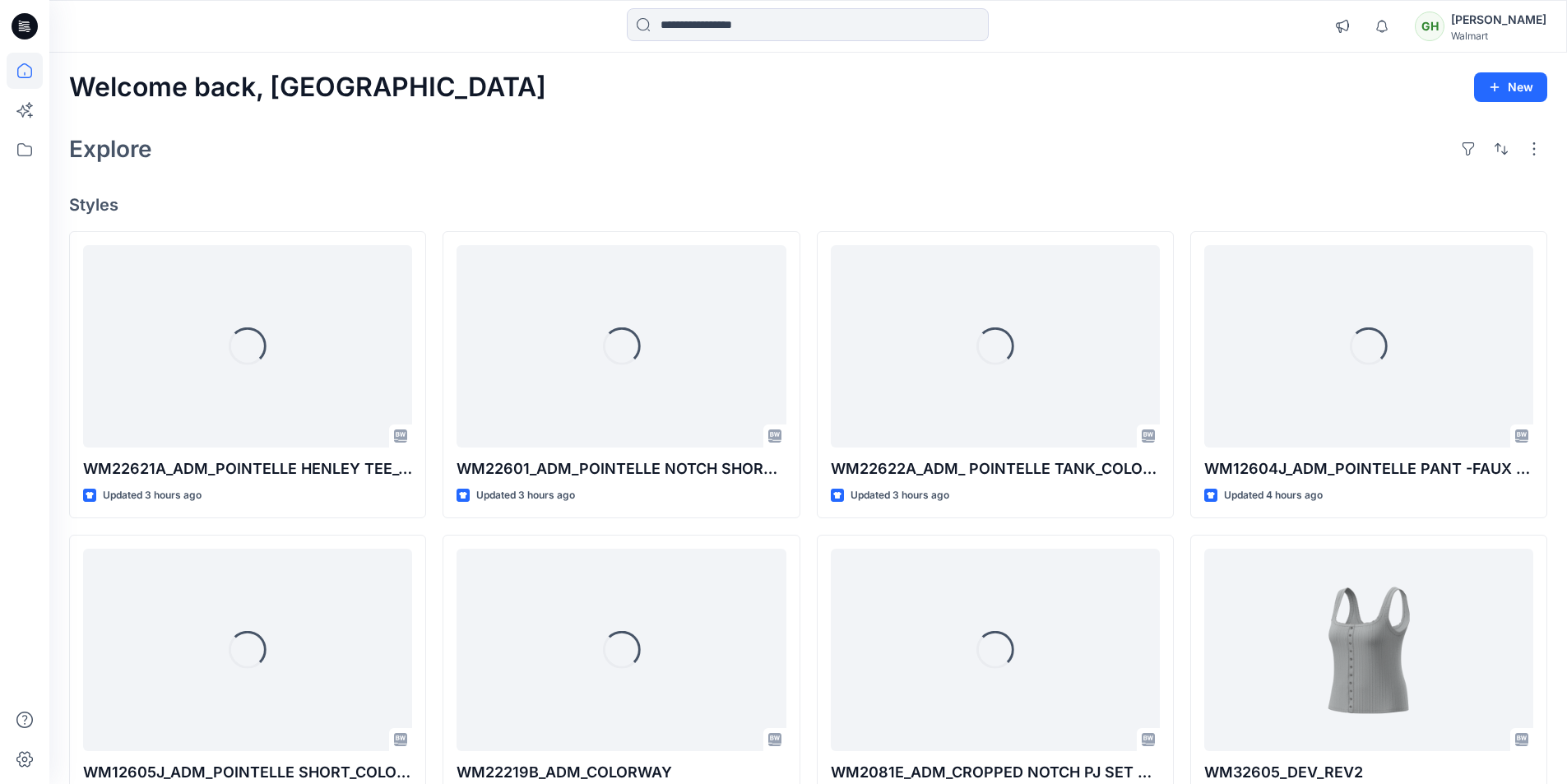
click at [28, 22] on icon at bounding box center [25, 26] width 26 height 26
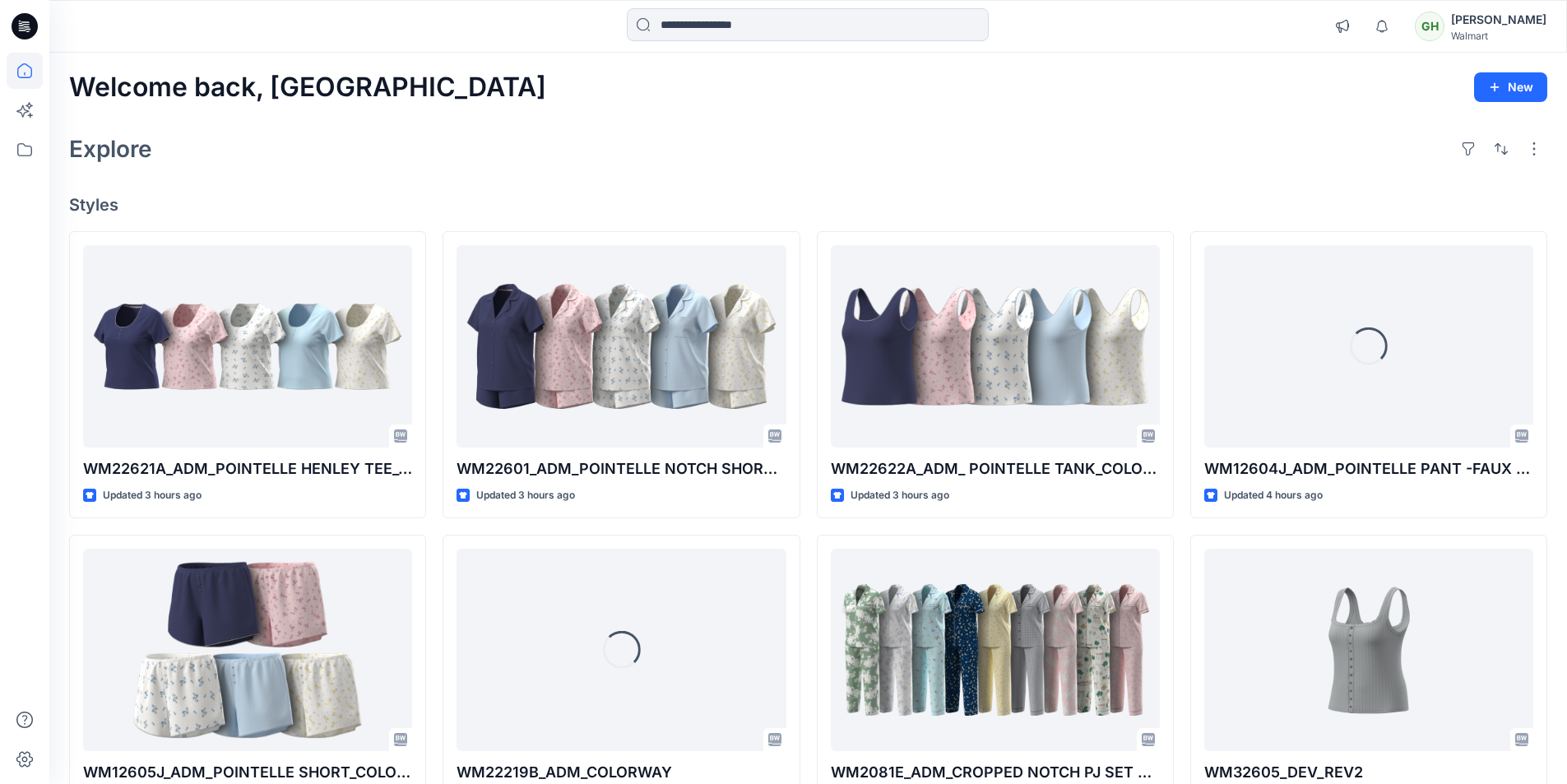
click at [740, 179] on div "Welcome back, Gayan New Explore Styles WM22621A_ADM_POINTELLE HENLEY TEE_COLORW…" at bounding box center [808, 628] width 1518 height 1151
